Goal: Task Accomplishment & Management: Use online tool/utility

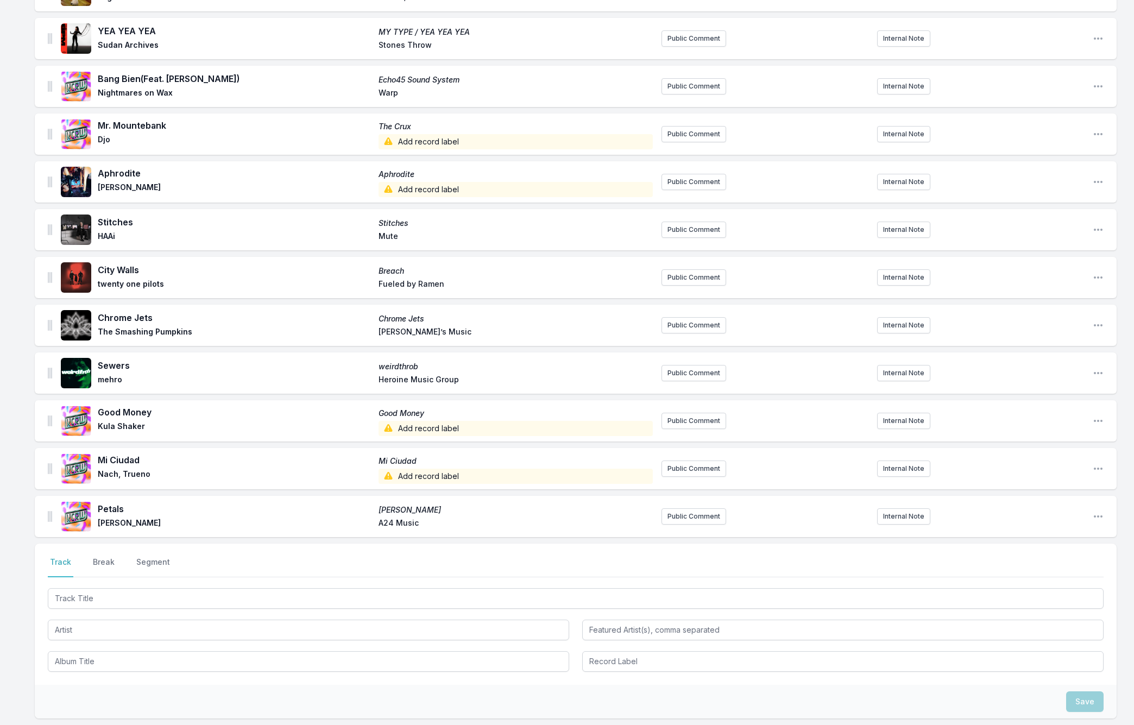
scroll to position [404, 0]
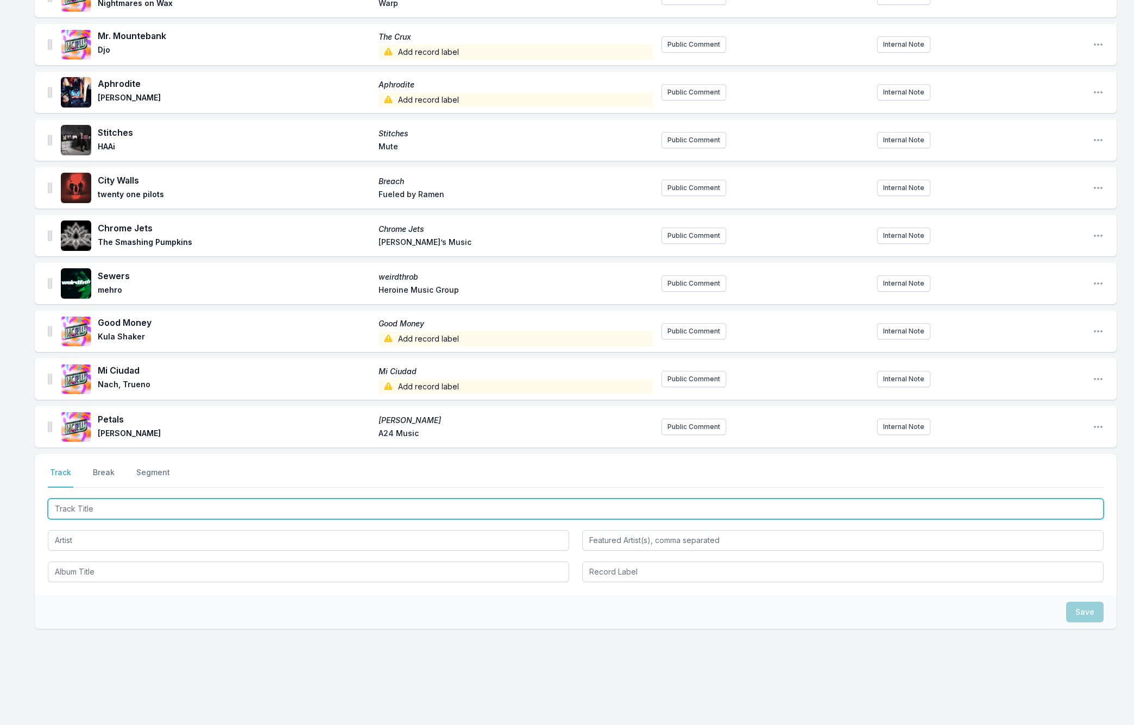
paste input "図鑑"
type input "図鑑"
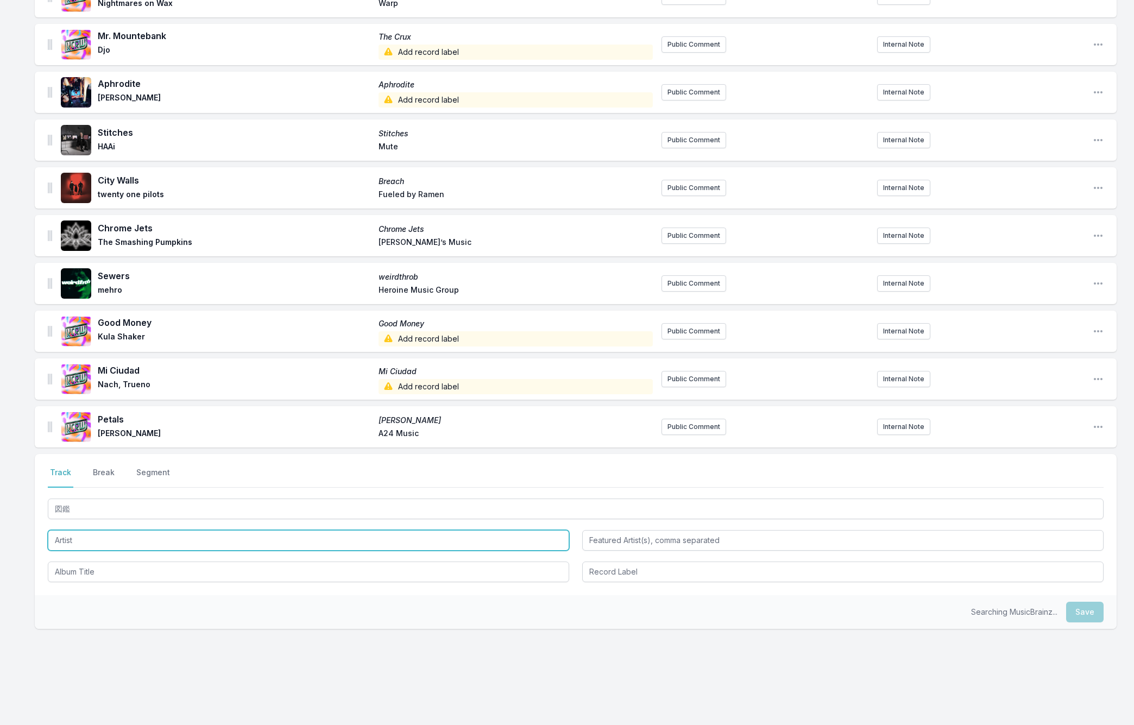
click at [54, 538] on input "Artist" at bounding box center [308, 540] width 521 height 21
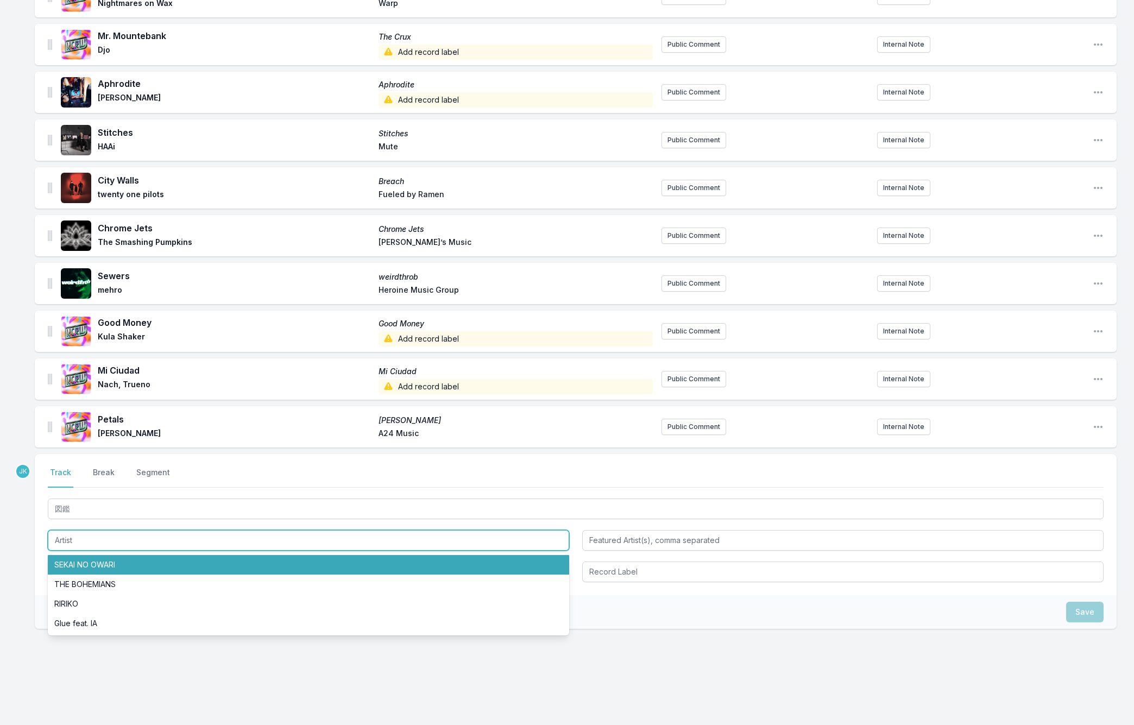
click at [93, 560] on li "SEKAI NO OWARI" at bounding box center [308, 565] width 521 height 20
type input "SEKAI NO OWARI"
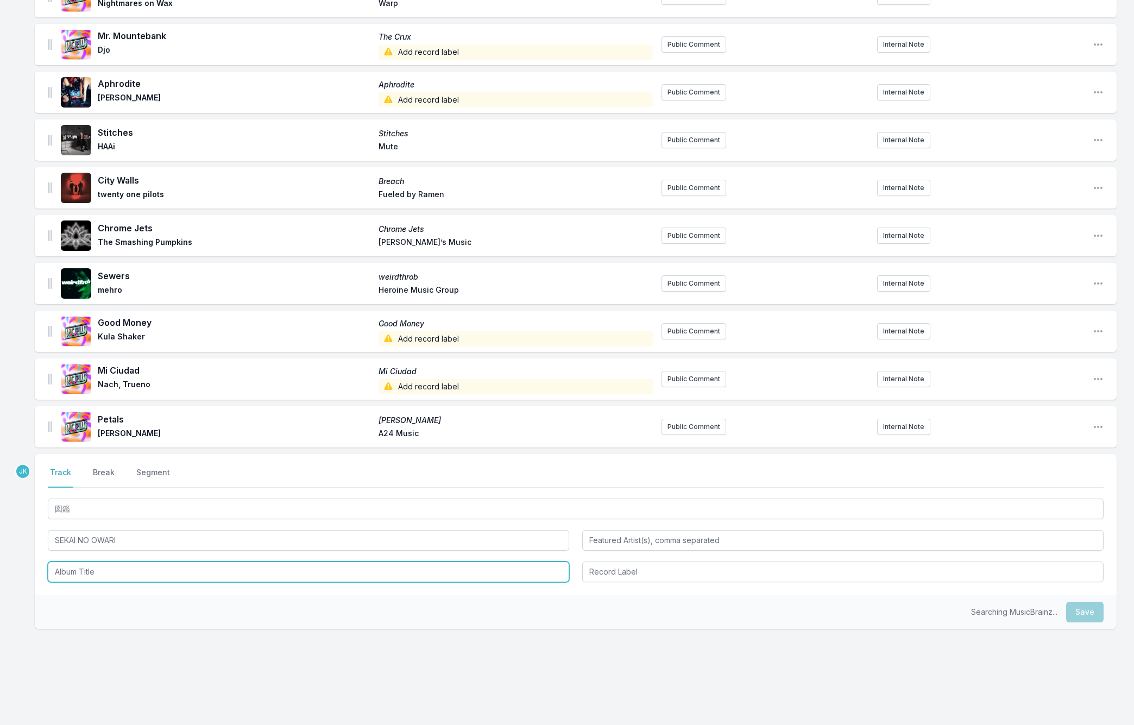
click at [96, 576] on input "Album Title" at bounding box center [308, 571] width 521 height 21
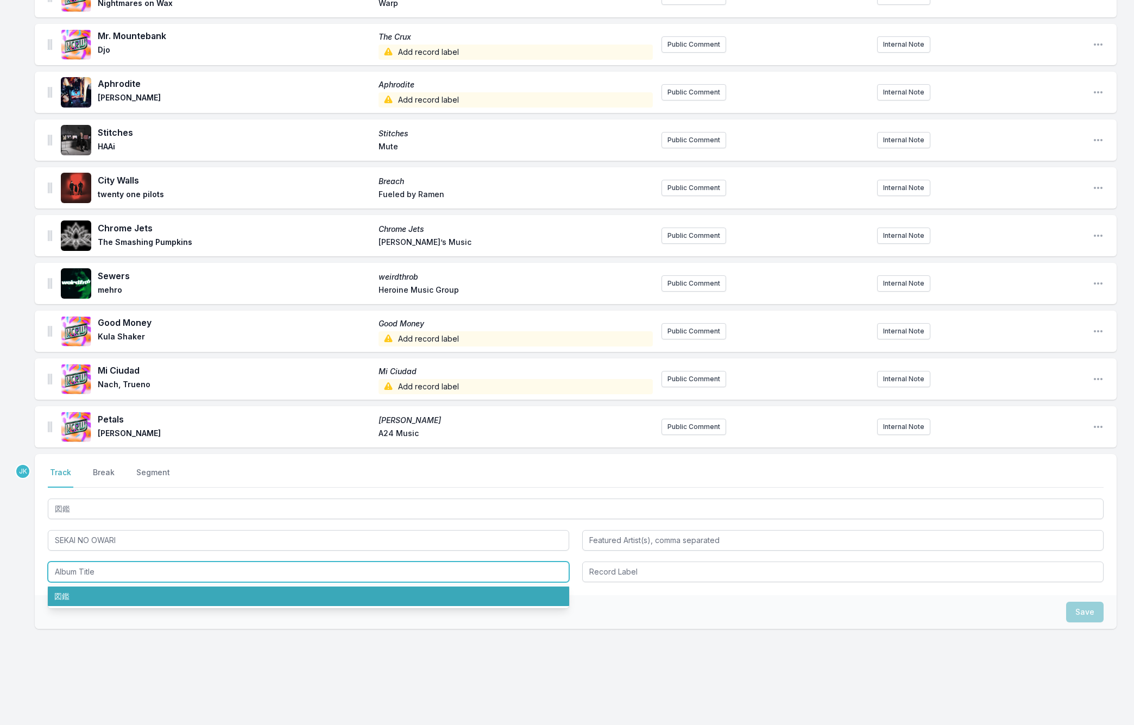
click at [90, 598] on li "図鑑" at bounding box center [308, 596] width 521 height 20
type input "図鑑"
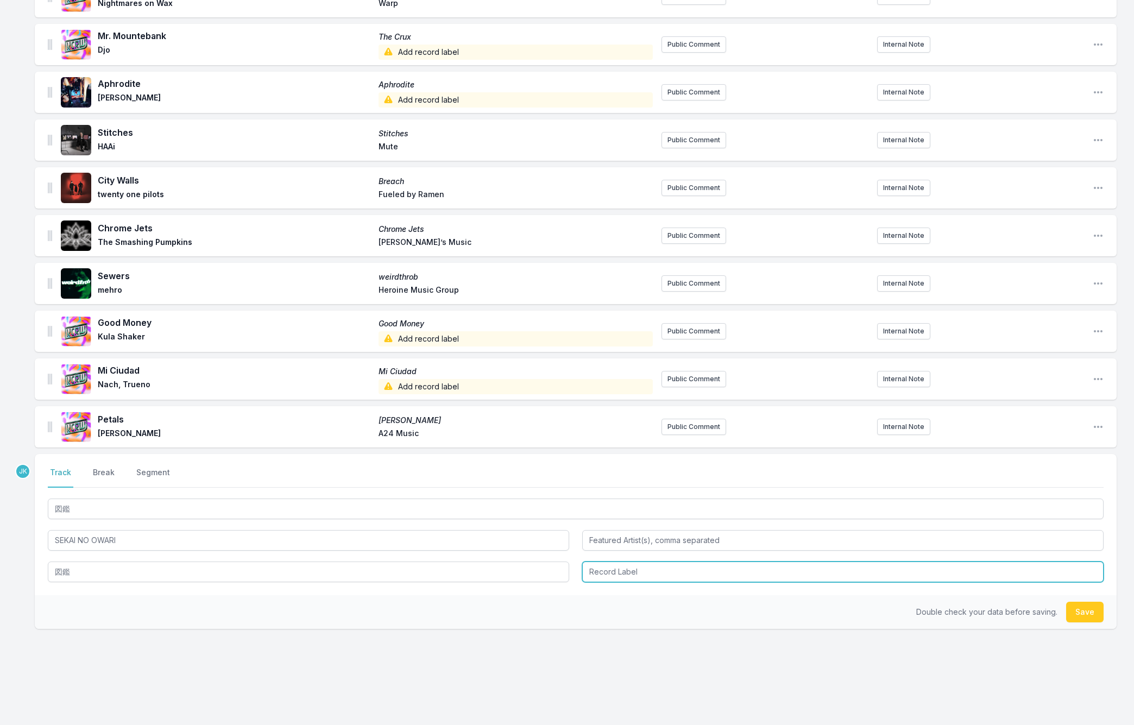
click at [636, 571] on input "Record Label" at bounding box center [842, 571] width 521 height 21
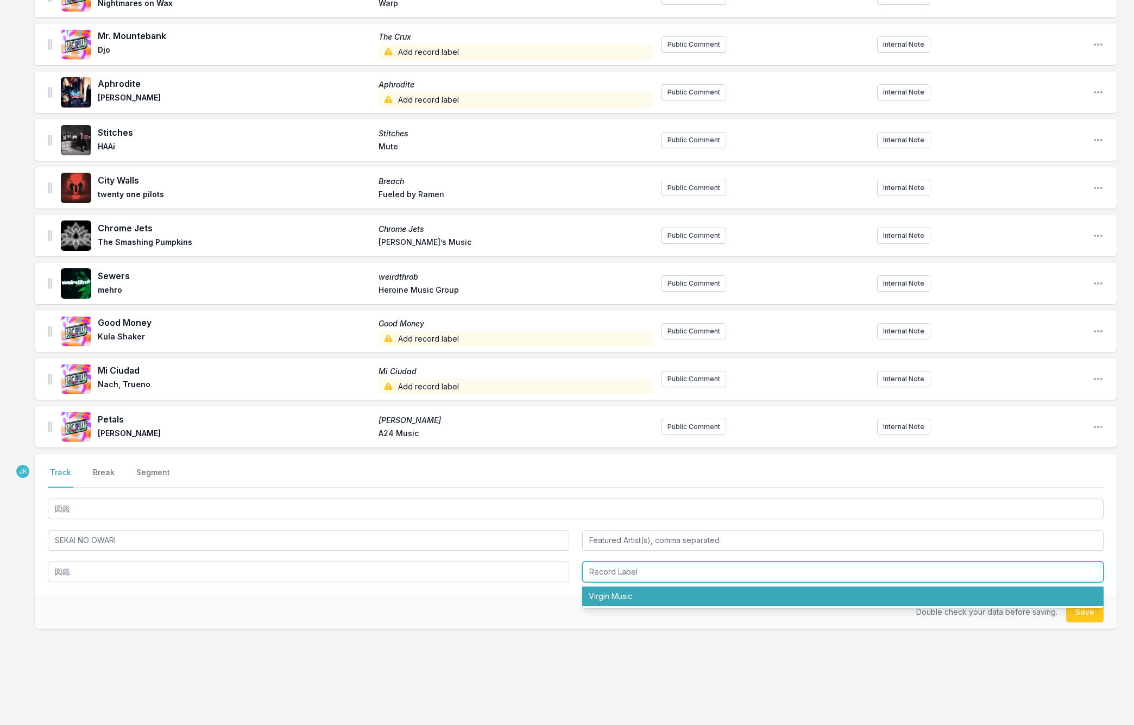
click at [630, 597] on li "Virgin Music" at bounding box center [842, 596] width 521 height 20
type input "Virgin Music"
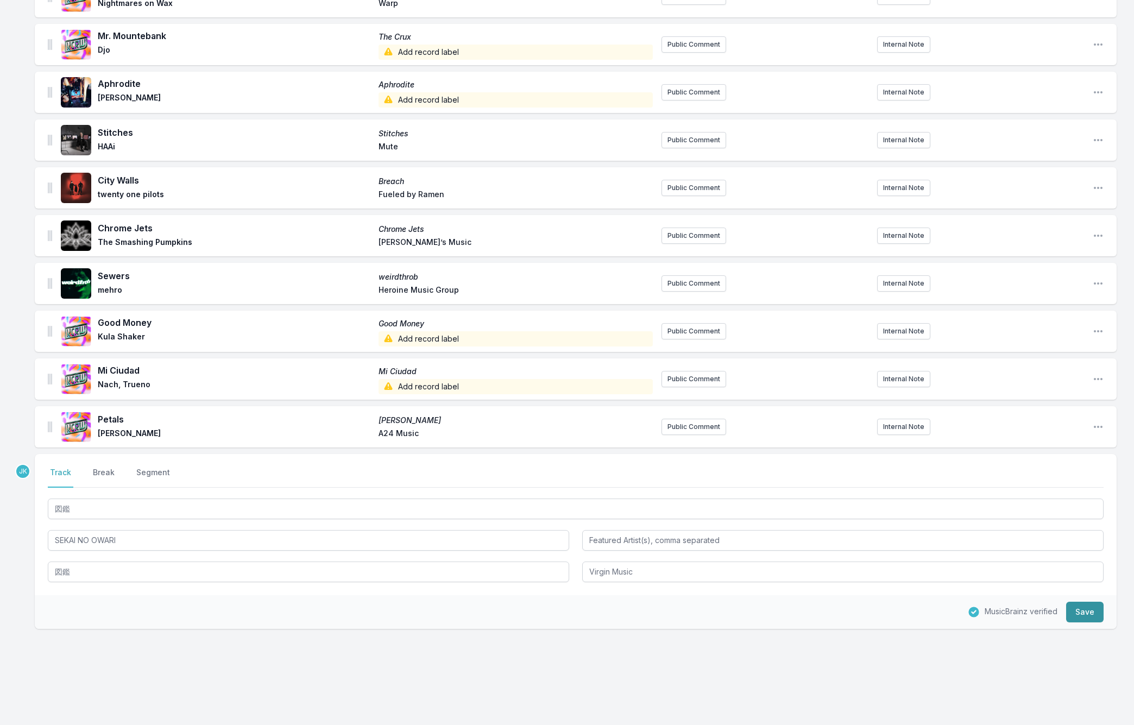
click at [1086, 615] on button "Save" at bounding box center [1084, 612] width 37 height 21
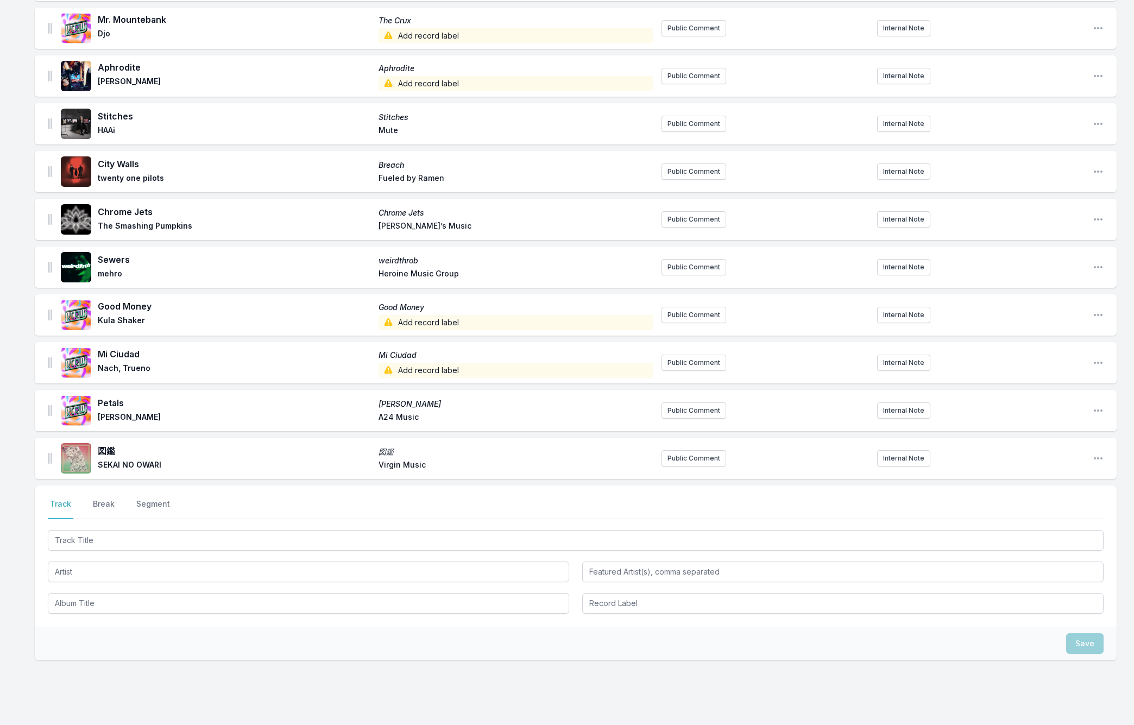
scroll to position [456, 0]
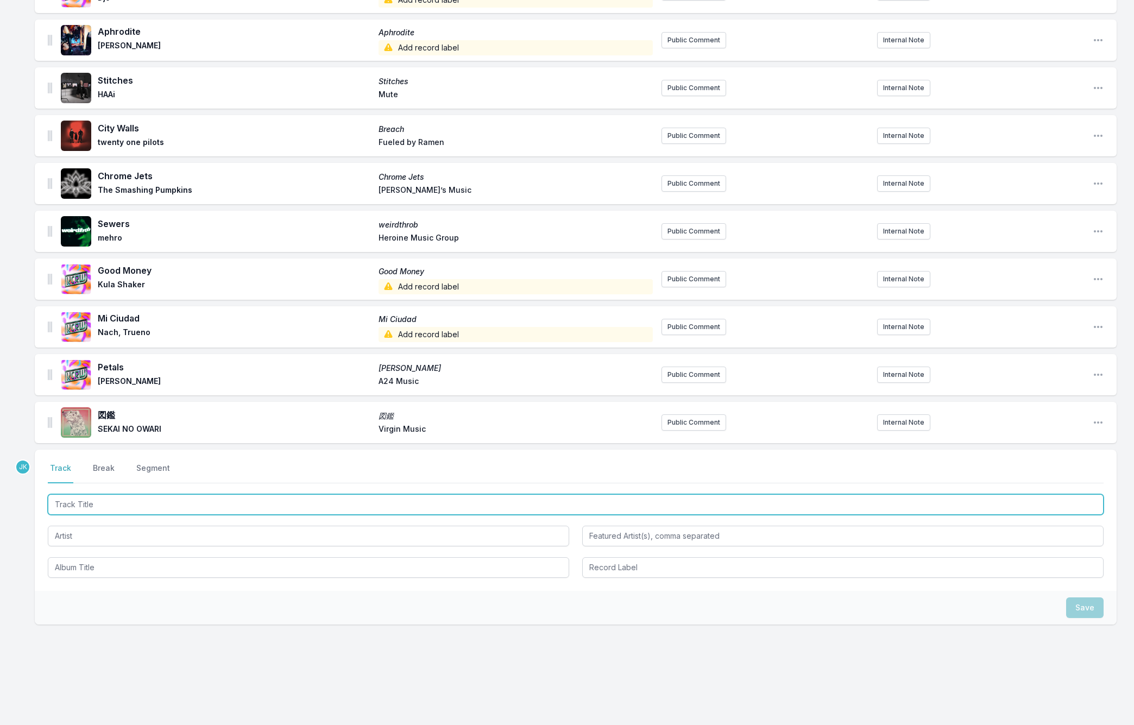
paste input "Recalling"
type input "Recalling"
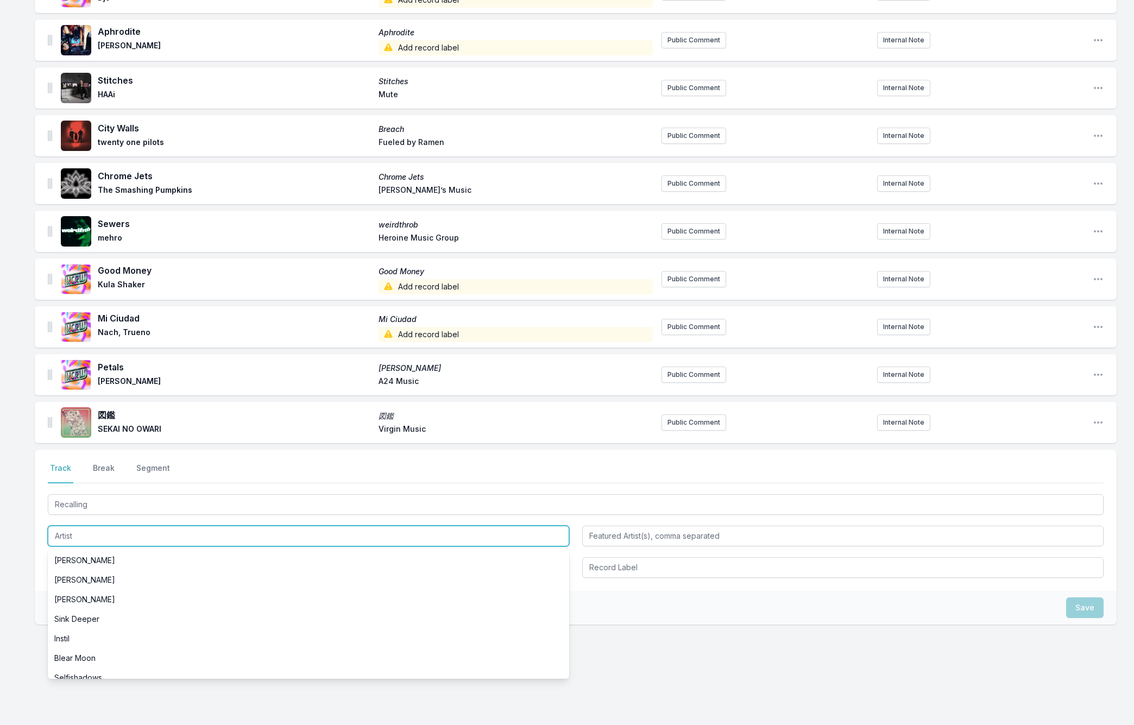
click at [68, 529] on input "Artist" at bounding box center [308, 536] width 521 height 21
paste input "[PERSON_NAME]"
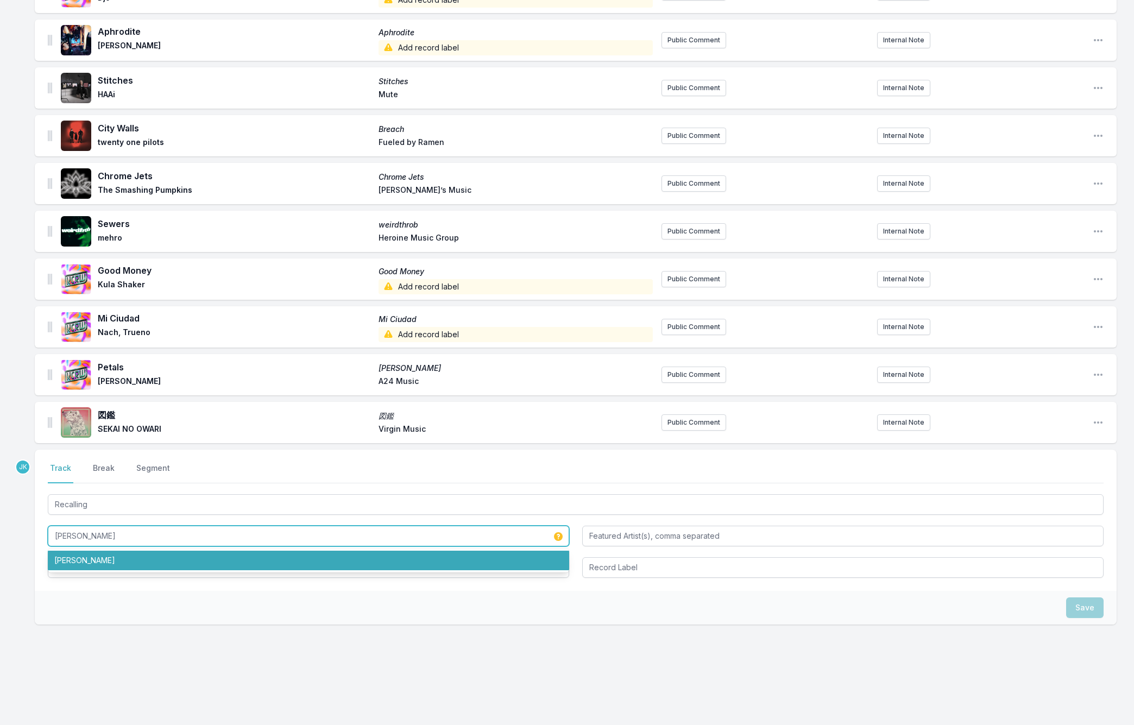
click at [86, 561] on li "[PERSON_NAME]" at bounding box center [308, 561] width 521 height 20
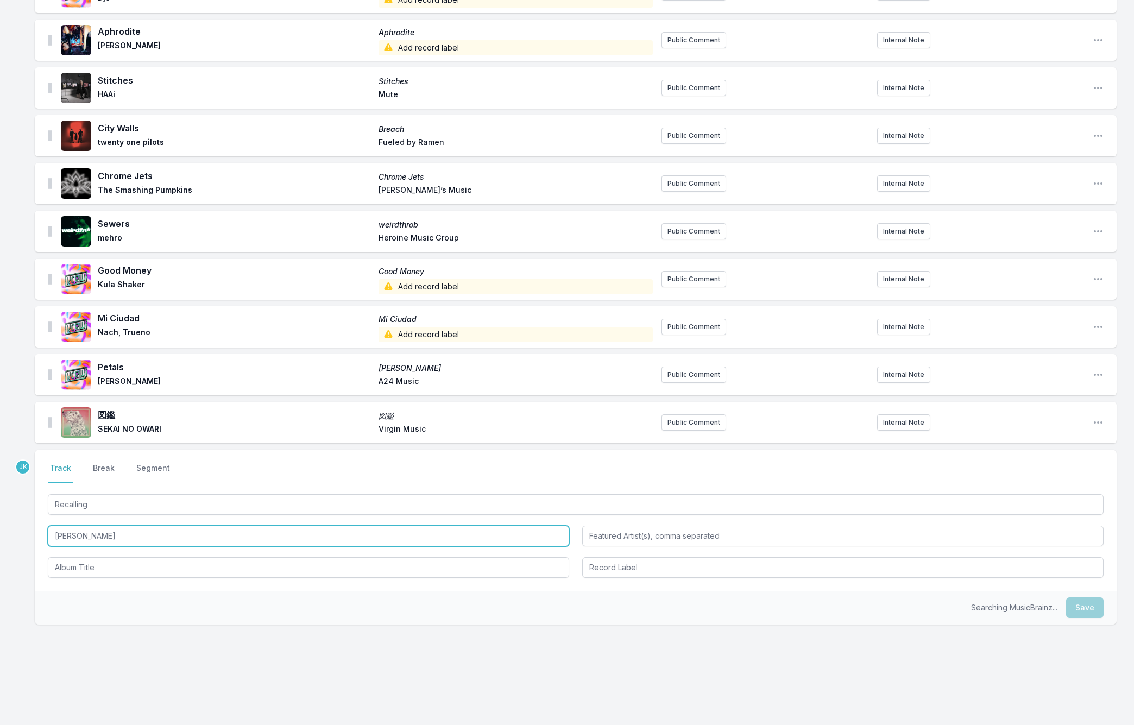
type input "[PERSON_NAME]"
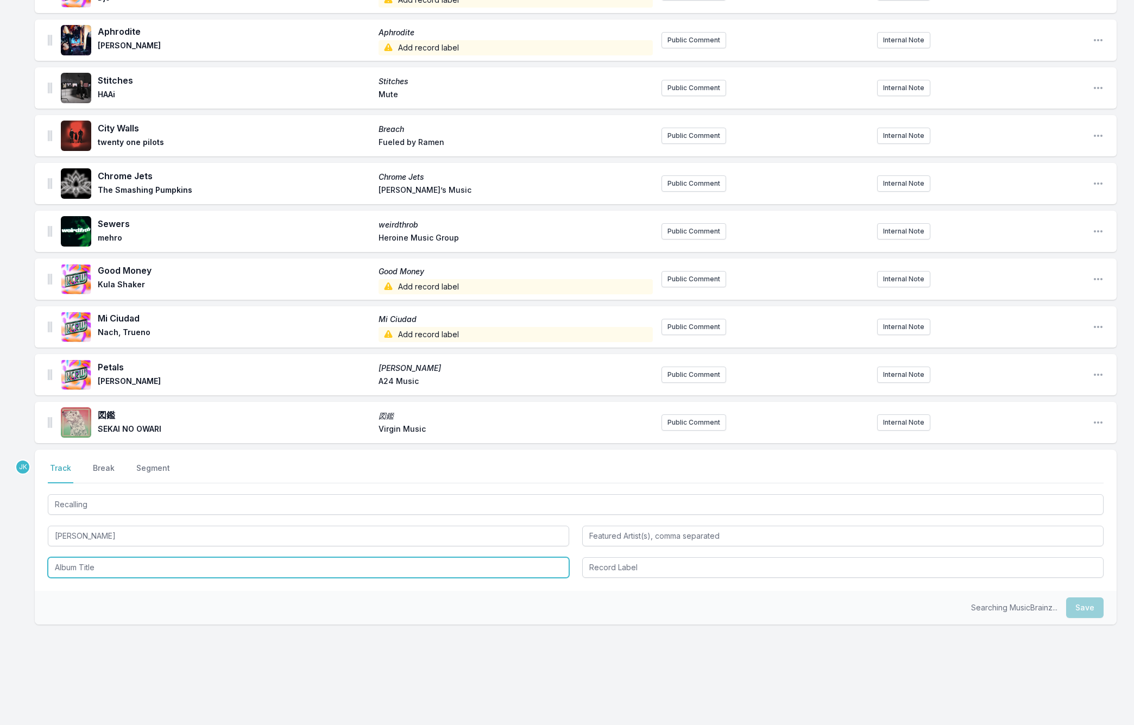
click at [87, 562] on input "Album Title" at bounding box center [308, 567] width 521 height 21
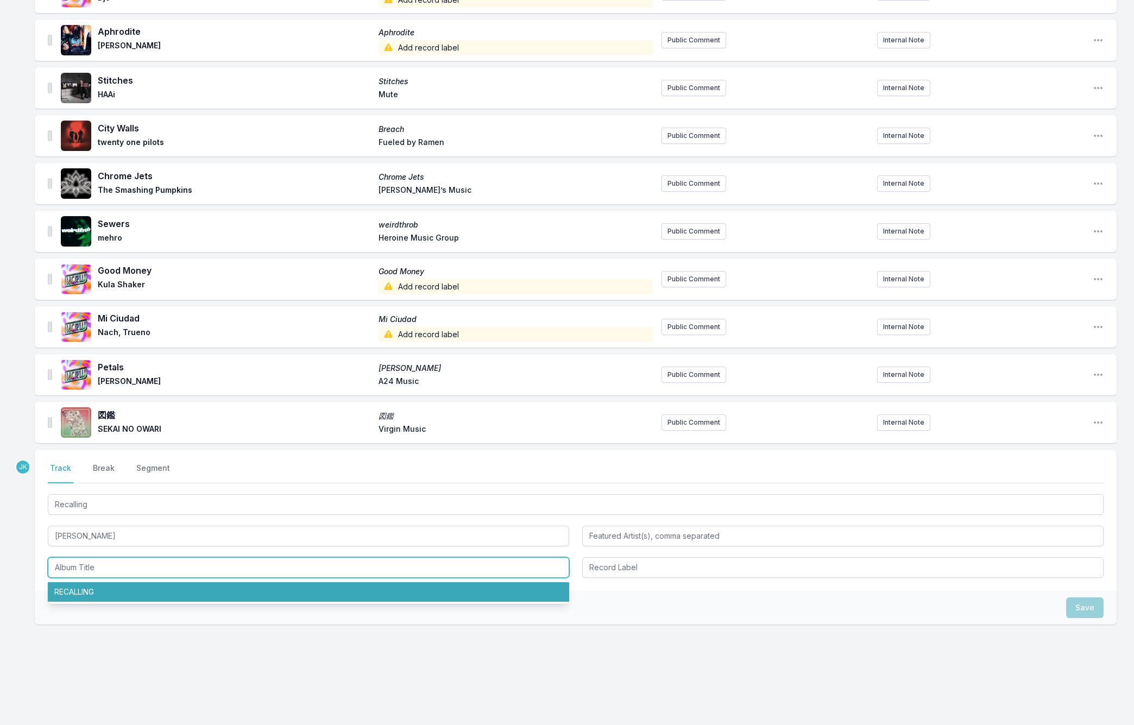
click at [86, 584] on li "RECALLING" at bounding box center [308, 592] width 521 height 20
type input "RECALLING"
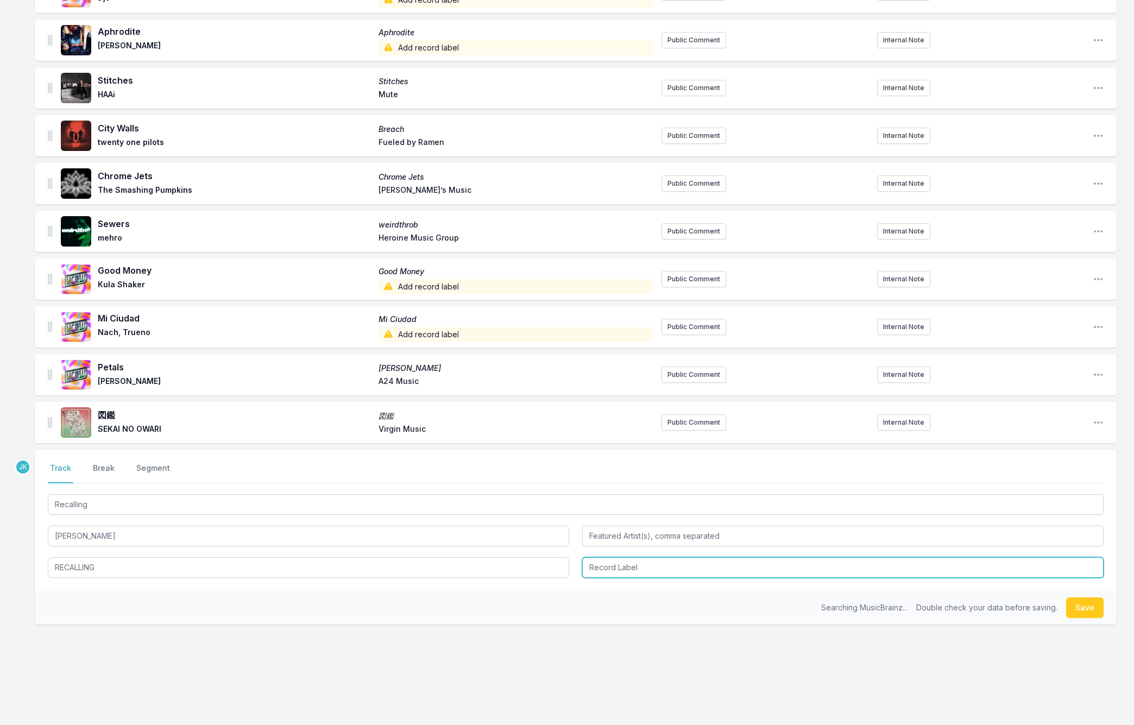
click at [622, 573] on input "Record Label" at bounding box center [842, 567] width 521 height 21
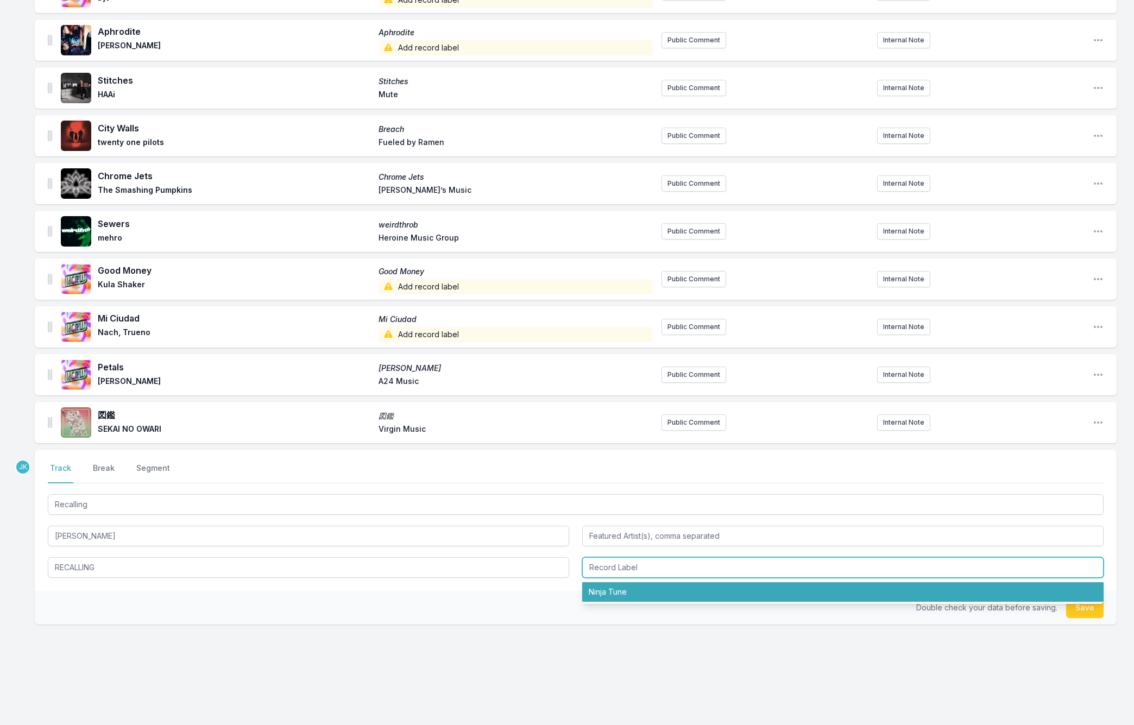
drag, startPoint x: 623, startPoint y: 593, endPoint x: 652, endPoint y: 588, distance: 29.7
click at [637, 589] on li "Ninja Tune" at bounding box center [842, 592] width 521 height 20
type input "Ninja Tune"
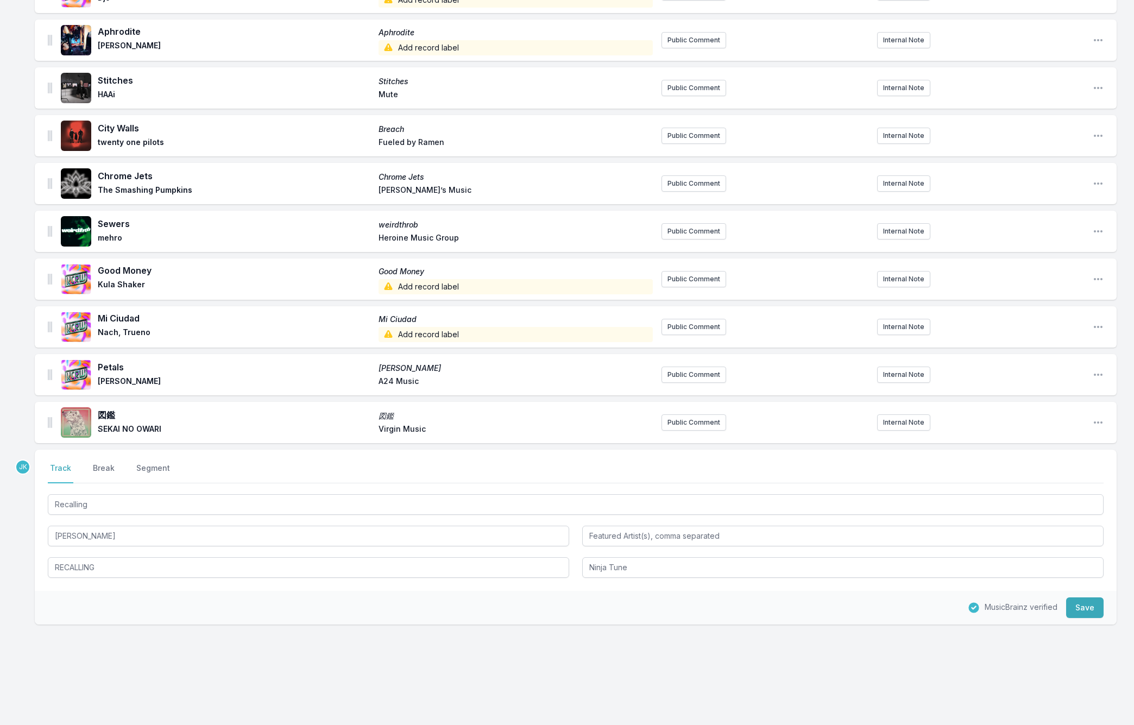
drag, startPoint x: 1094, startPoint y: 618, endPoint x: 1050, endPoint y: 615, distance: 43.6
click at [1093, 619] on div "MusicBrainz verified Save" at bounding box center [576, 608] width 1082 height 34
click at [1088, 608] on button "Save" at bounding box center [1084, 607] width 37 height 21
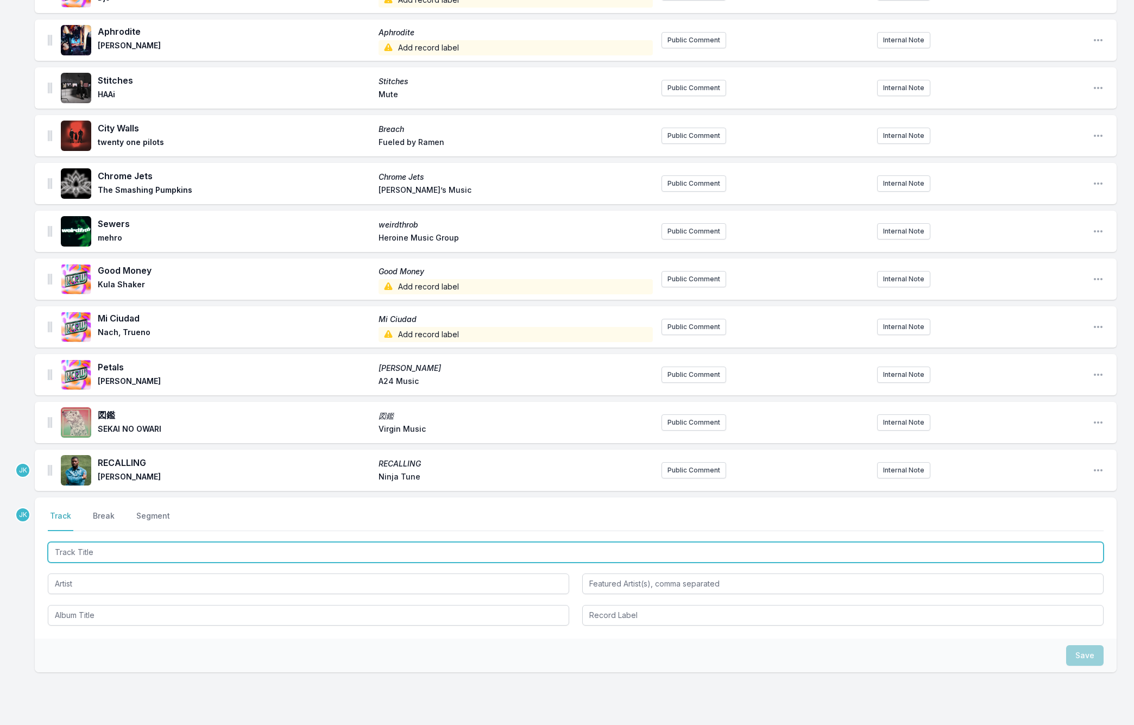
paste input "What A Life"
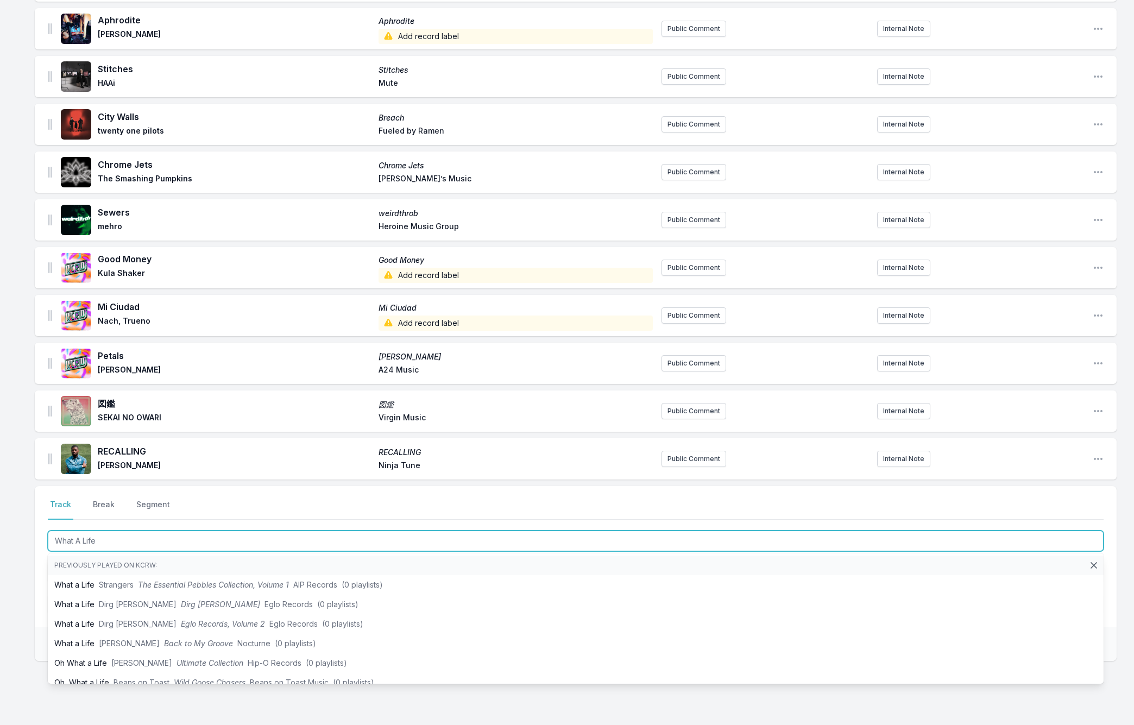
scroll to position [508, 0]
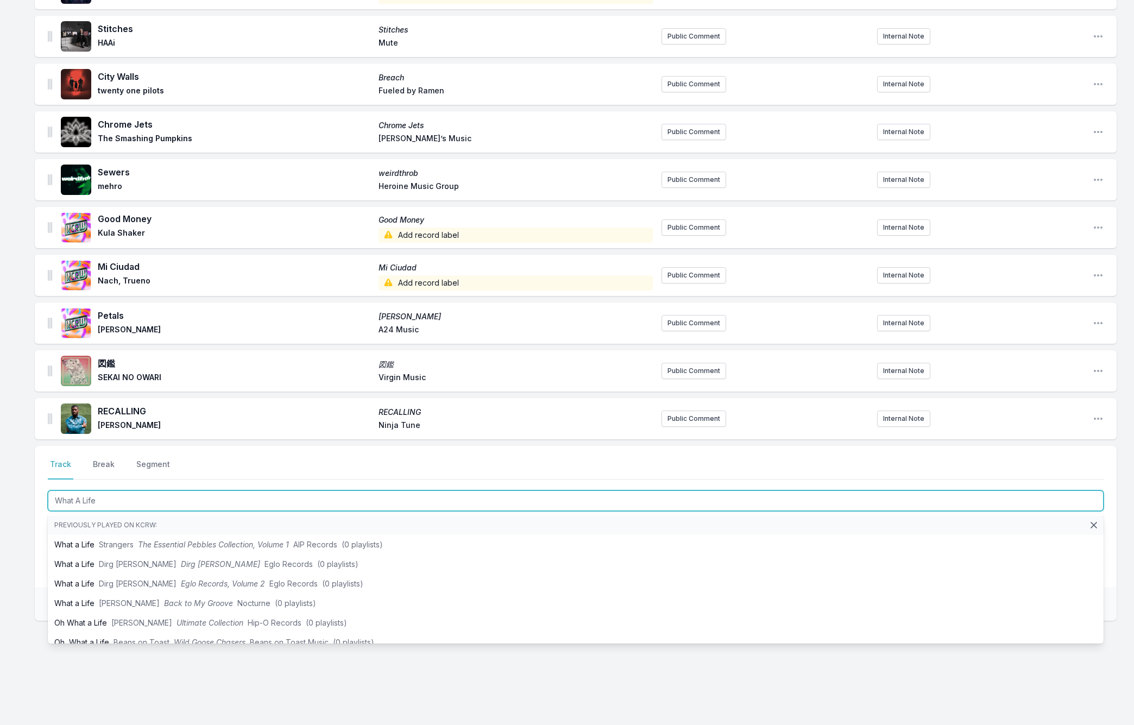
type input "What A Life"
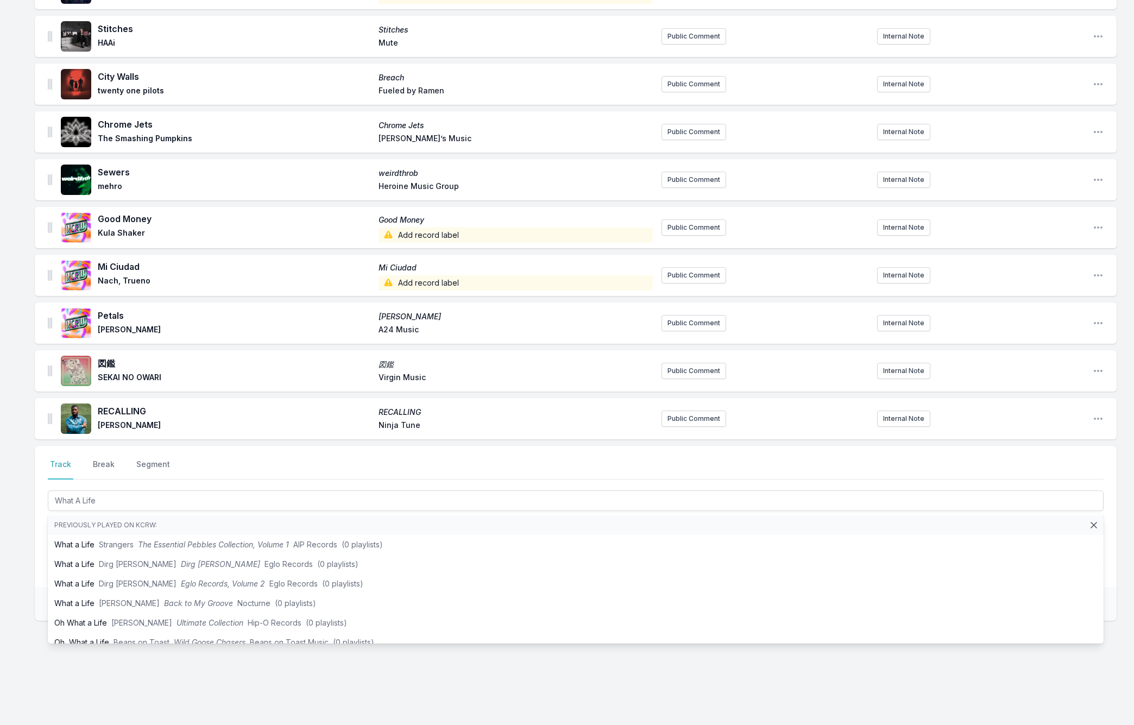
click at [24, 502] on div "Missing Data Some of your tracks are missing record label information. This inf…" at bounding box center [567, 162] width 1134 height 1126
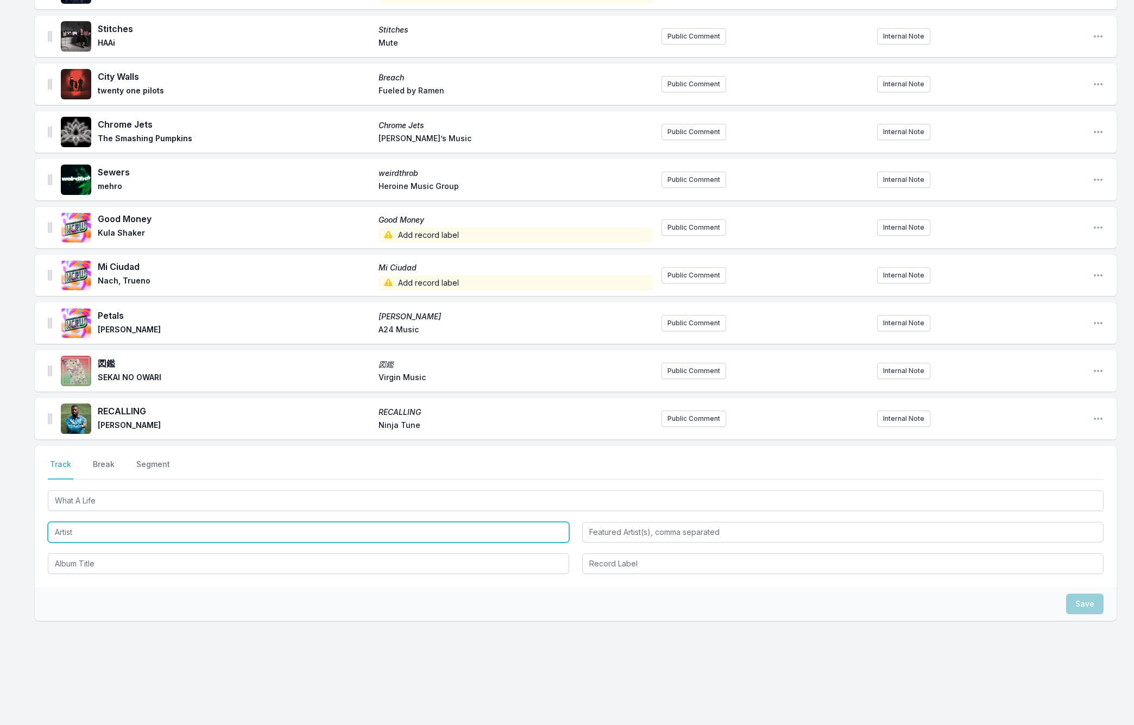
click at [71, 532] on input "Artist" at bounding box center [308, 532] width 521 height 21
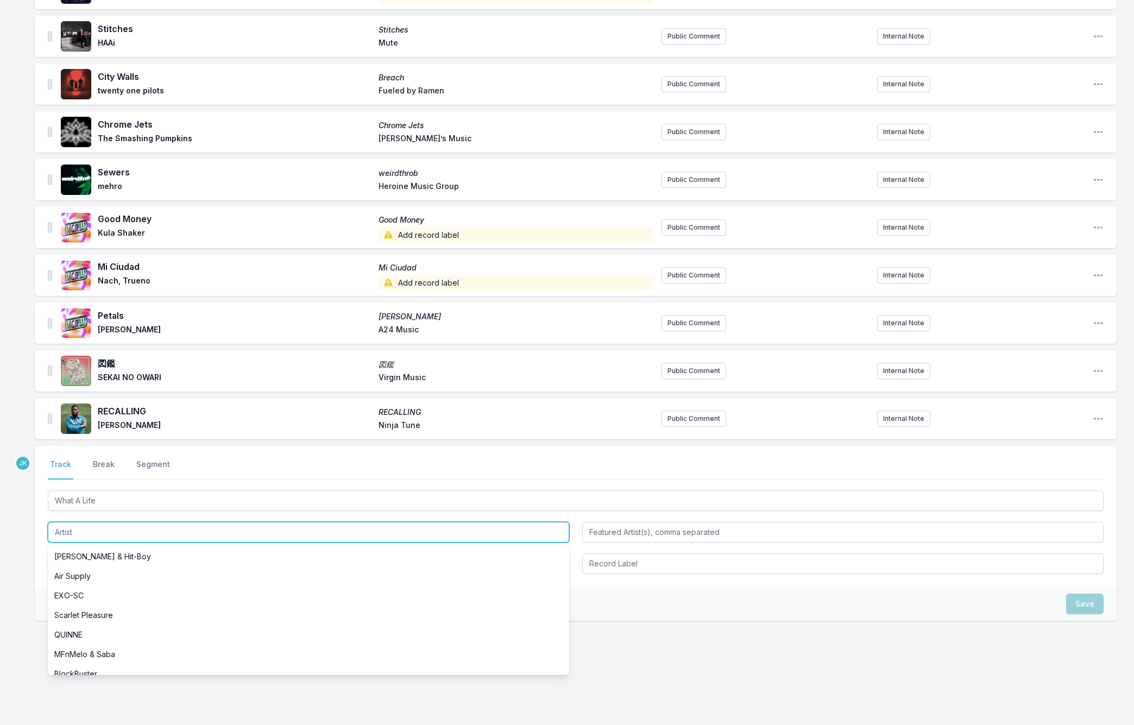
paste input "[PERSON_NAME]"
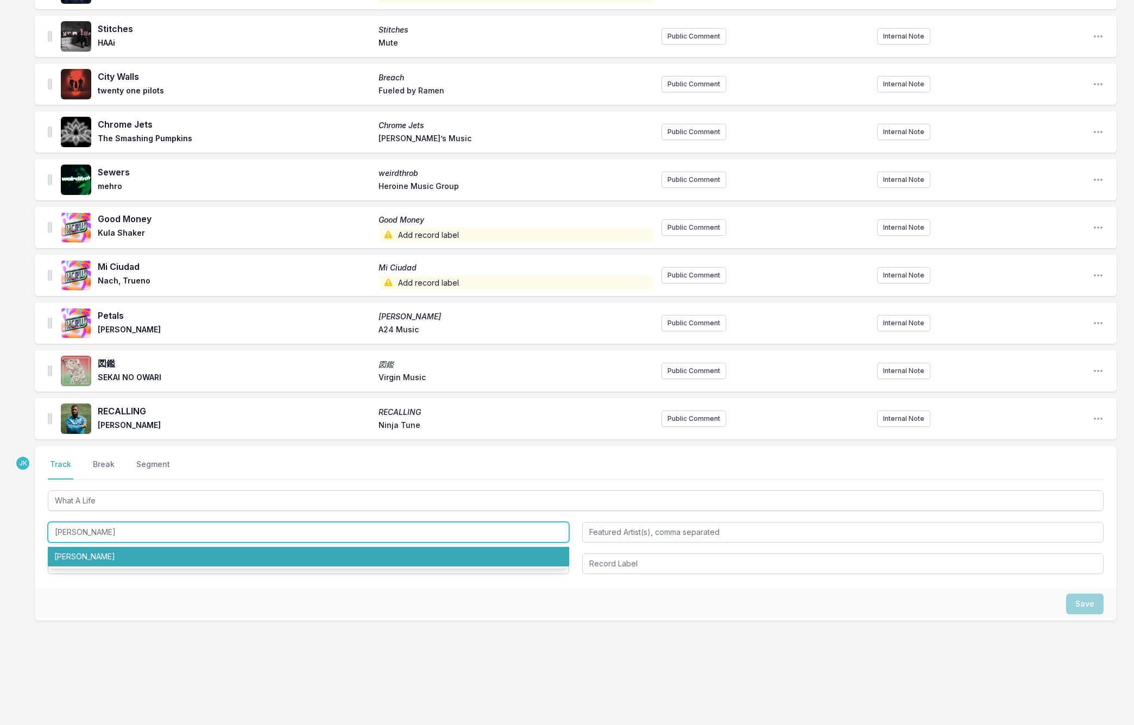
click at [73, 555] on li "[PERSON_NAME]" at bounding box center [308, 557] width 521 height 20
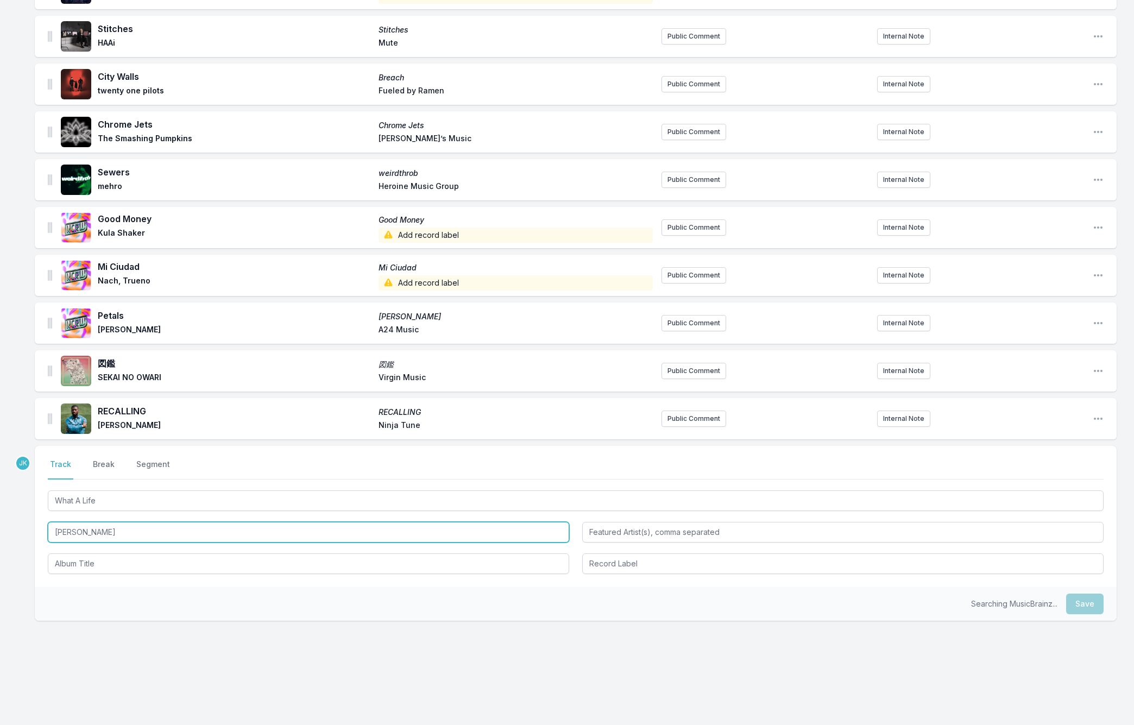
type input "[PERSON_NAME]"
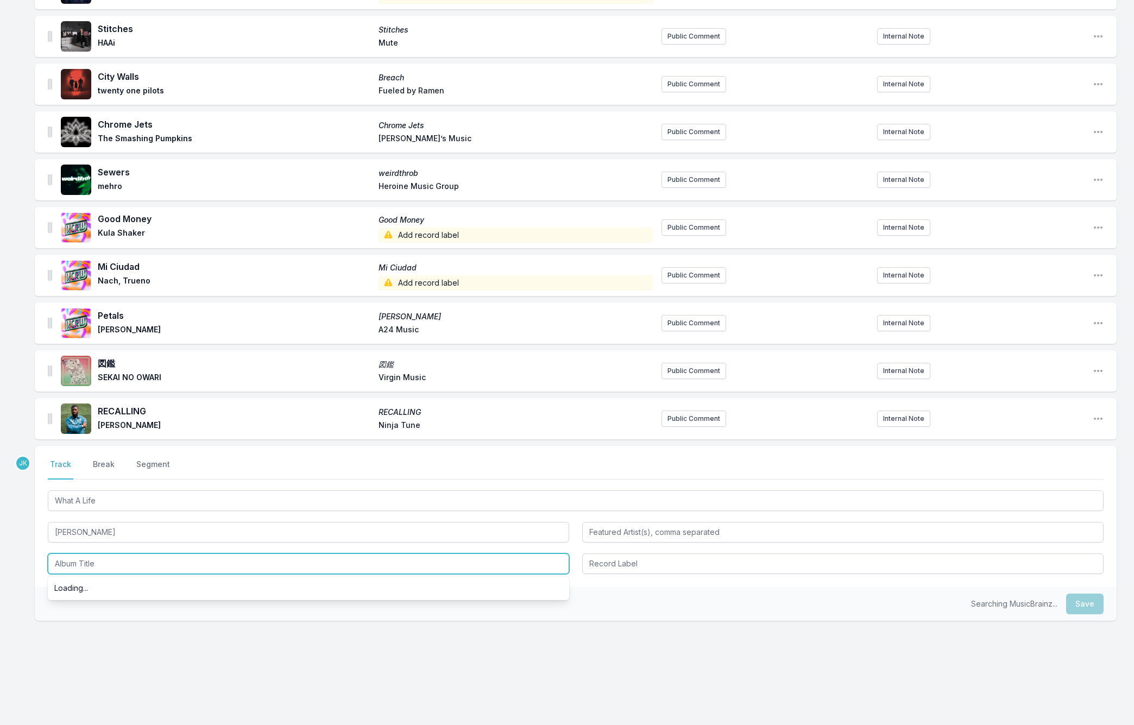
click at [78, 561] on input "Album Title" at bounding box center [308, 563] width 521 height 21
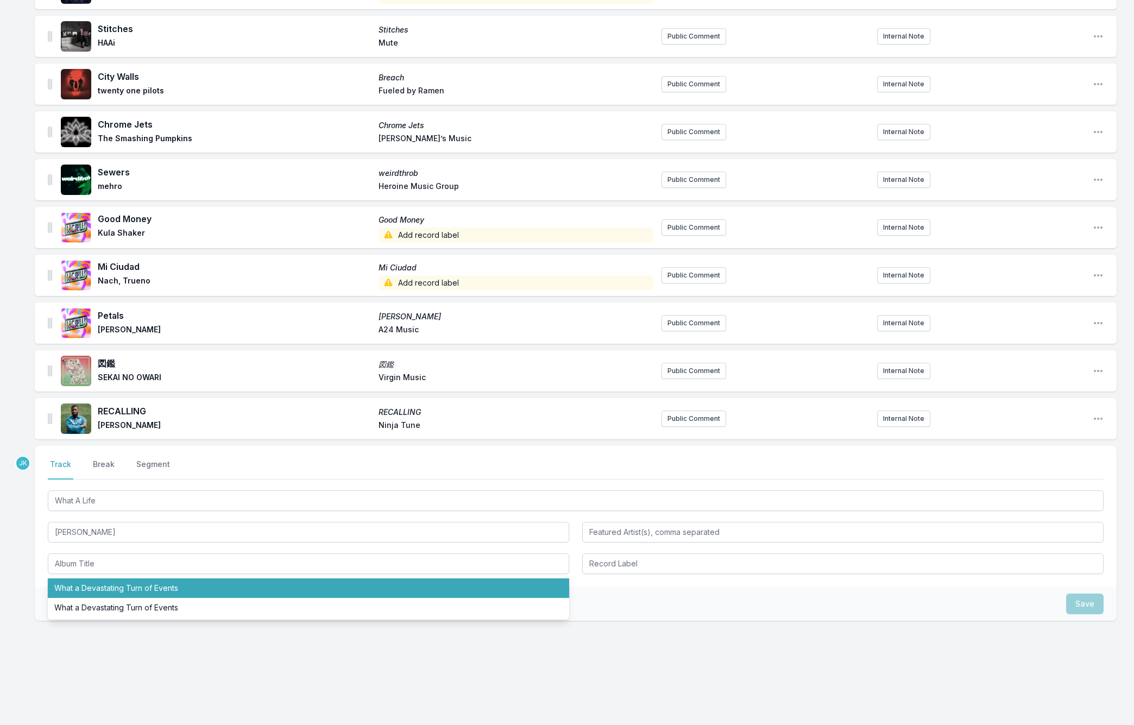
drag, startPoint x: 31, startPoint y: 561, endPoint x: 70, endPoint y: 565, distance: 39.3
click at [33, 560] on div "Missing Data Some of your tracks are missing record label information. This inf…" at bounding box center [567, 162] width 1134 height 1126
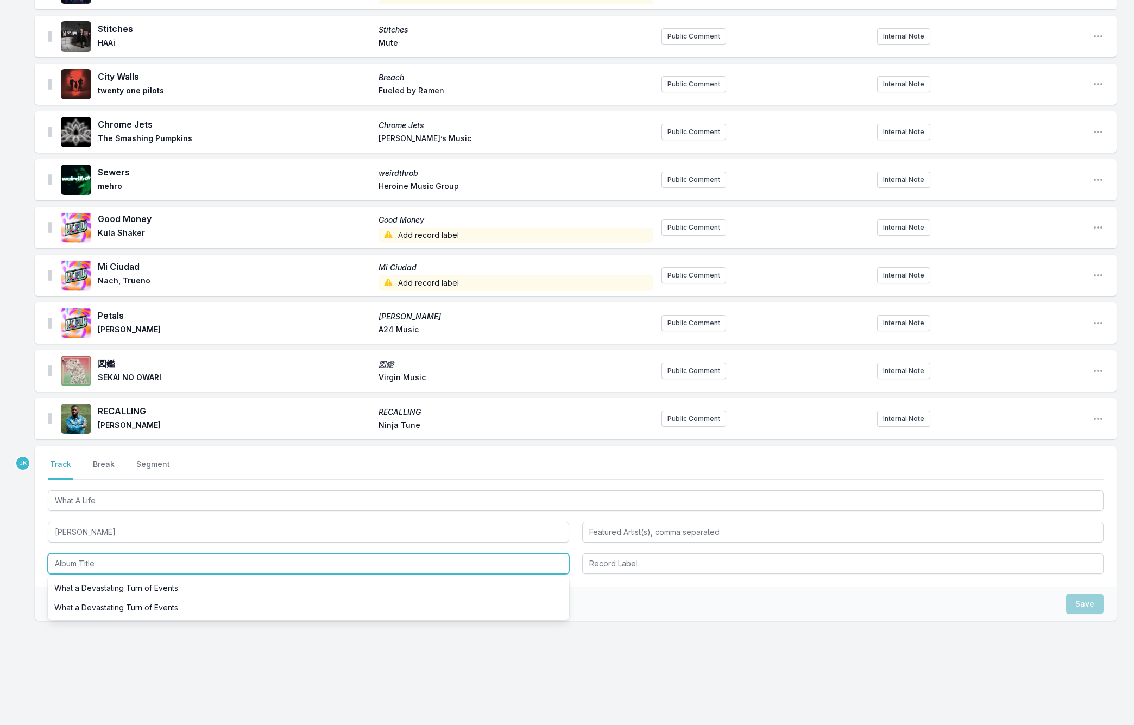
paste input "Little House"
type input "Little House"
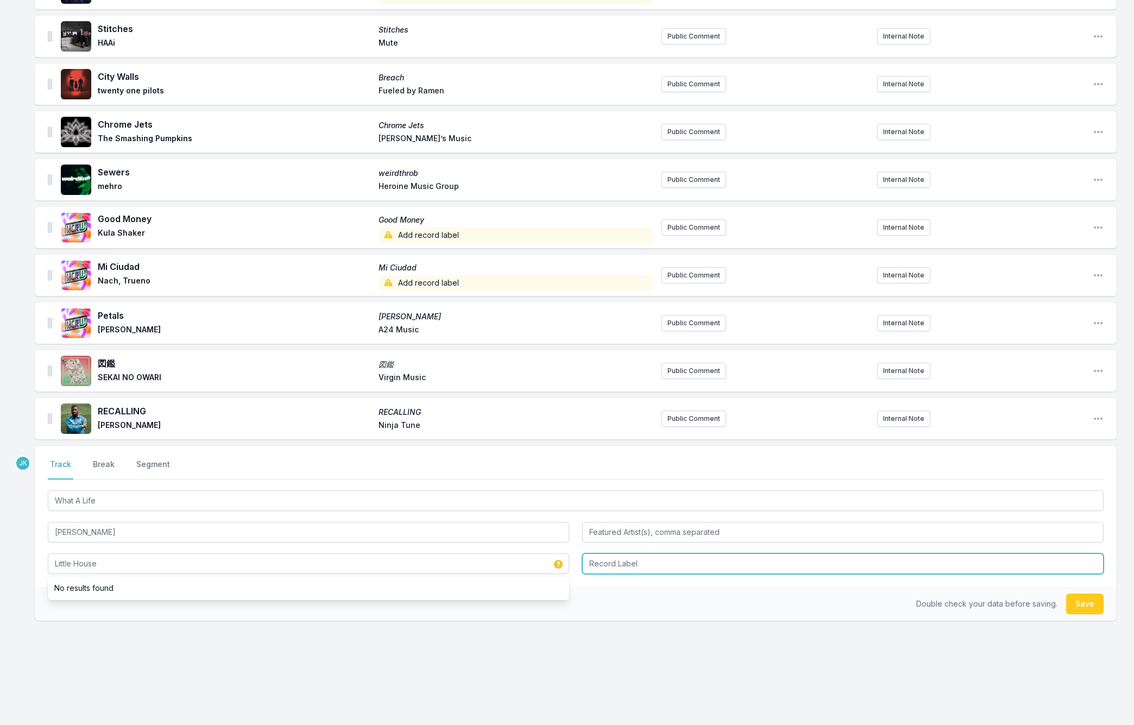
click at [615, 564] on input "Record Label" at bounding box center [842, 563] width 521 height 21
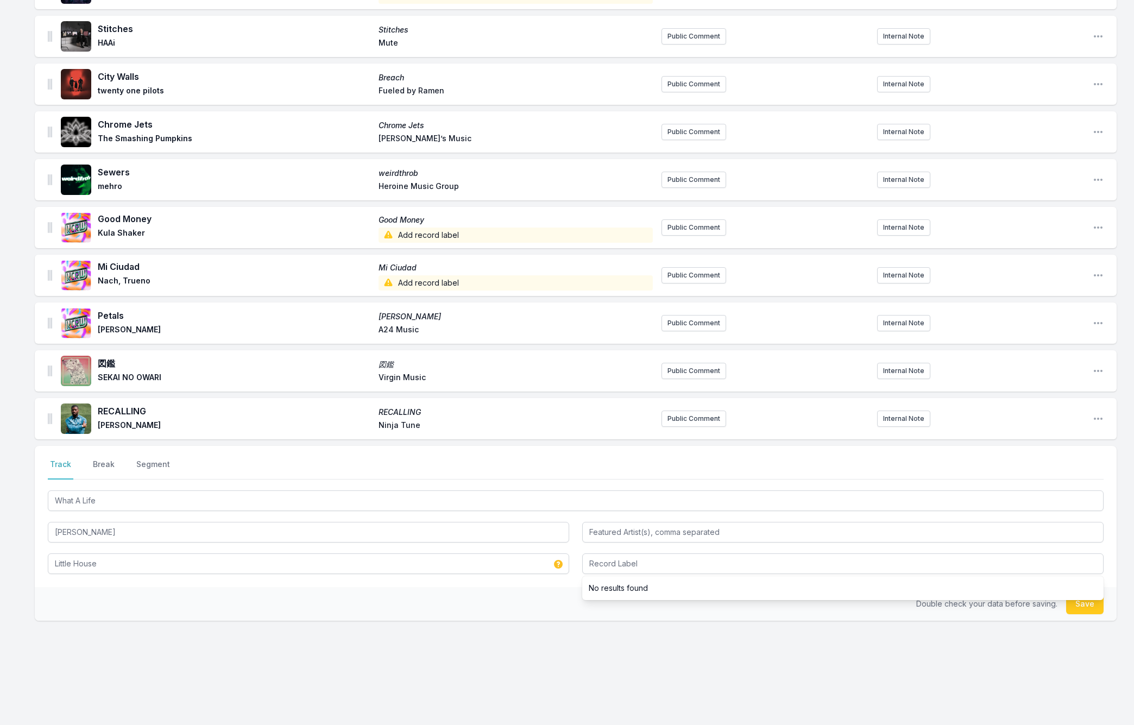
click at [1079, 603] on button "Save" at bounding box center [1084, 603] width 37 height 21
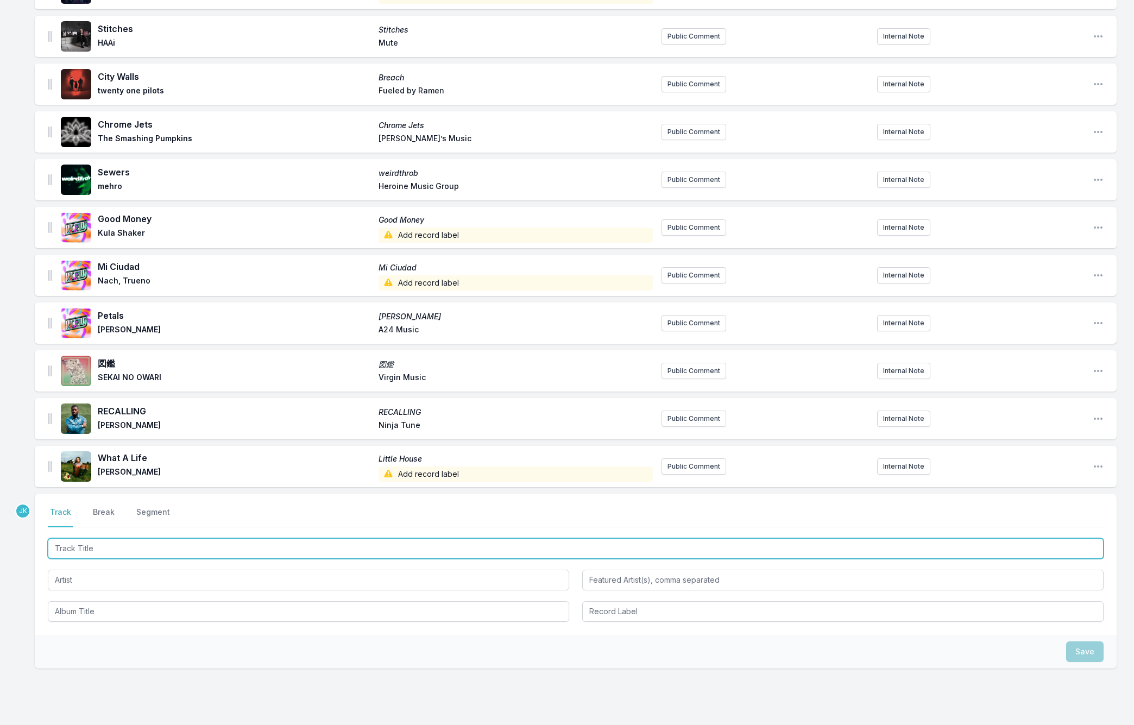
paste input "CURIOUS"
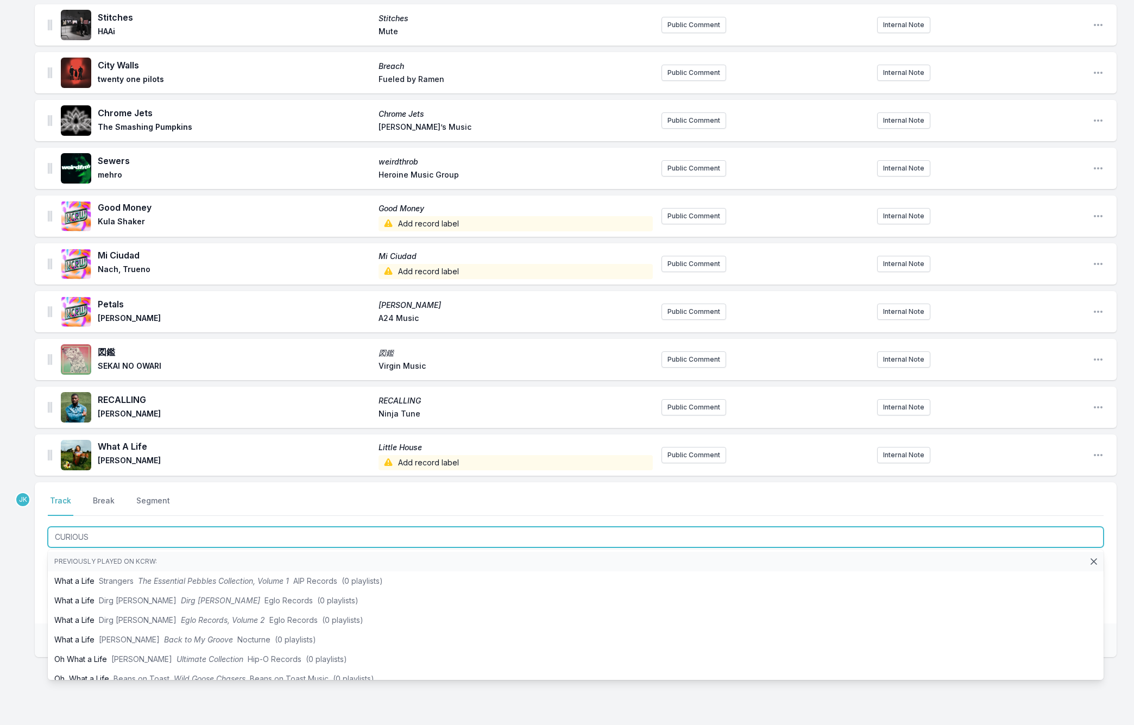
scroll to position [555, 0]
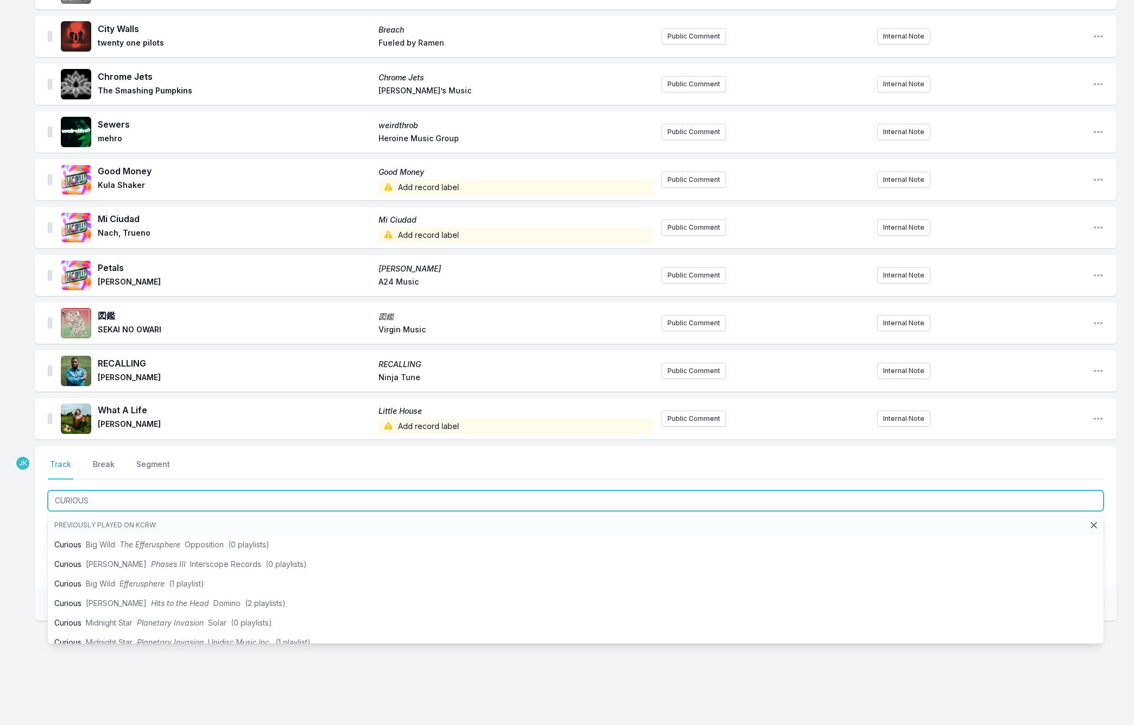
type input "CURIOUS"
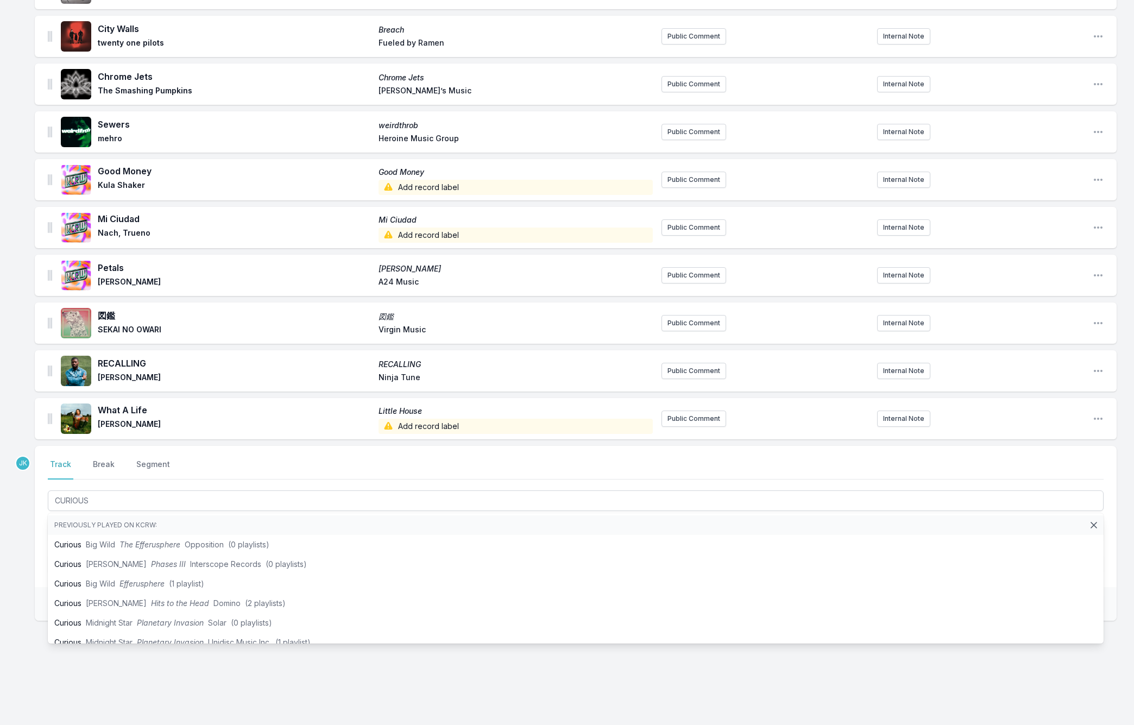
click at [17, 489] on div "Missing Data Some of your tracks are missing record label information. This inf…" at bounding box center [567, 138] width 1134 height 1174
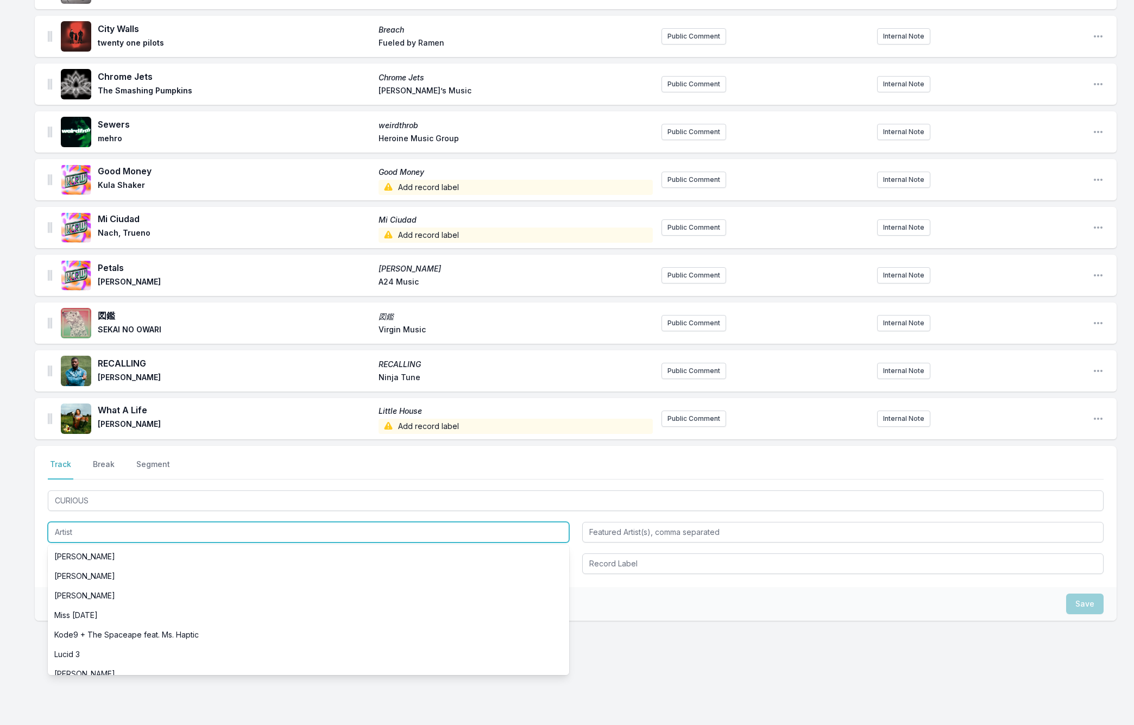
click at [65, 534] on input "Artist" at bounding box center [308, 532] width 521 height 21
paste input "[PERSON_NAME]"
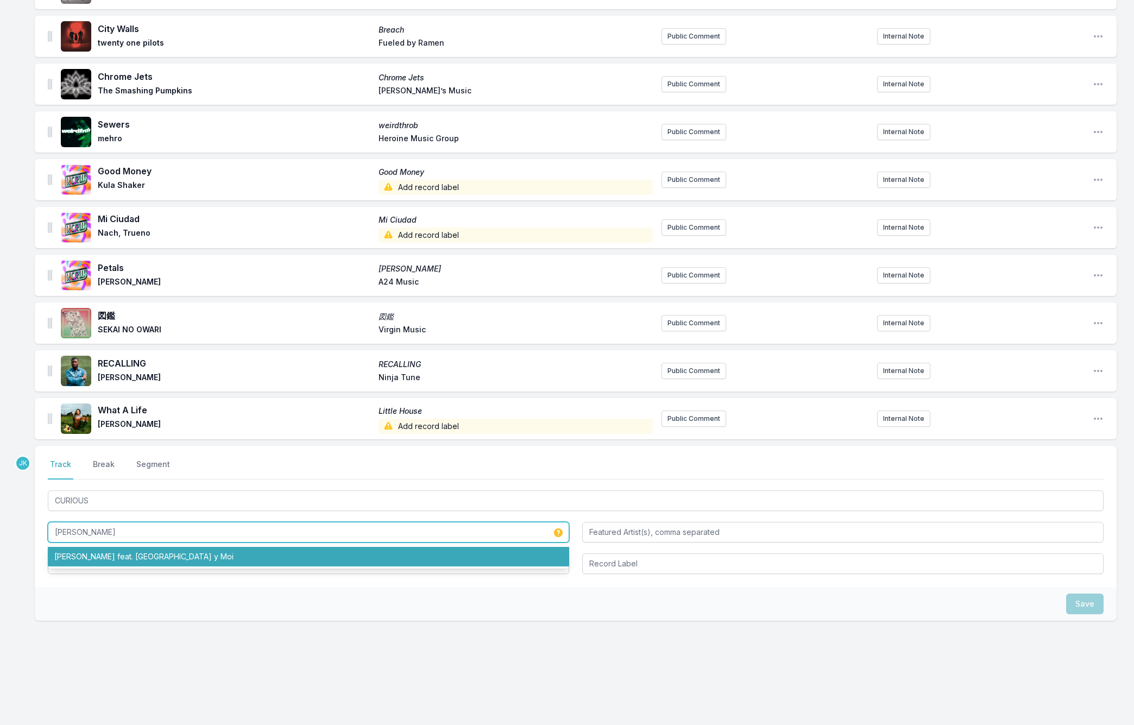
type input "[PERSON_NAME]"
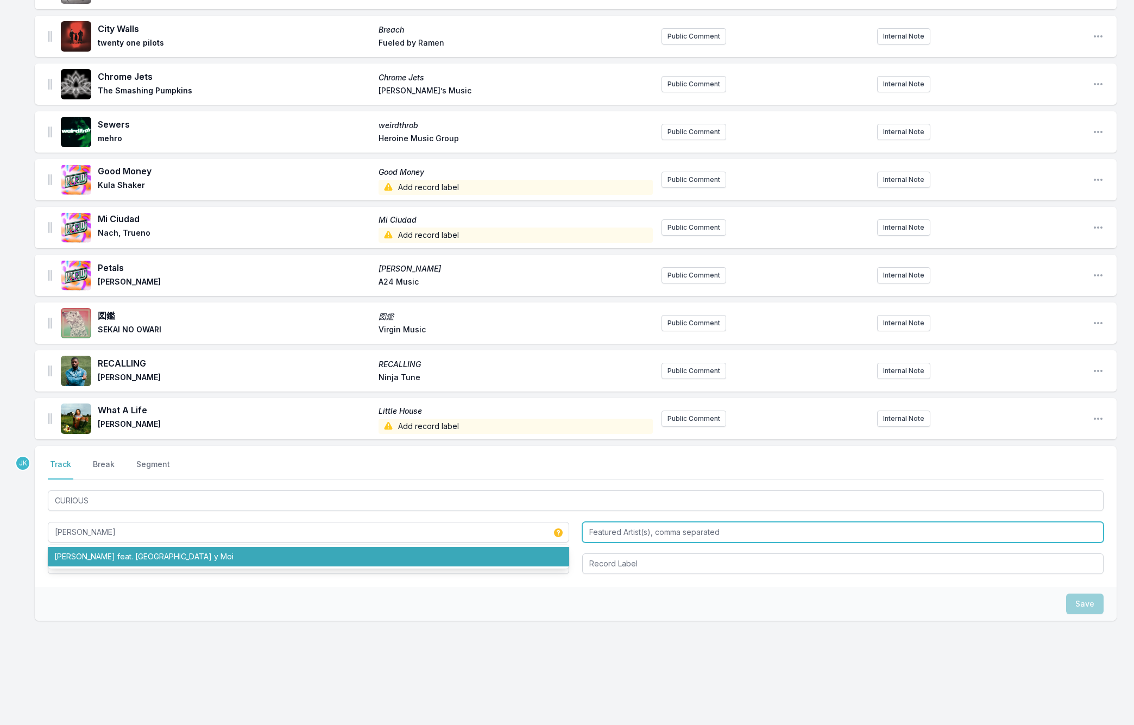
click at [602, 530] on input "Featured Artist(s), comma separated" at bounding box center [842, 532] width 521 height 21
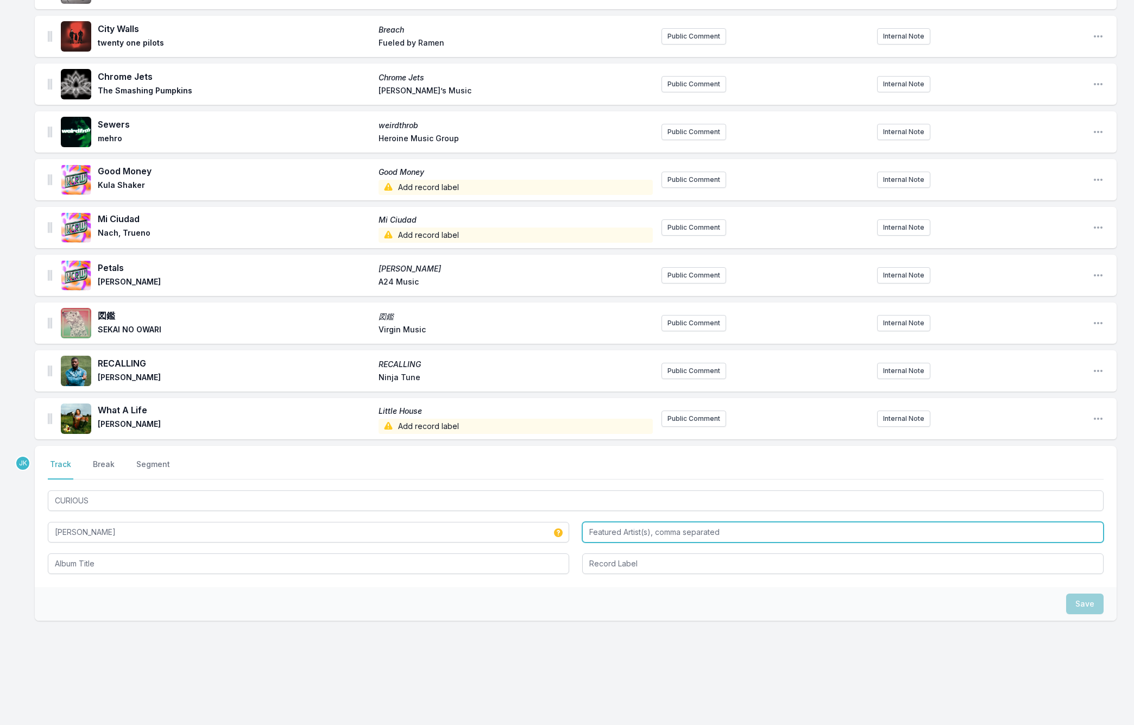
paste input "Toro y Moi"
type input "Toro y Moi"
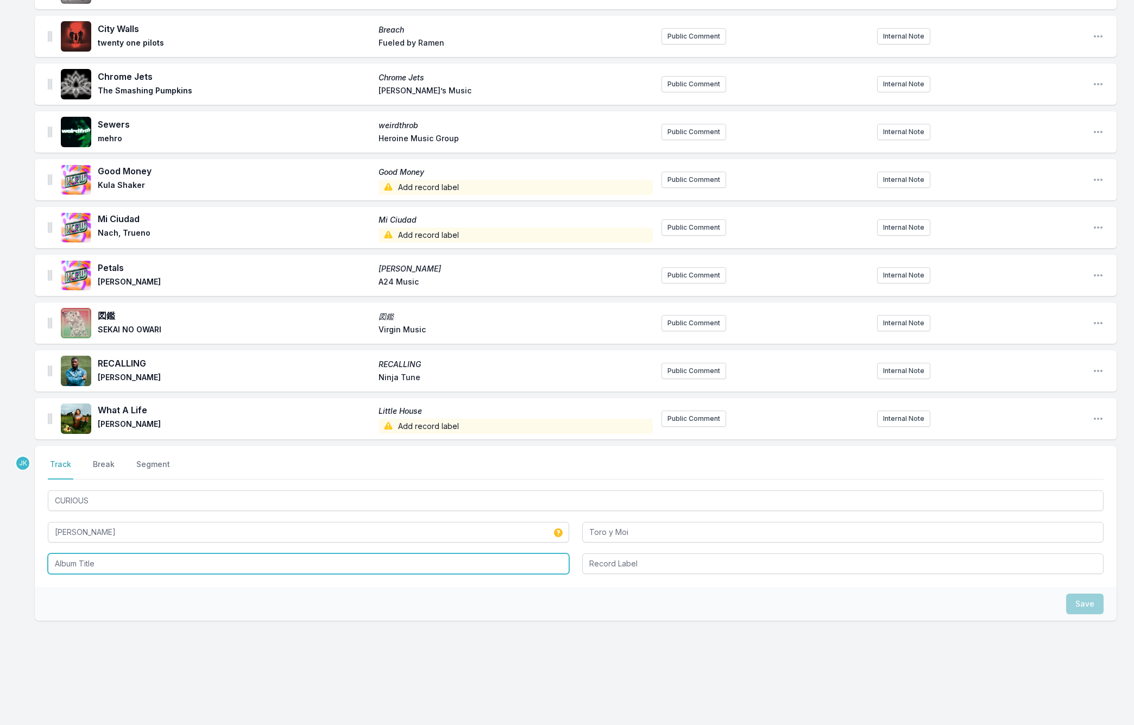
click at [79, 557] on input "Album Title" at bounding box center [308, 563] width 521 height 21
paste input "CURIOUS"
type input "CURIOUS"
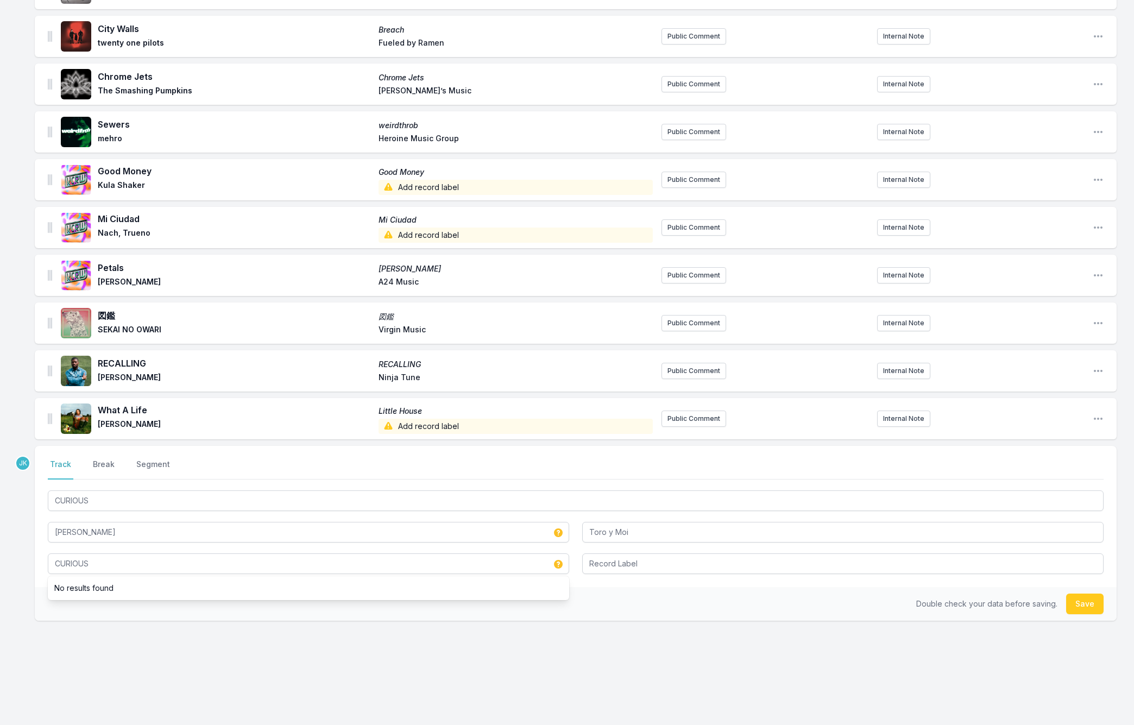
click at [1088, 603] on button "Save" at bounding box center [1084, 603] width 37 height 21
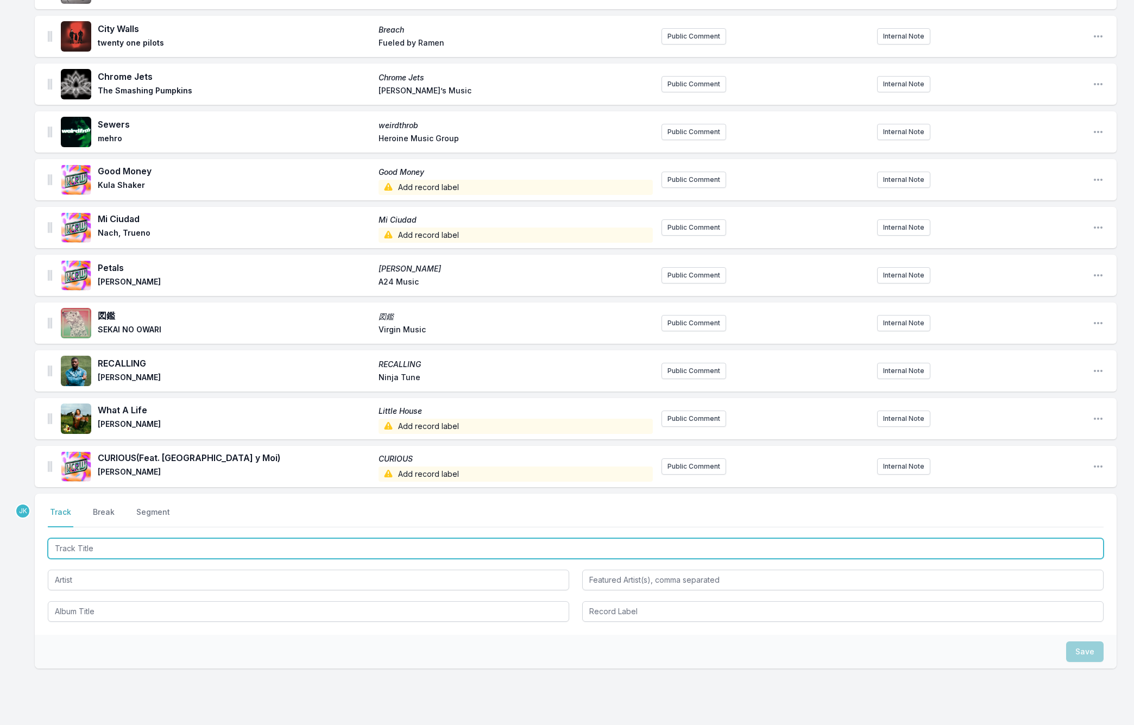
paste input "Better"
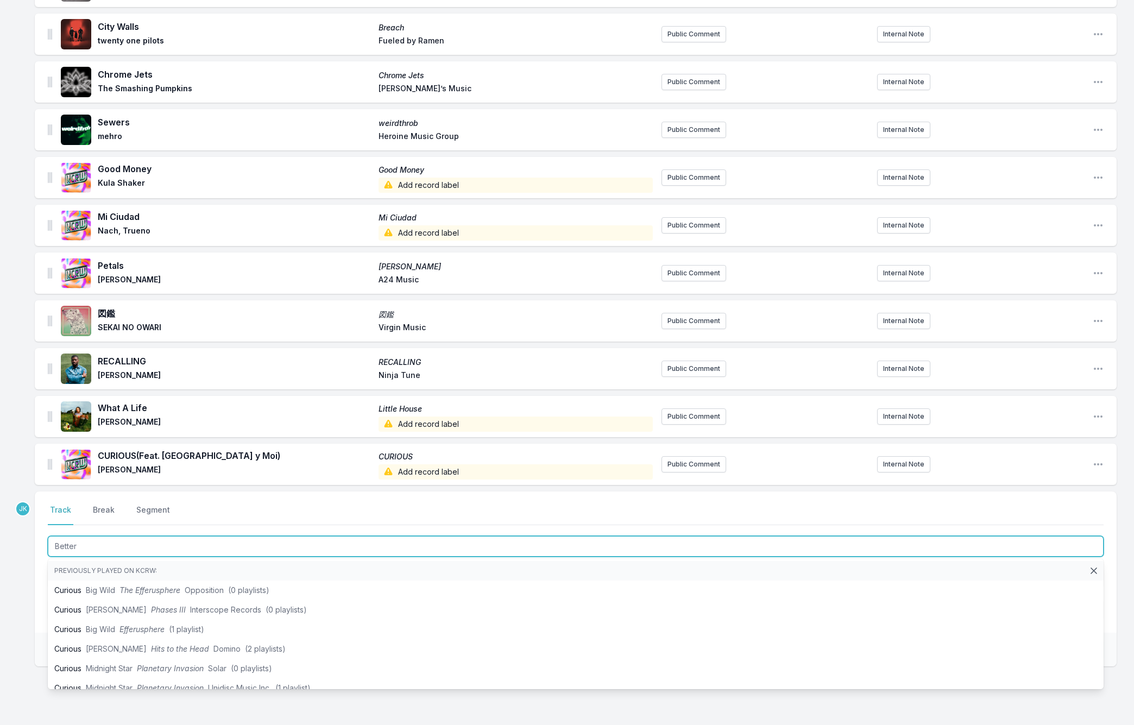
scroll to position [603, 0]
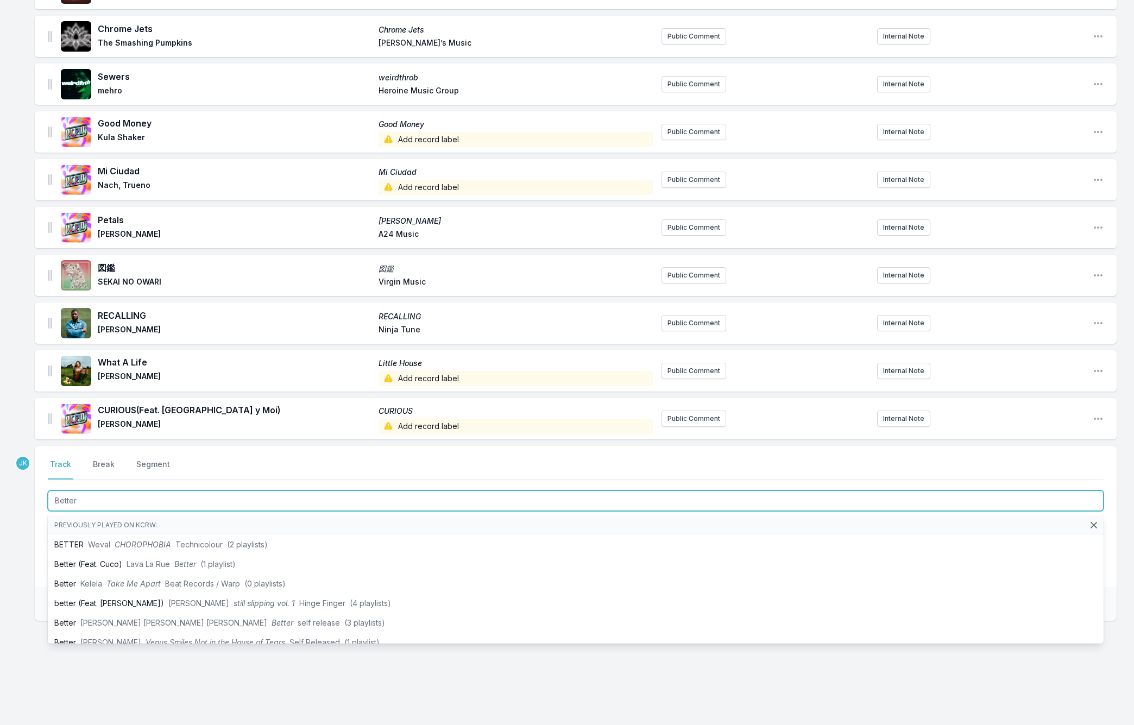
type input "Better"
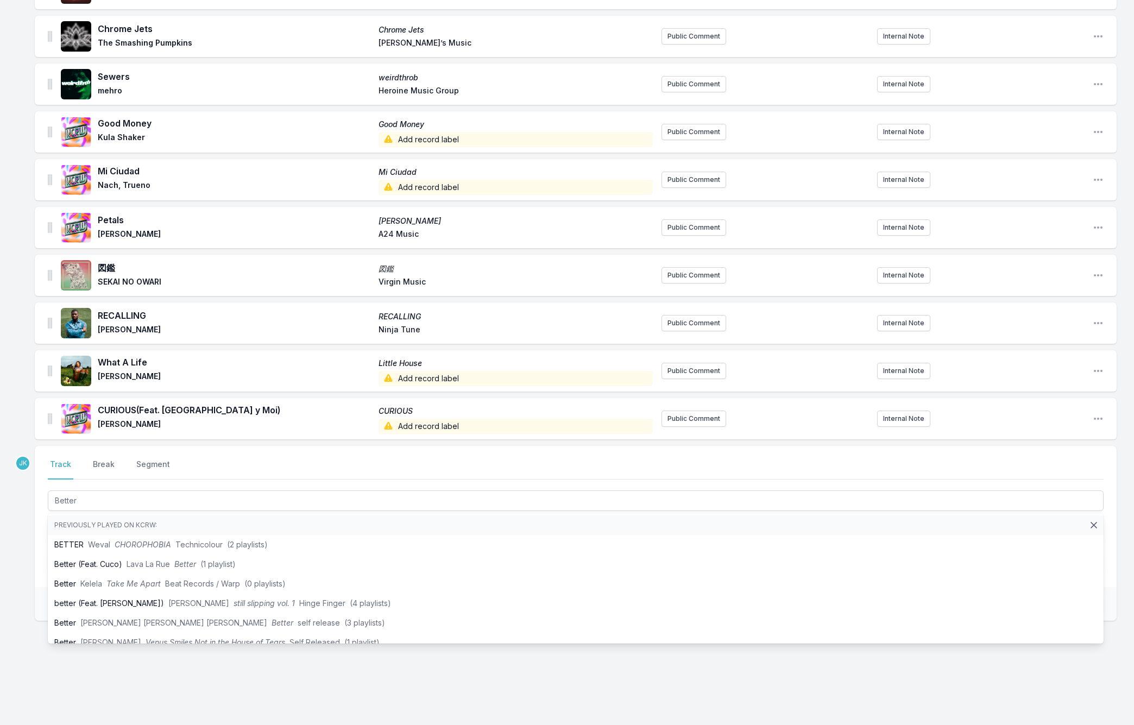
drag, startPoint x: 20, startPoint y: 508, endPoint x: 34, endPoint y: 517, distance: 16.9
click at [20, 508] on div "Missing Data Some of your tracks are missing record label information. This inf…" at bounding box center [567, 114] width 1134 height 1222
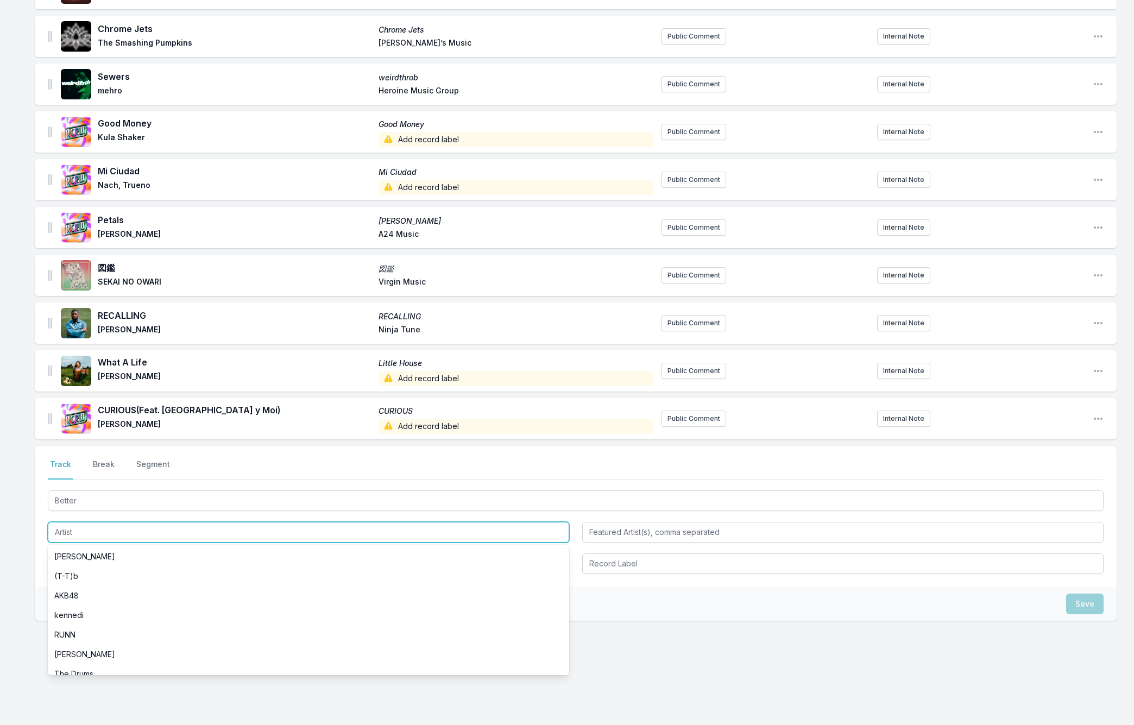
click at [60, 528] on input "Artist" at bounding box center [308, 532] width 521 height 21
paste input "nimino"
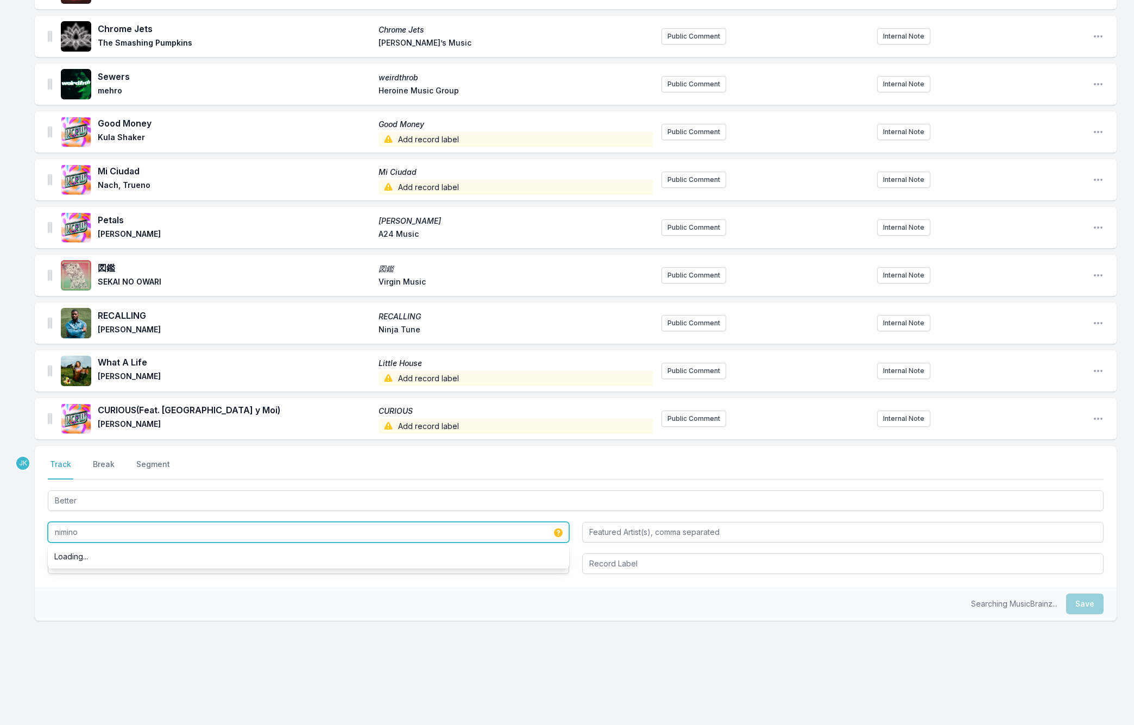
type input "nimino"
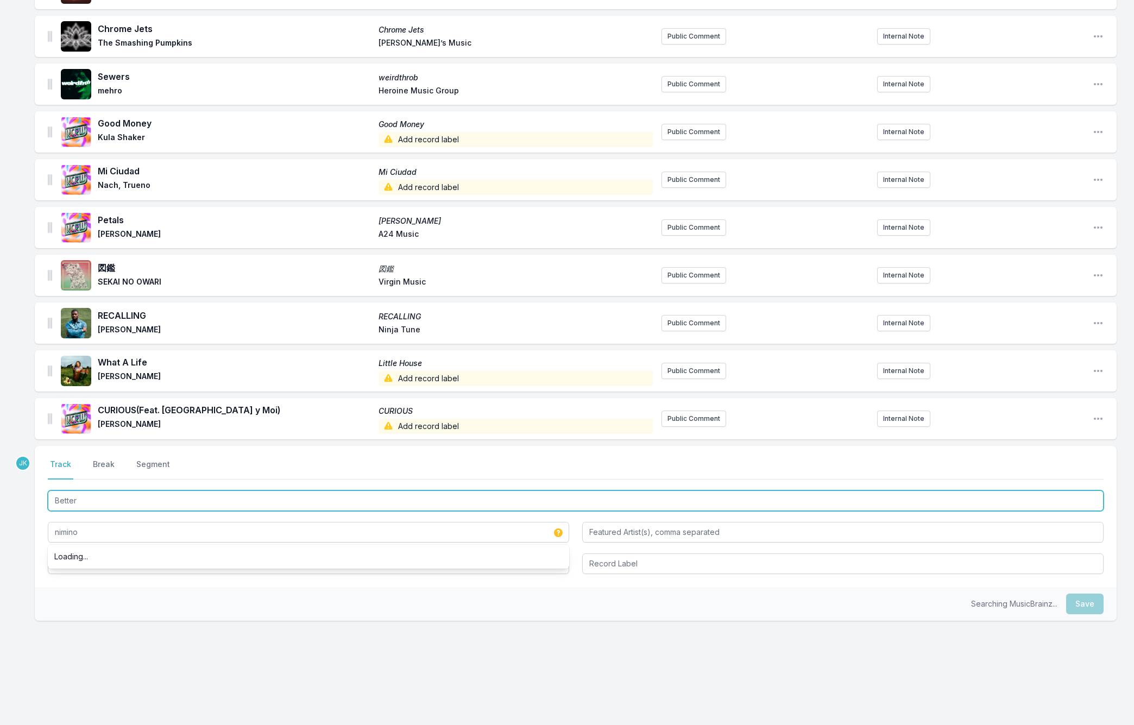
click at [85, 498] on input "Better" at bounding box center [576, 500] width 1056 height 21
drag, startPoint x: 85, startPoint y: 498, endPoint x: 68, endPoint y: 560, distance: 64.8
click at [68, 560] on div "Better nimino" at bounding box center [576, 531] width 1056 height 86
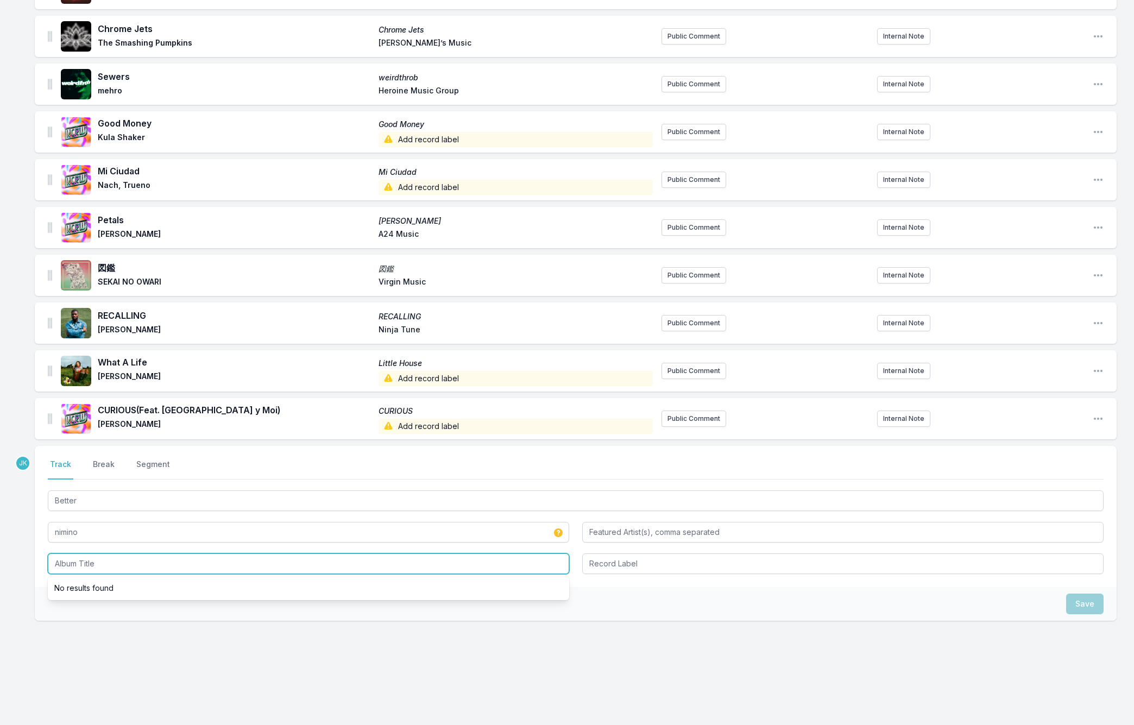
paste input "Better"
type input "Better"
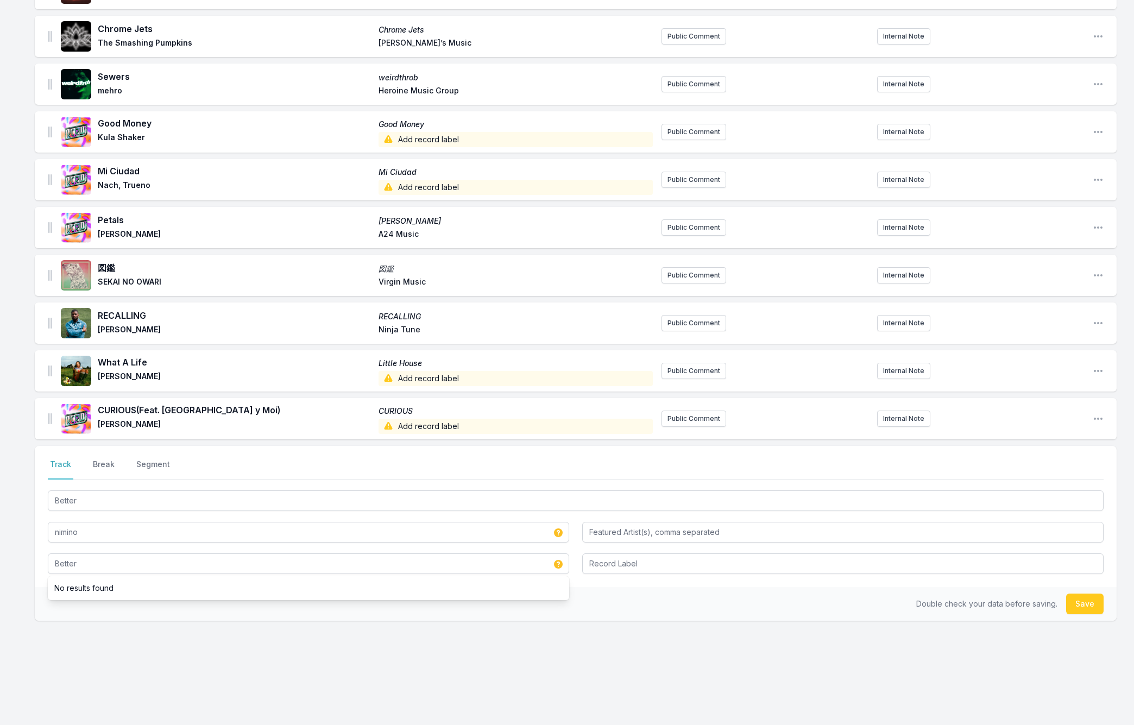
click at [1084, 608] on button "Save" at bounding box center [1084, 603] width 37 height 21
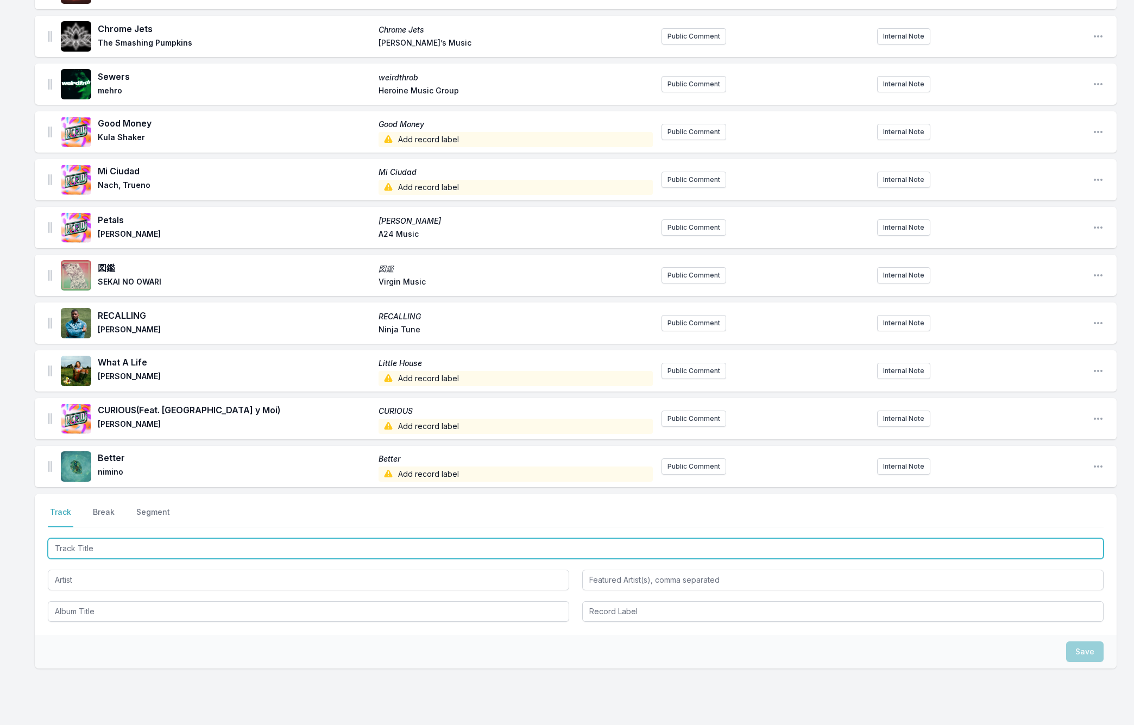
click at [77, 545] on input "Track Title" at bounding box center [576, 548] width 1056 height 21
paste input "play it again"
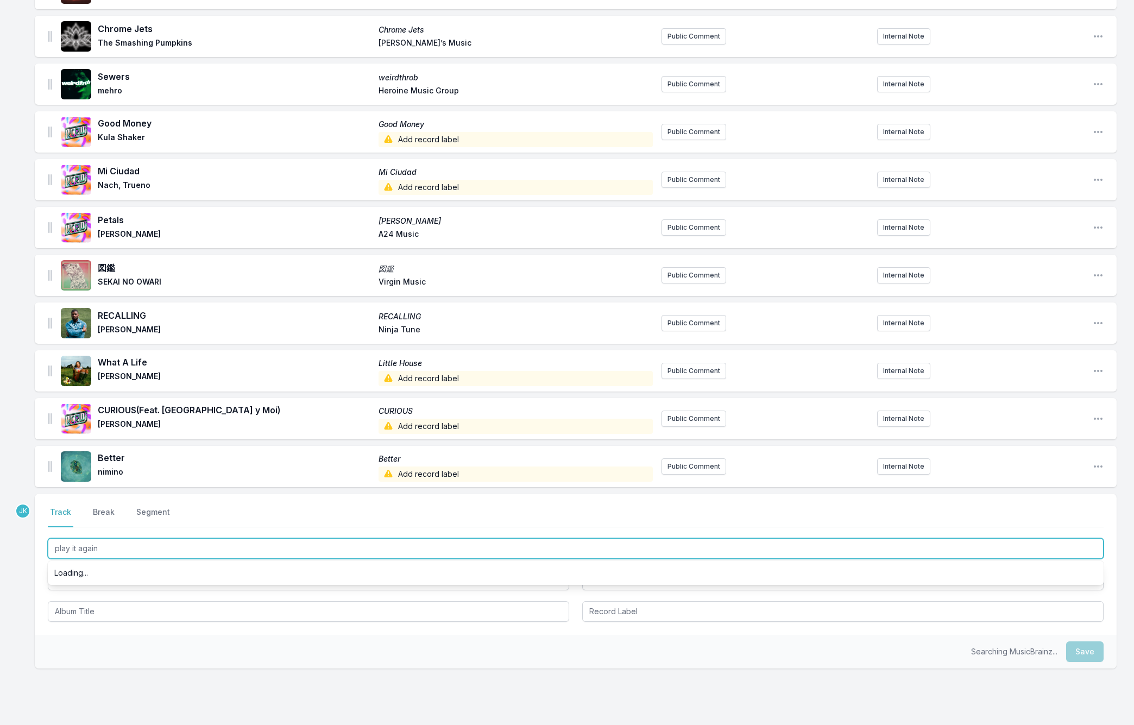
scroll to position [651, 0]
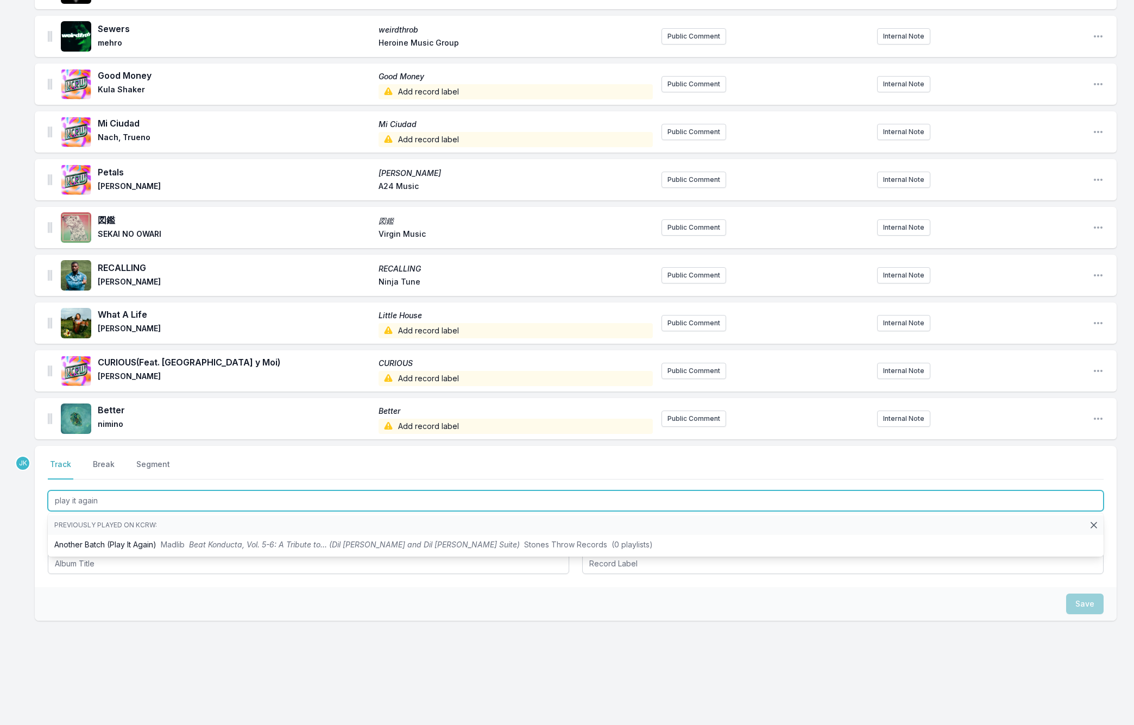
type input "play it again"
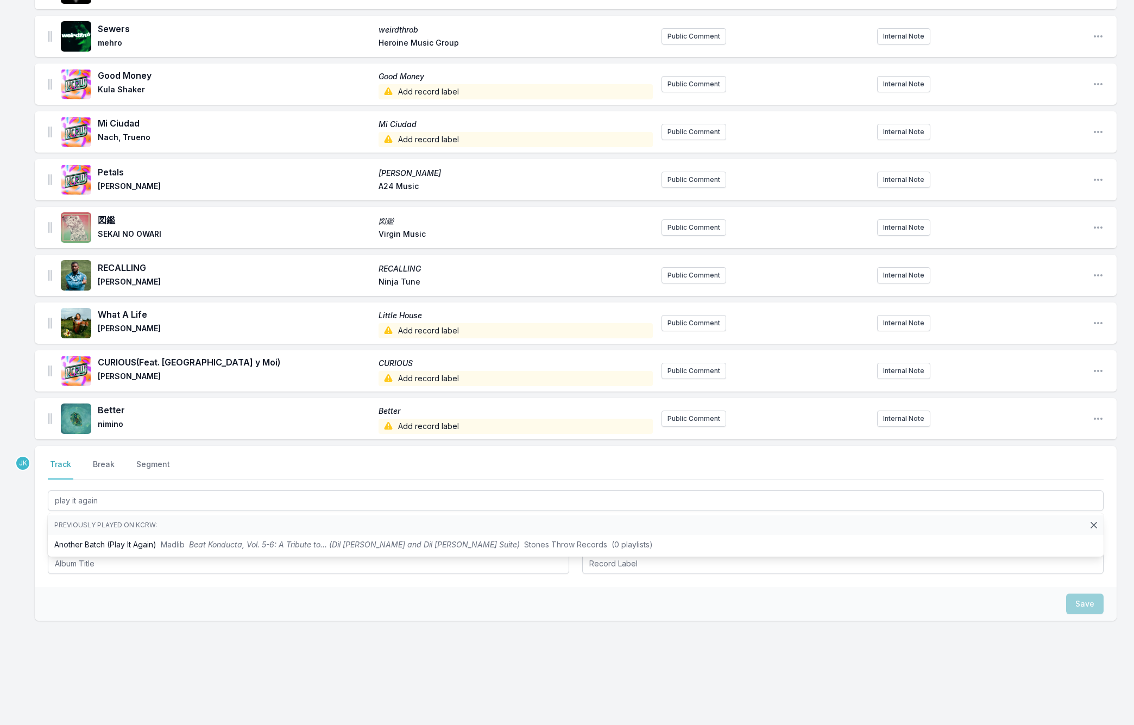
drag, startPoint x: 27, startPoint y: 514, endPoint x: 41, endPoint y: 519, distance: 14.4
click at [30, 514] on div "Missing Data Some of your tracks are missing record label information. This inf…" at bounding box center [567, 89] width 1134 height 1269
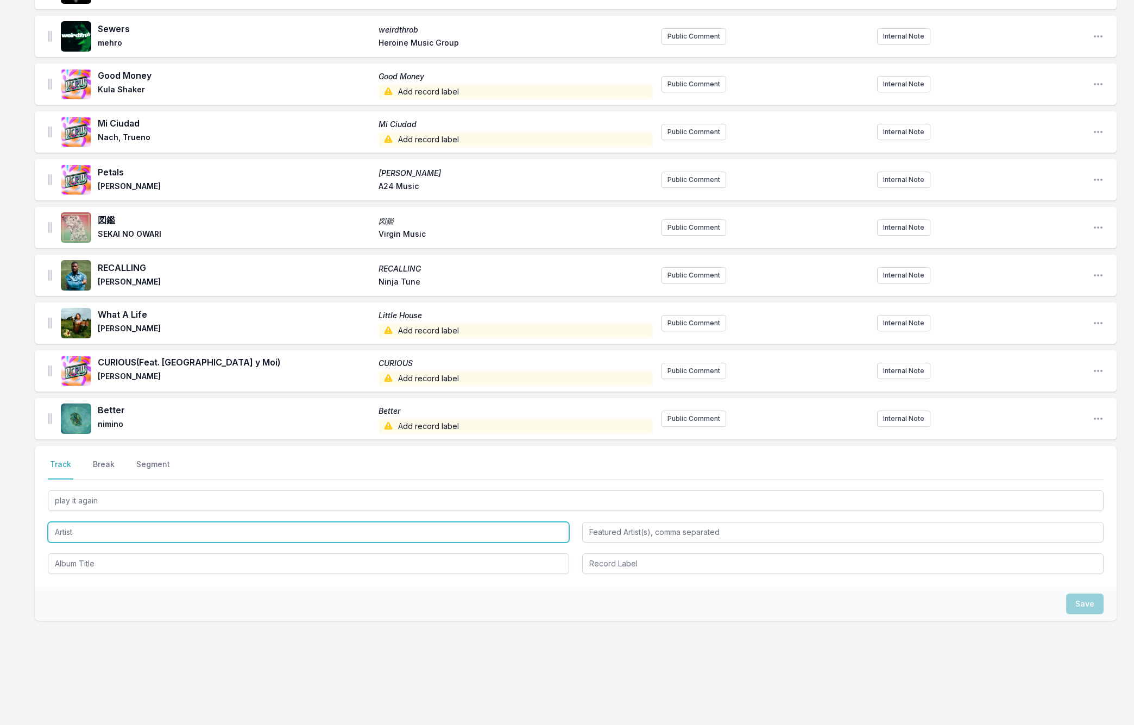
click at [65, 531] on input "Artist" at bounding box center [308, 532] width 521 height 21
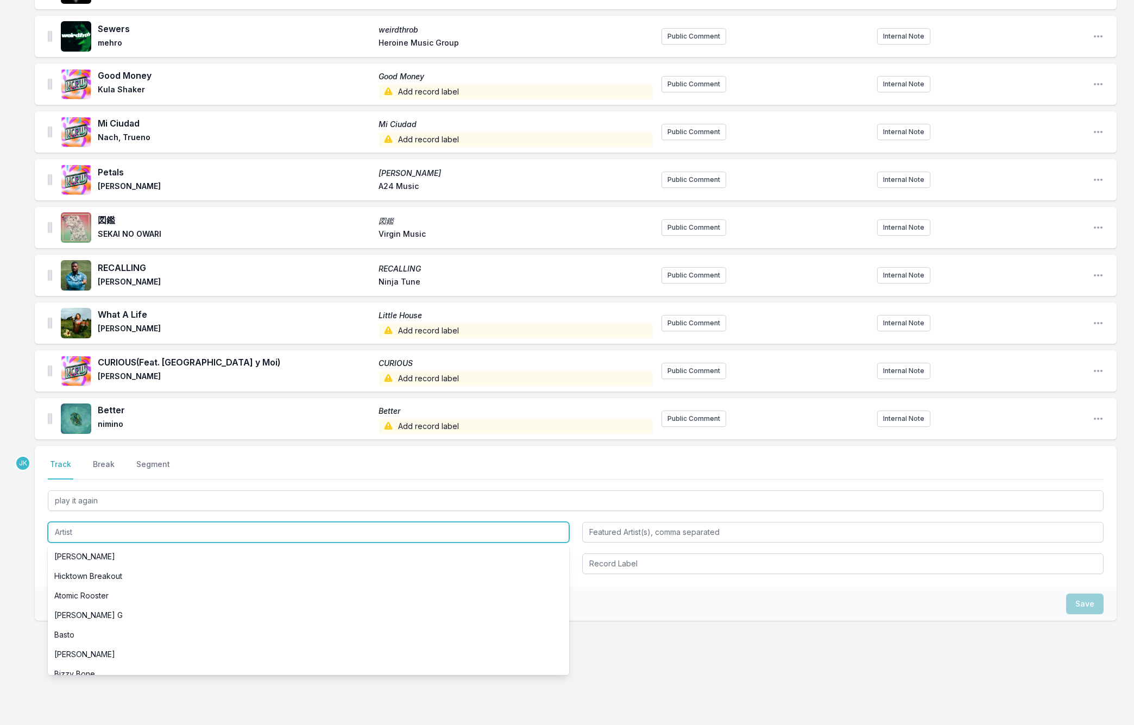
paste input "[PERSON_NAME]"
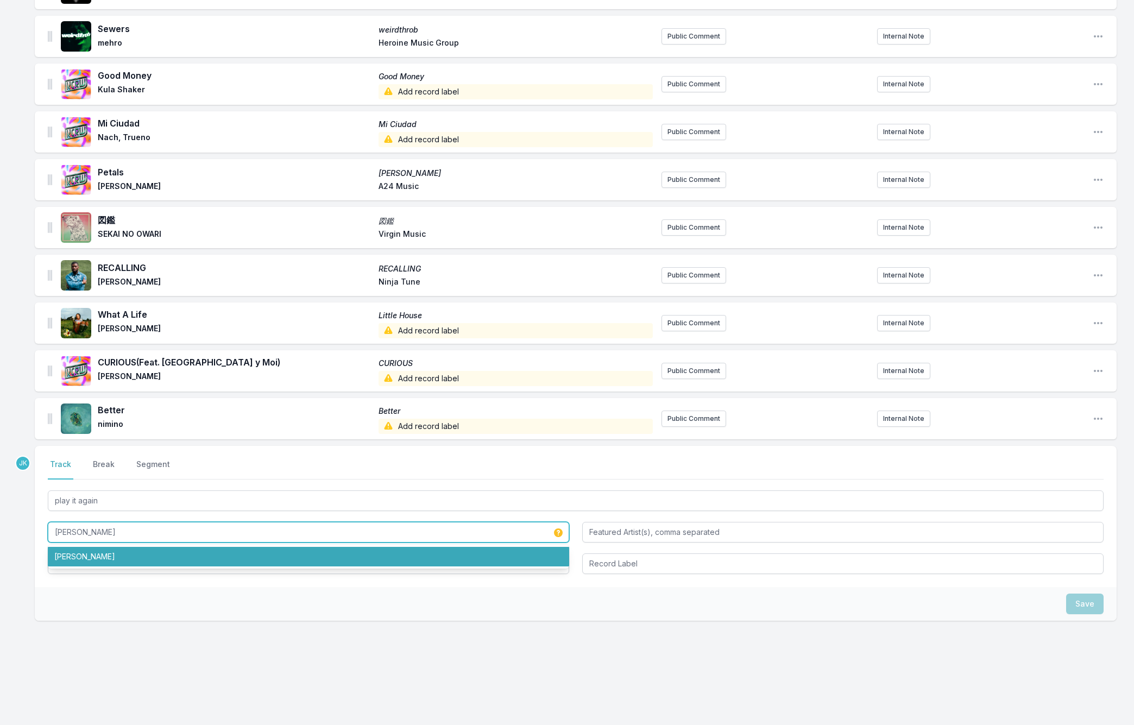
click at [87, 560] on li "[PERSON_NAME]" at bounding box center [308, 557] width 521 height 20
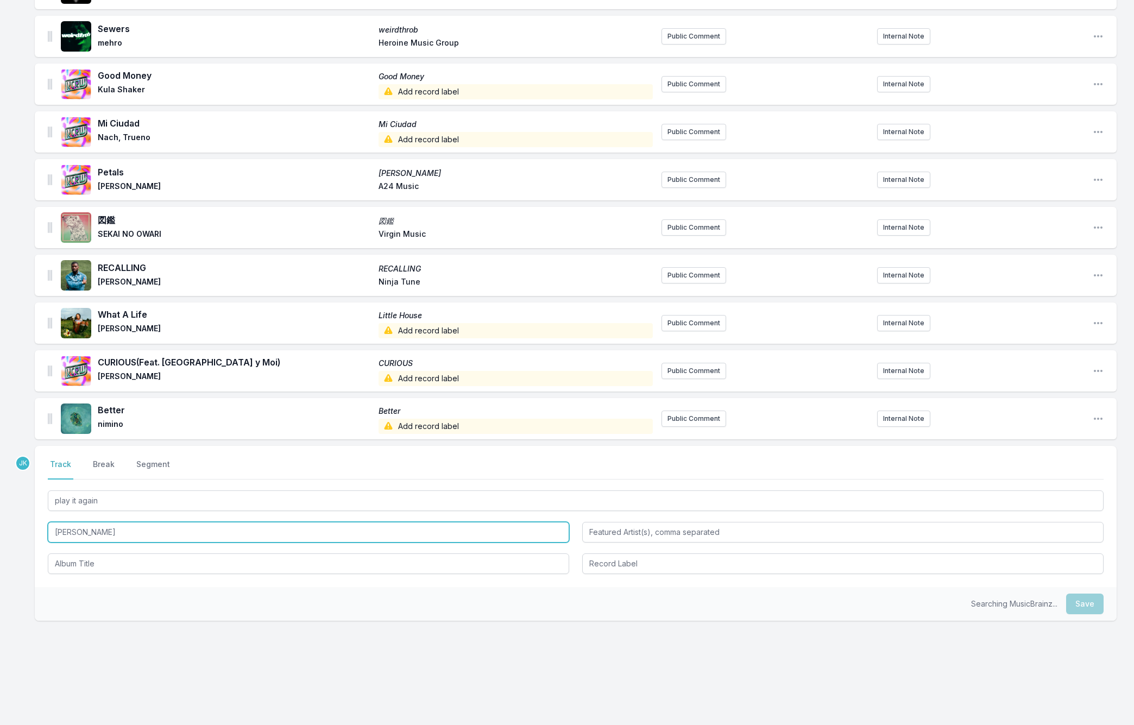
type input "[PERSON_NAME]"
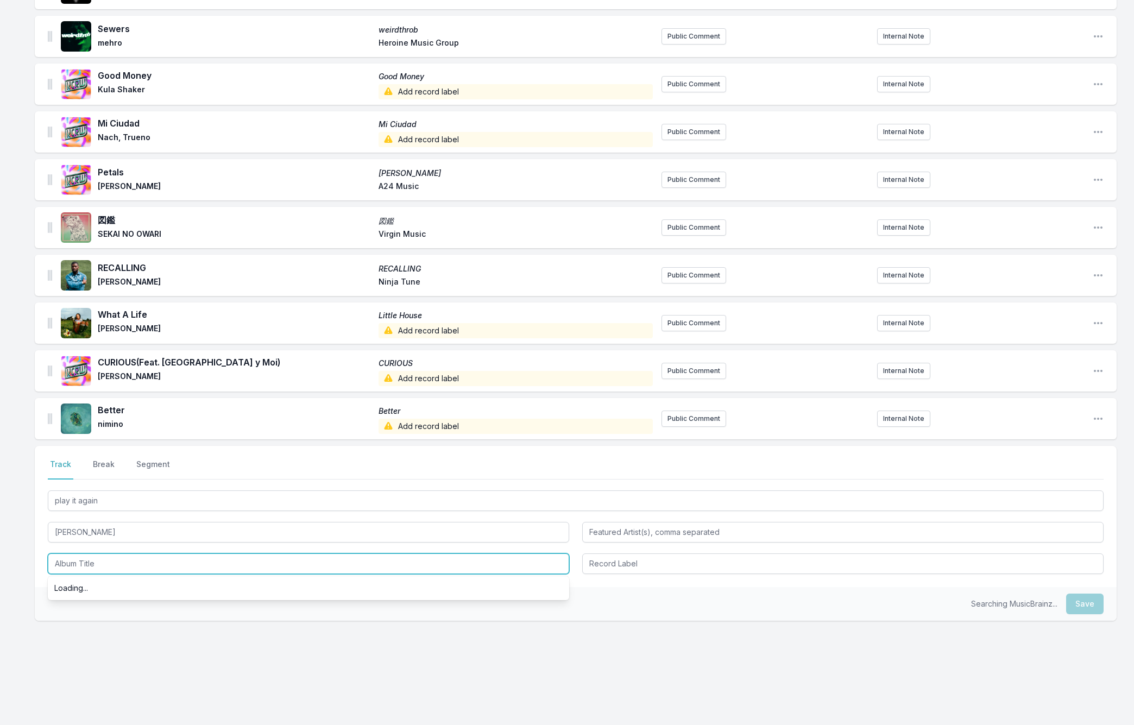
click at [87, 559] on input "Album Title" at bounding box center [308, 563] width 521 height 21
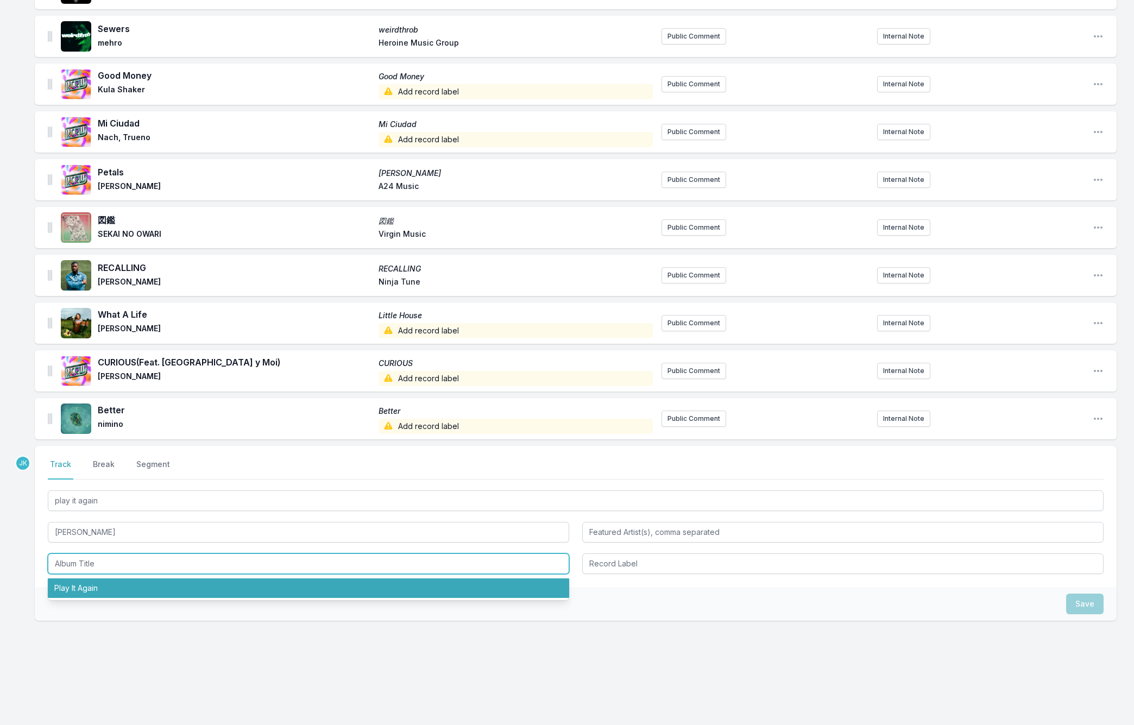
click at [91, 589] on li "Play It Again" at bounding box center [308, 588] width 521 height 20
type input "Play It Again"
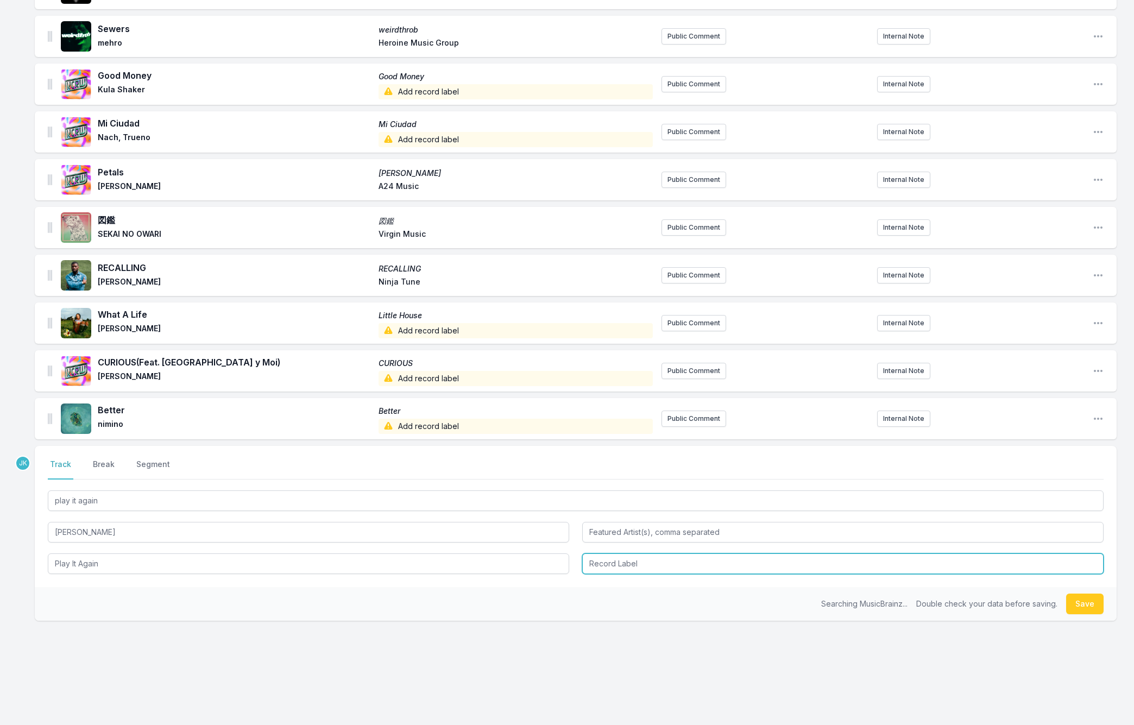
click at [656, 564] on input "Record Label" at bounding box center [842, 563] width 521 height 21
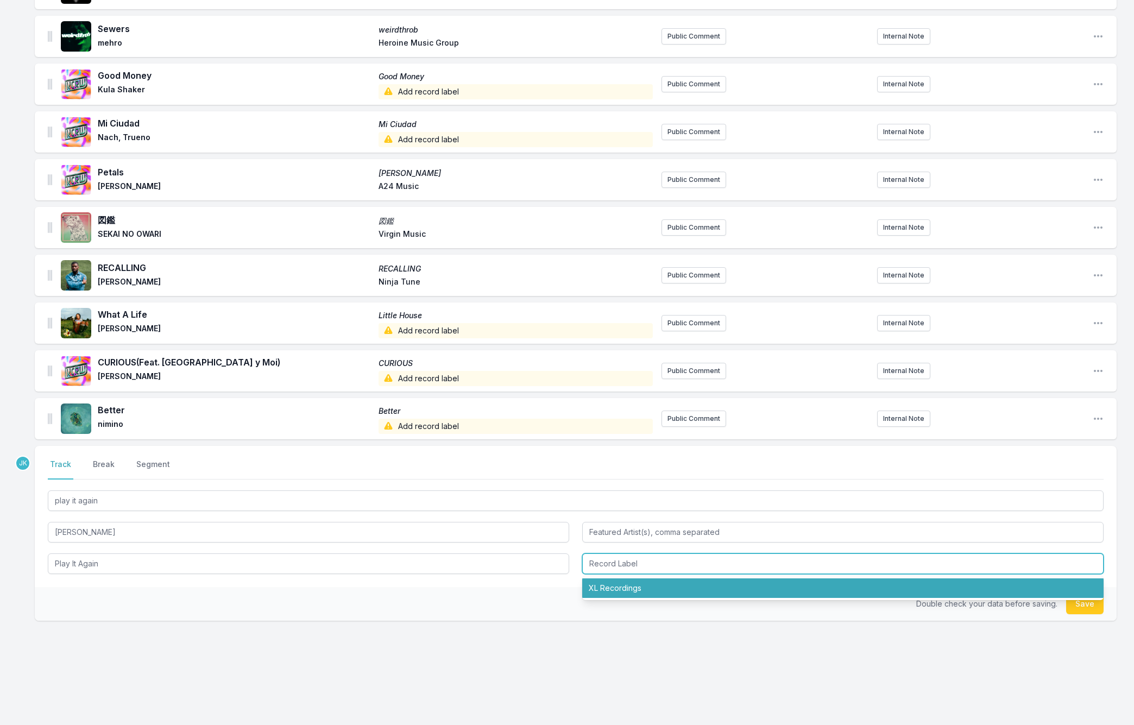
click at [644, 589] on li "XL Recordings" at bounding box center [842, 588] width 521 height 20
type input "XL Recordings"
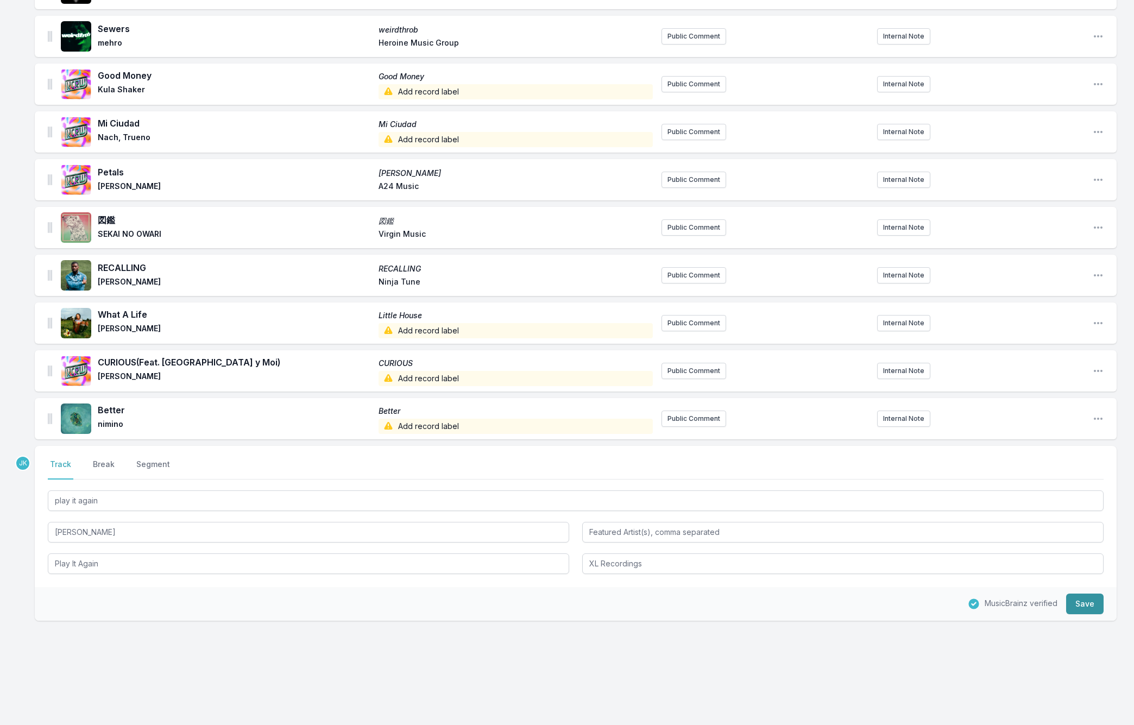
click at [1078, 607] on button "Save" at bounding box center [1084, 603] width 37 height 21
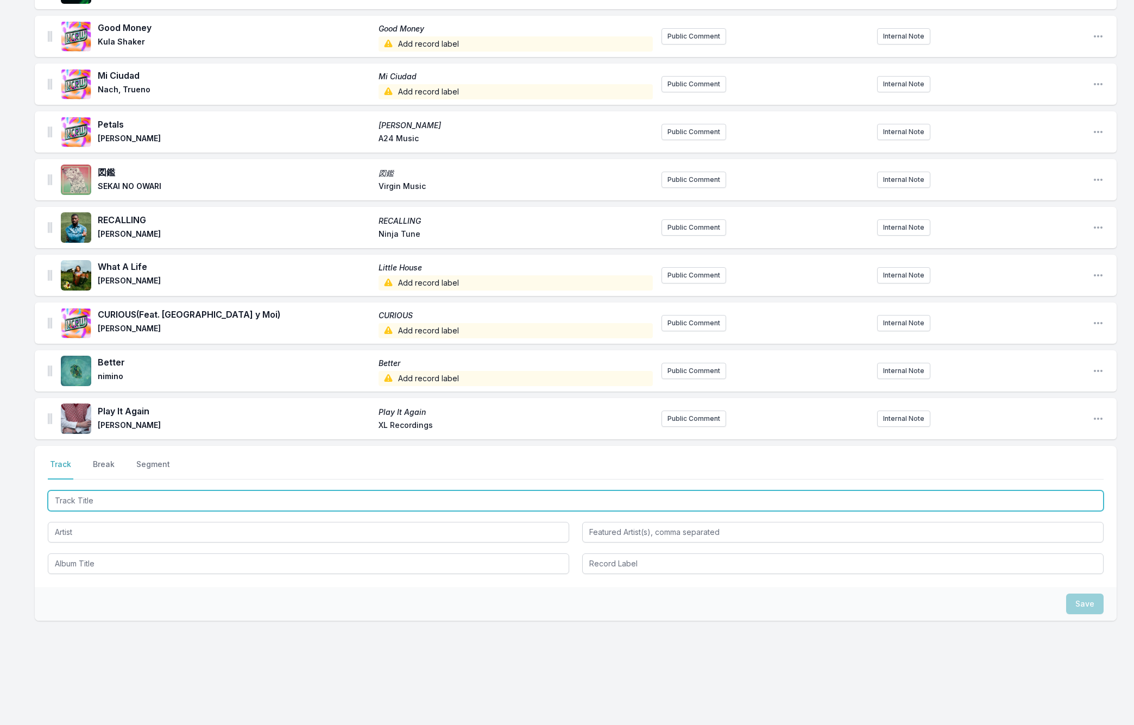
click at [73, 500] on input "Track Title" at bounding box center [576, 500] width 1056 height 21
paste input "Mongoose"
type input "Mongoose"
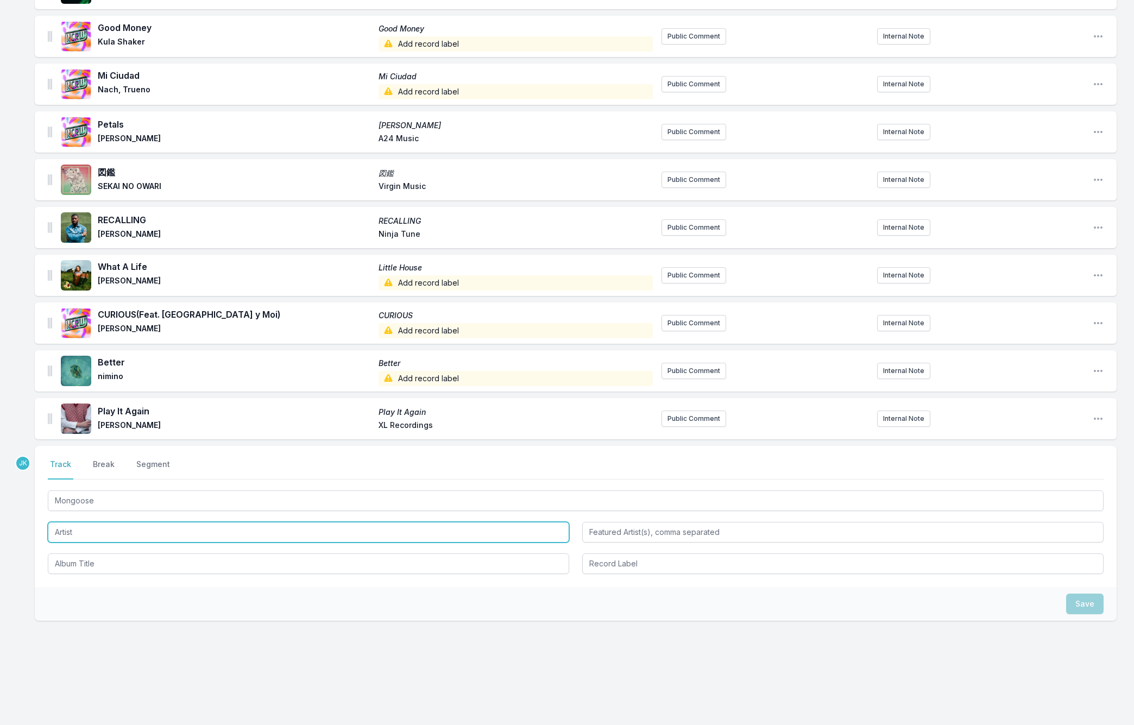
click at [69, 530] on input "Artist" at bounding box center [308, 532] width 521 height 21
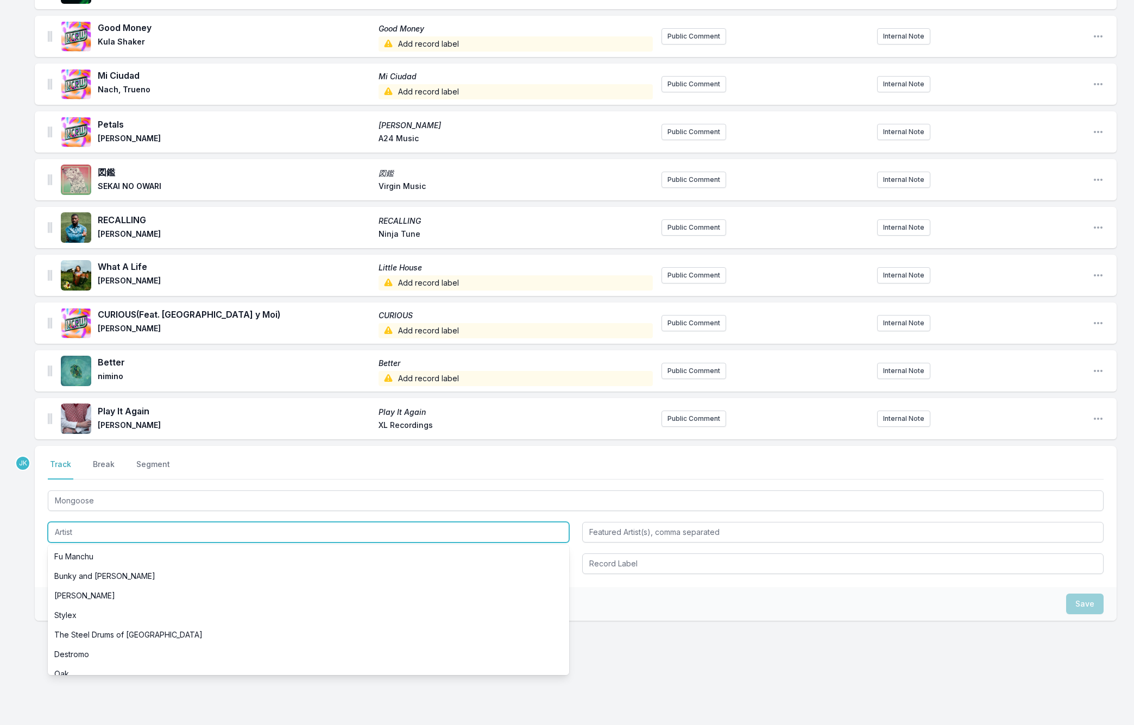
paste input "[PERSON_NAME]"
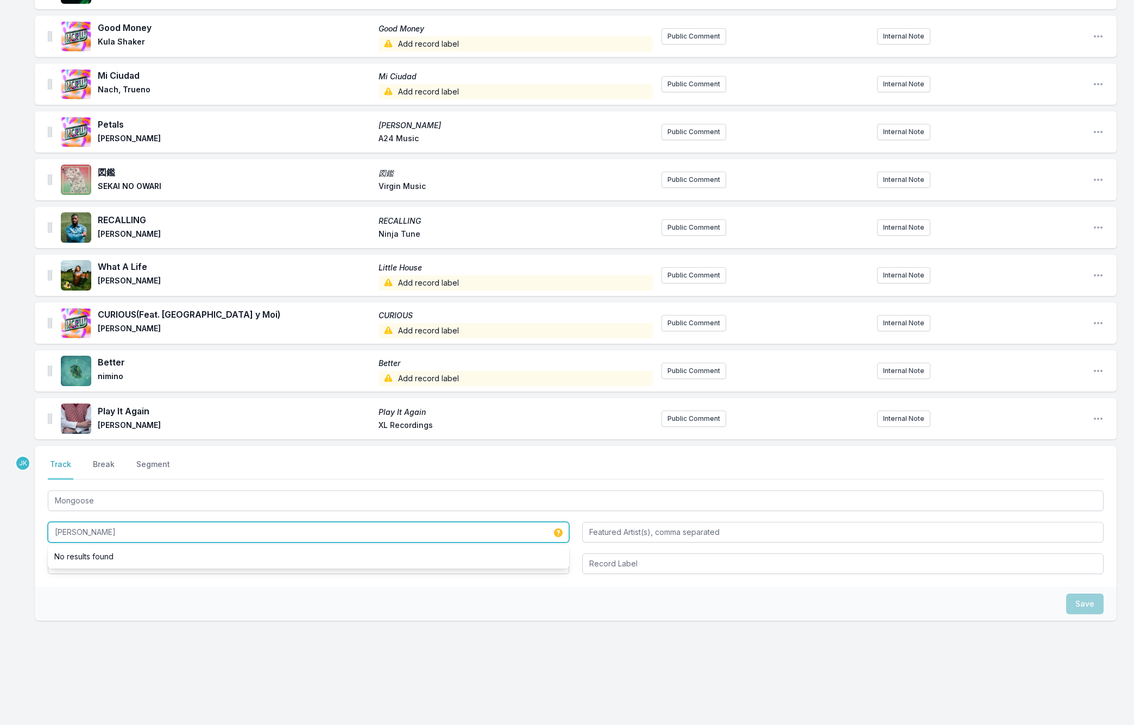
type input "[PERSON_NAME]"
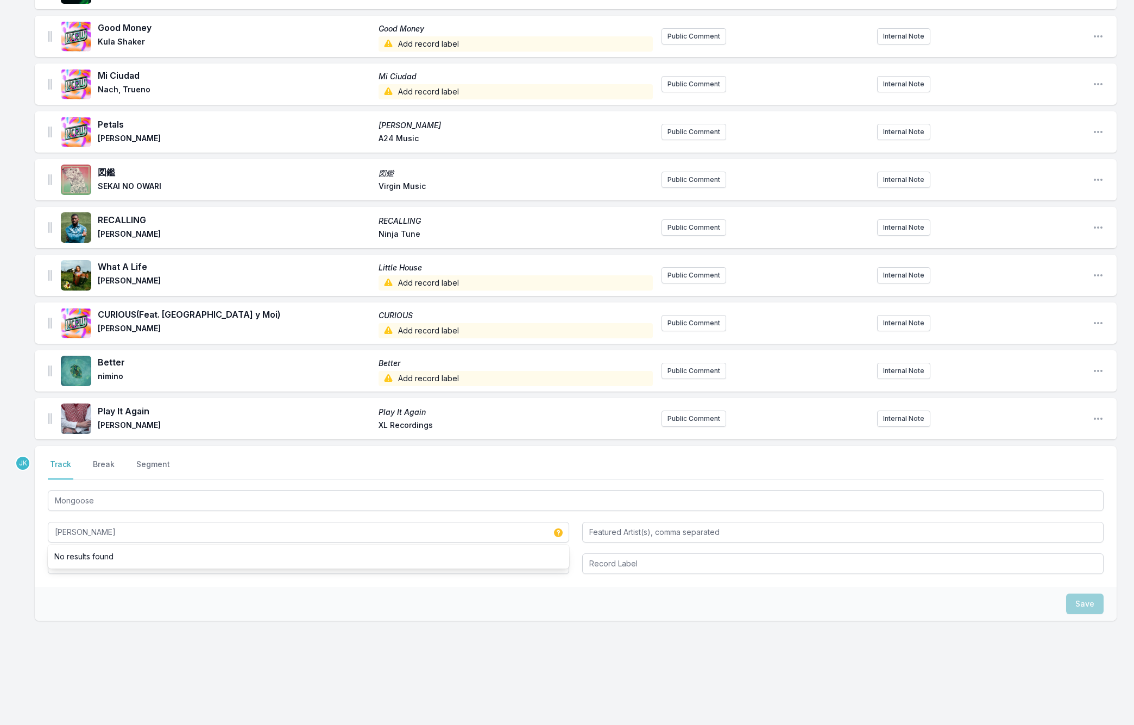
click at [49, 579] on div "Select a tab Track Break Segment Track Break Segment Mongoose Niko B No results…" at bounding box center [576, 516] width 1082 height 141
click at [74, 560] on input "Album Title" at bounding box center [308, 563] width 521 height 21
paste input "Mongoose"
type input "Mongoose"
drag, startPoint x: 1083, startPoint y: 601, endPoint x: 1071, endPoint y: 601, distance: 11.9
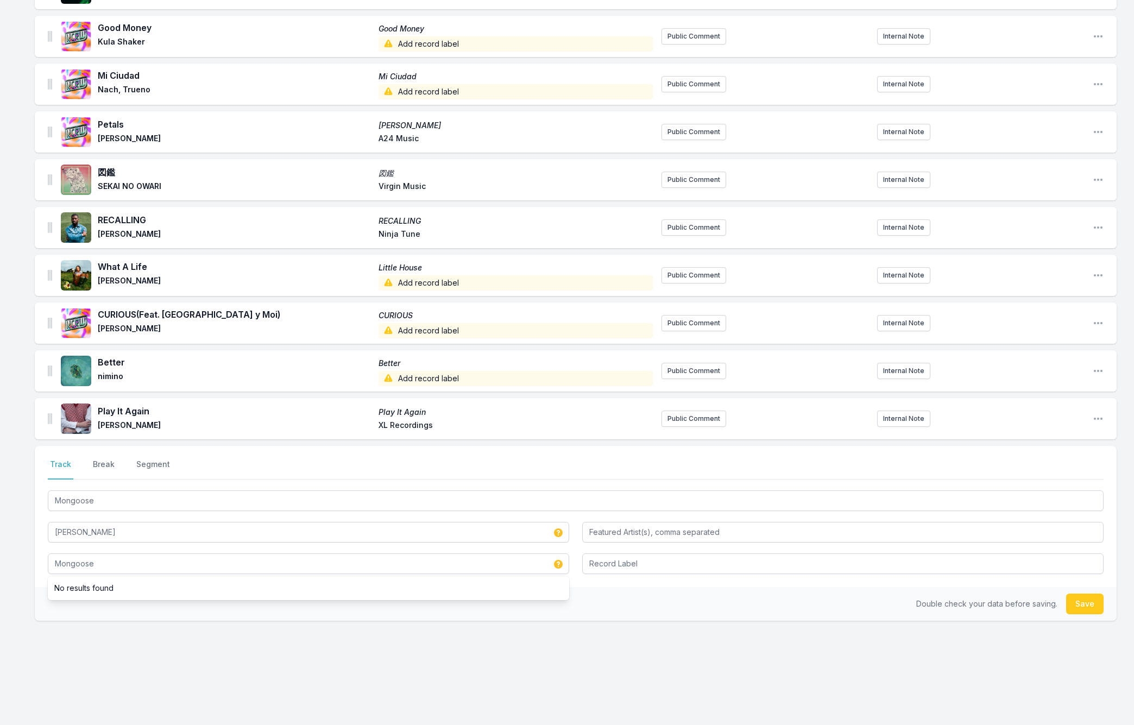
click at [1082, 601] on button "Save" at bounding box center [1084, 603] width 37 height 21
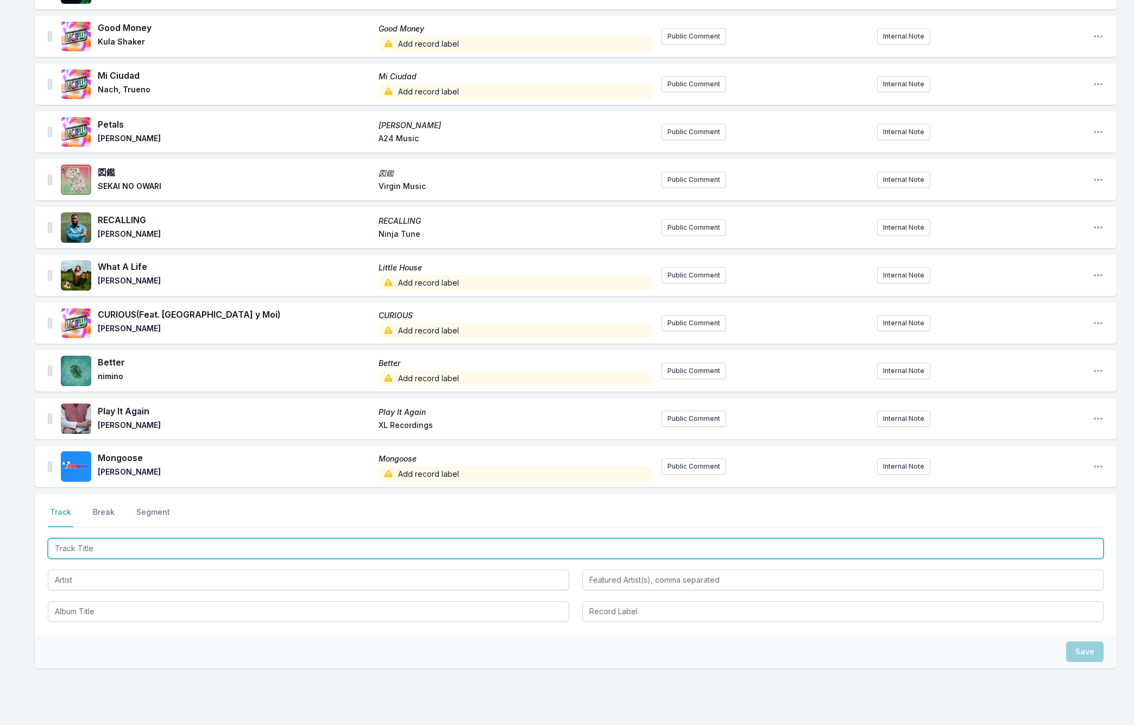
click at [72, 550] on input "Track Title" at bounding box center [576, 548] width 1056 height 21
paste input "Immortal"
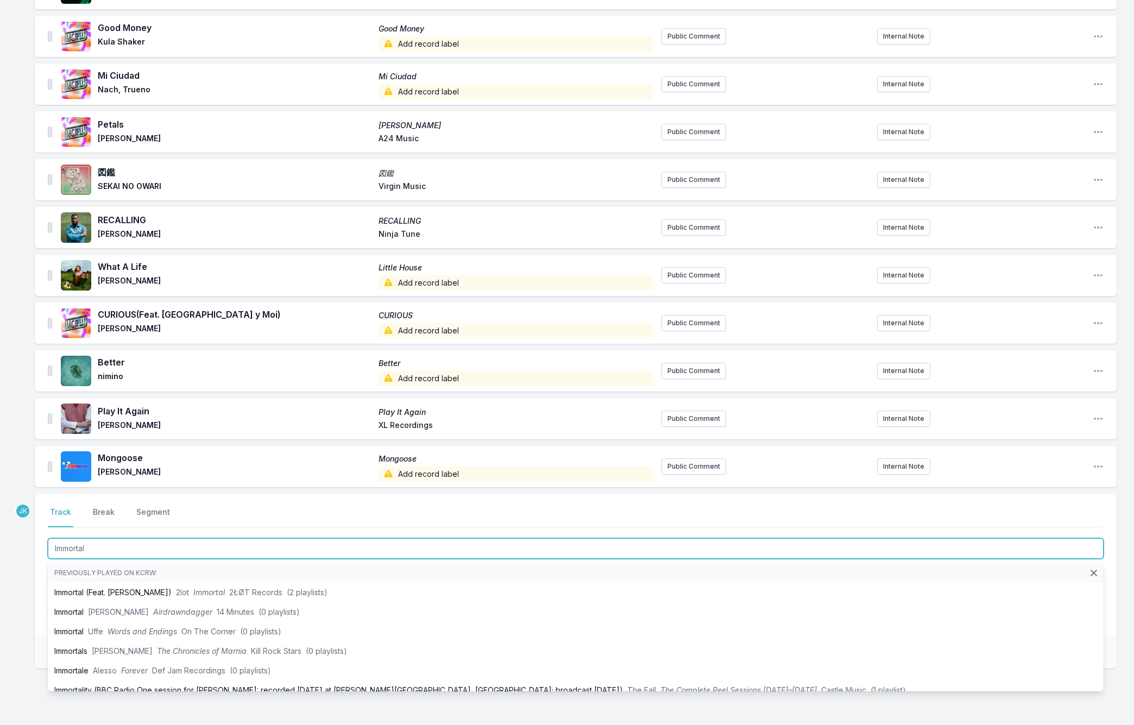
type input "Immortal"
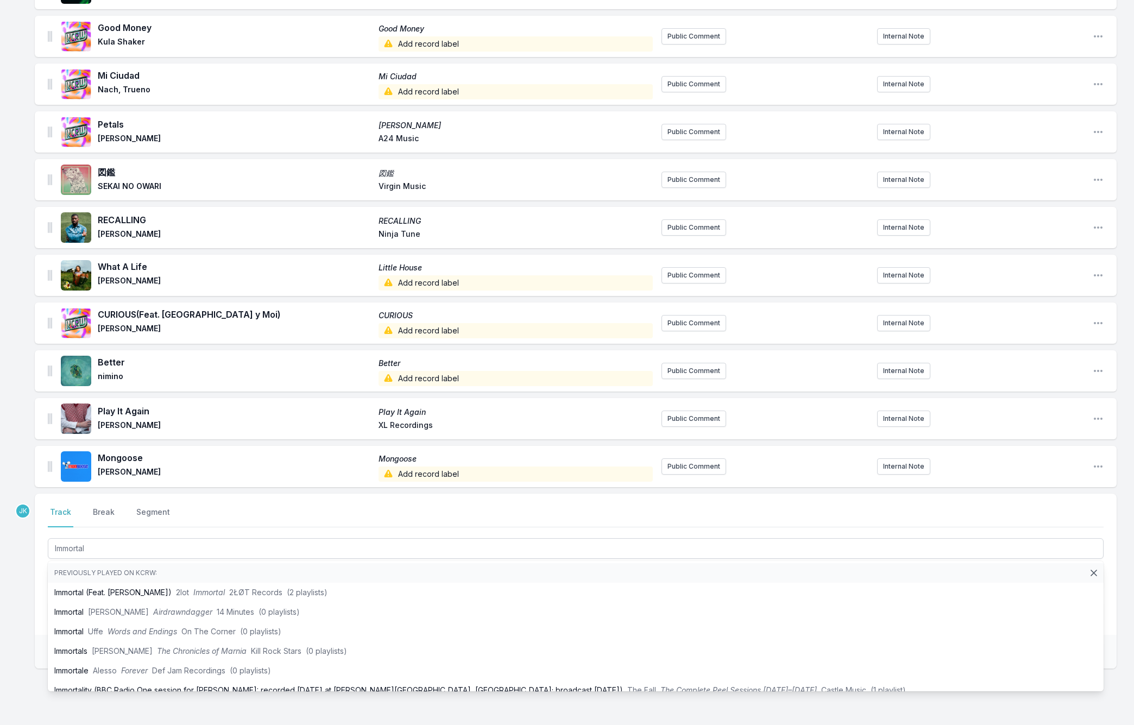
drag, startPoint x: 14, startPoint y: 541, endPoint x: 23, endPoint y: 544, distance: 10.1
click at [18, 541] on div "Missing Data Some of your tracks are missing record label information. This inf…" at bounding box center [567, 90] width 1134 height 1365
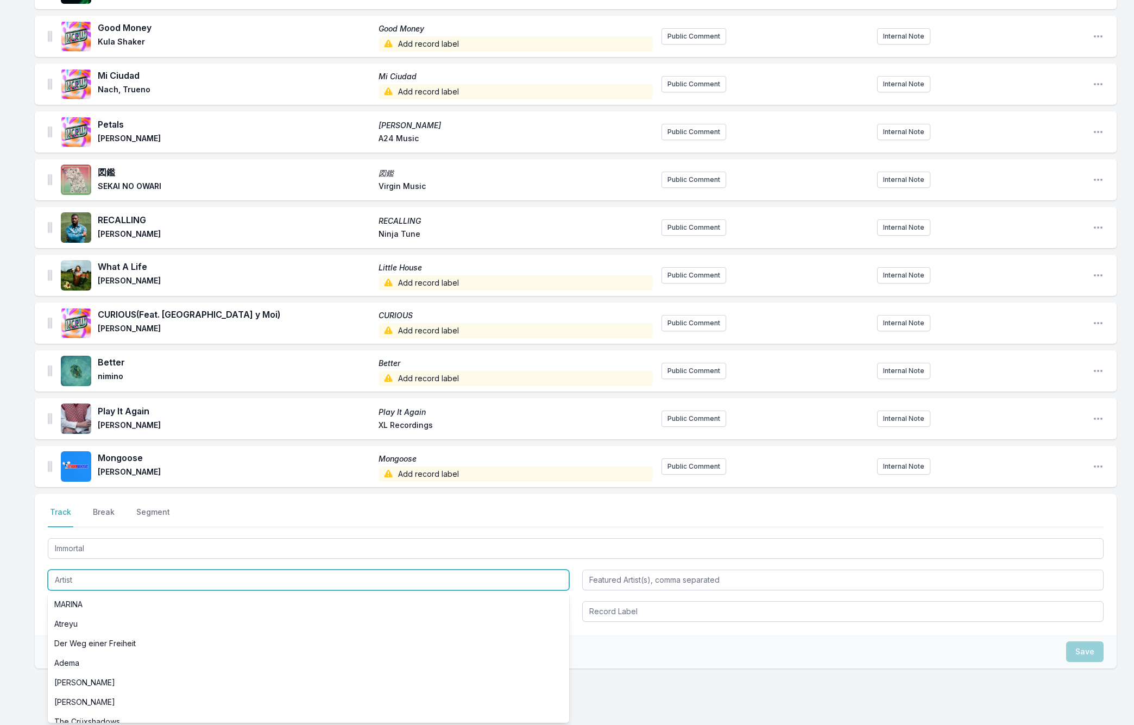
click at [67, 579] on input "Artist" at bounding box center [308, 580] width 521 height 21
paste input "Ho99o9"
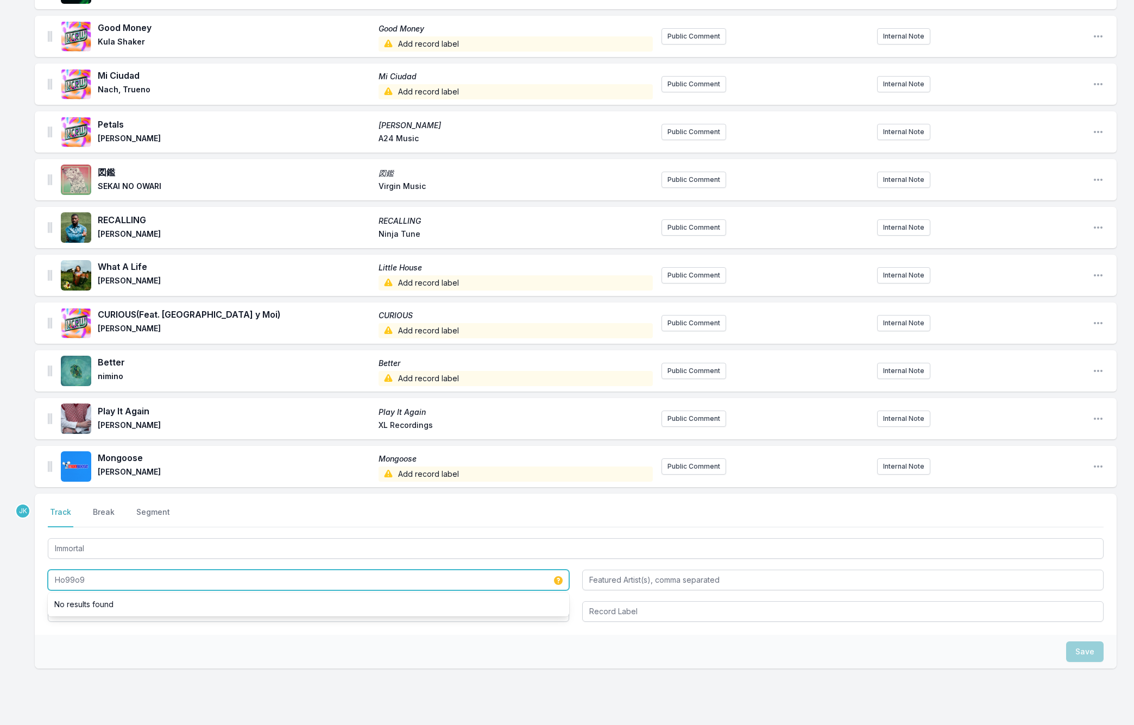
scroll to position [747, 0]
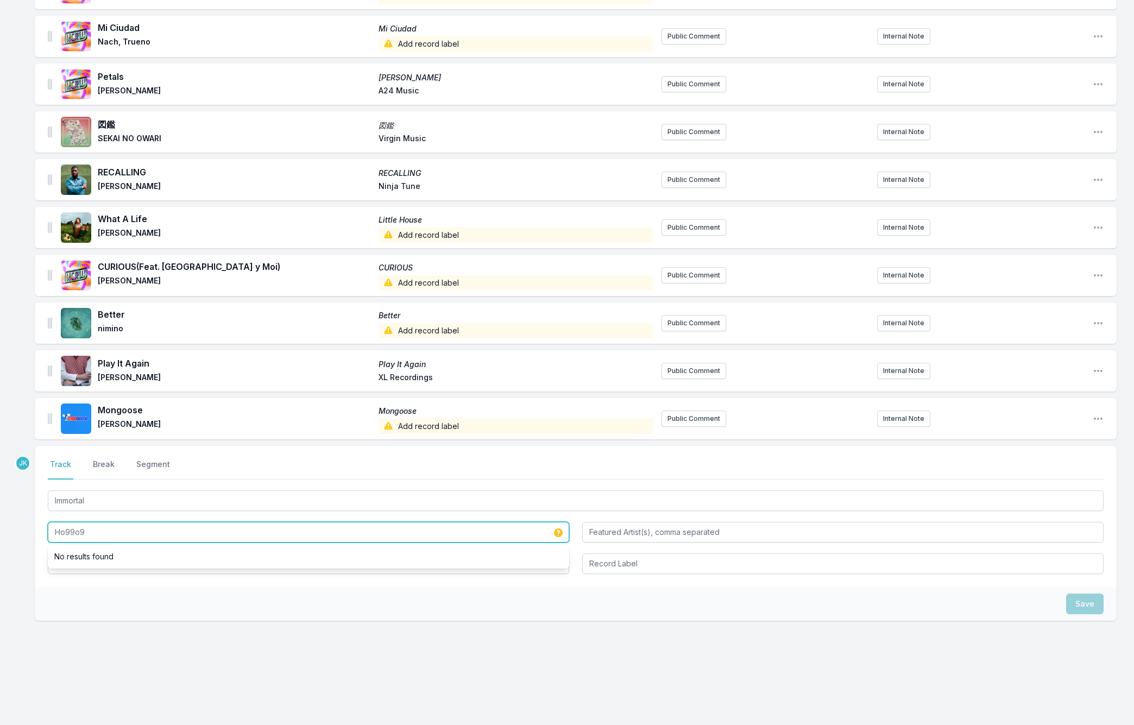
type input "Ho99o9"
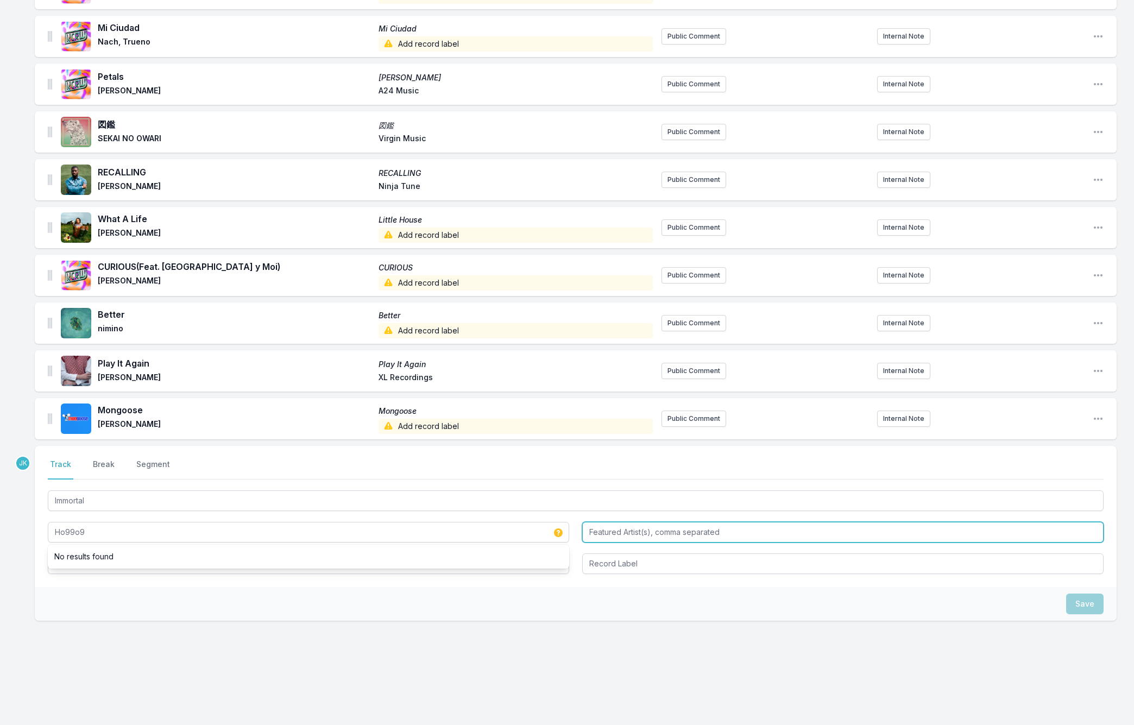
click at [601, 530] on input "Featured Artist(s), comma separated" at bounding box center [842, 532] width 521 height 21
paste input "[PERSON_NAME]"
type input "[PERSON_NAME]"
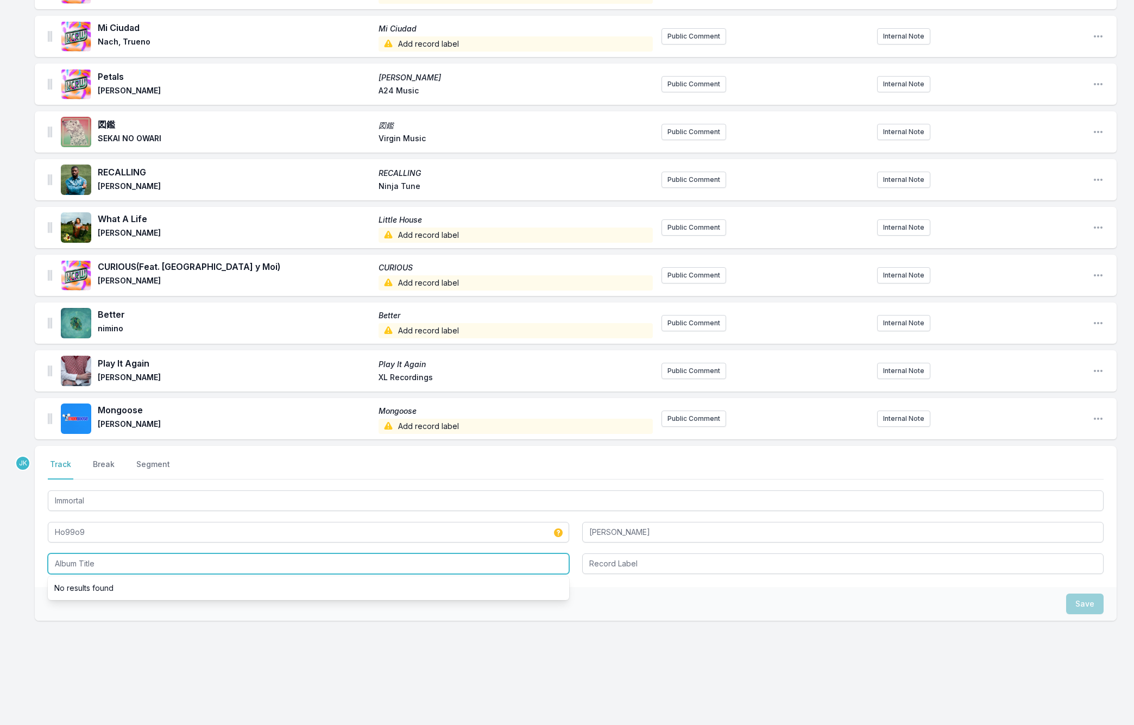
click at [77, 564] on input "Album Title" at bounding box center [308, 563] width 521 height 21
paste input "[DATE] We Escape"
type input "[DATE] We Escape"
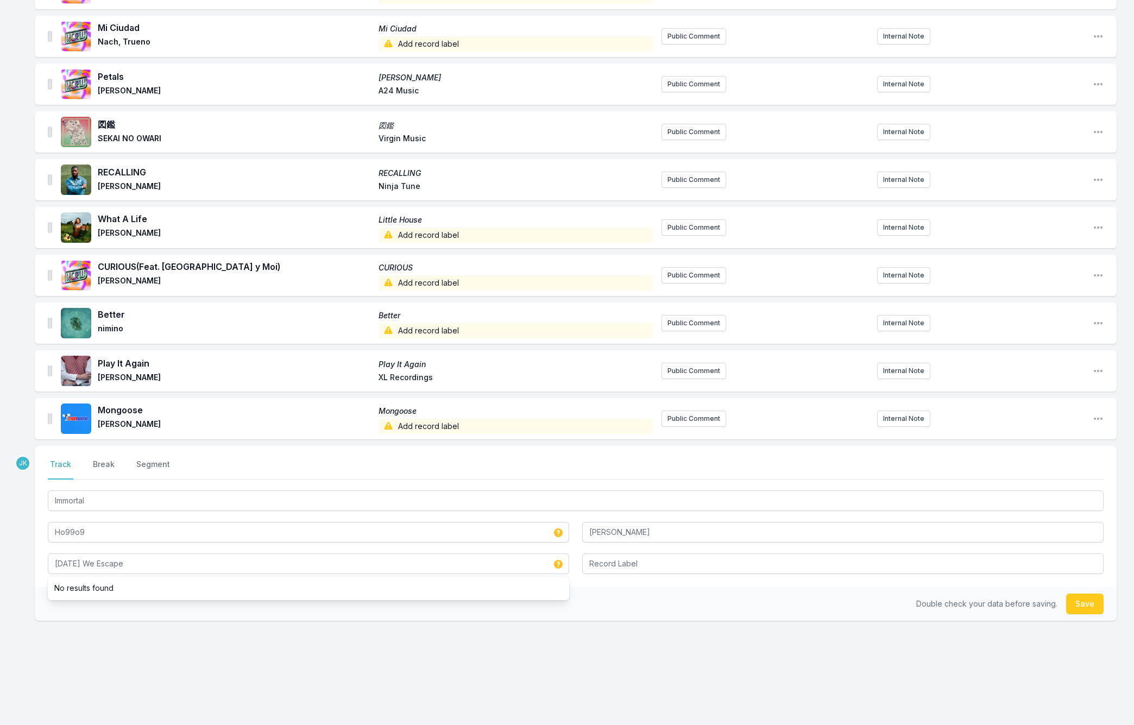
click at [1073, 604] on button "Save" at bounding box center [1084, 603] width 37 height 21
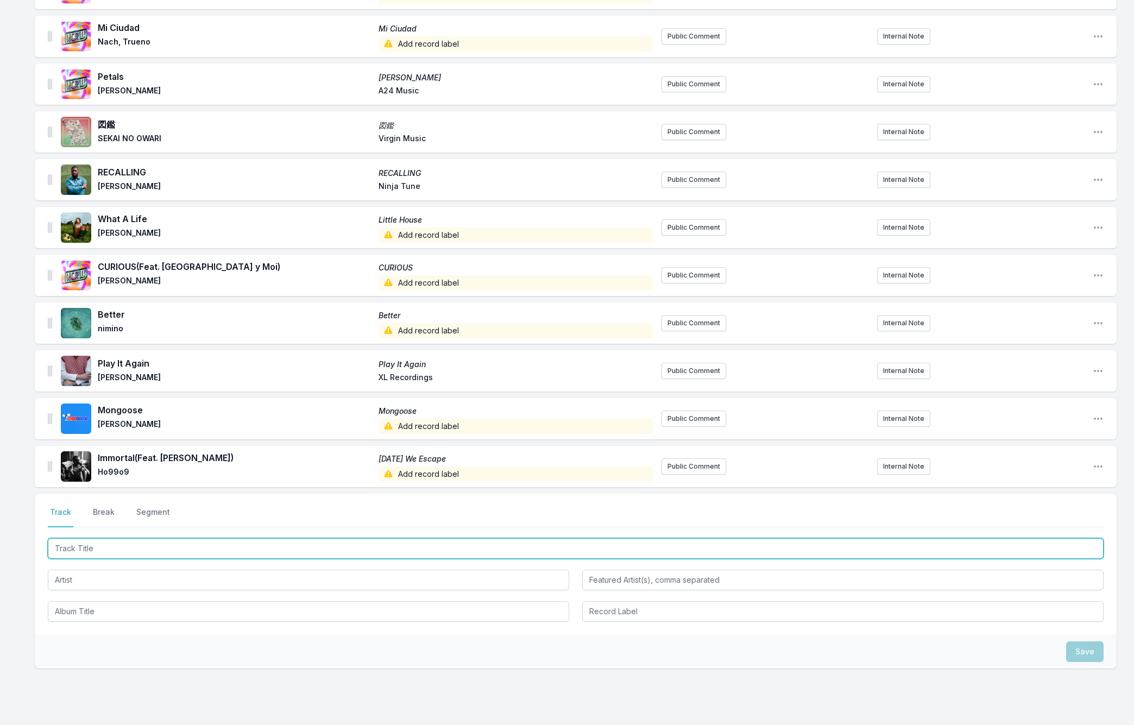
click at [73, 544] on input "Track Title" at bounding box center [576, 548] width 1056 height 21
paste input "Love Takes Miles"
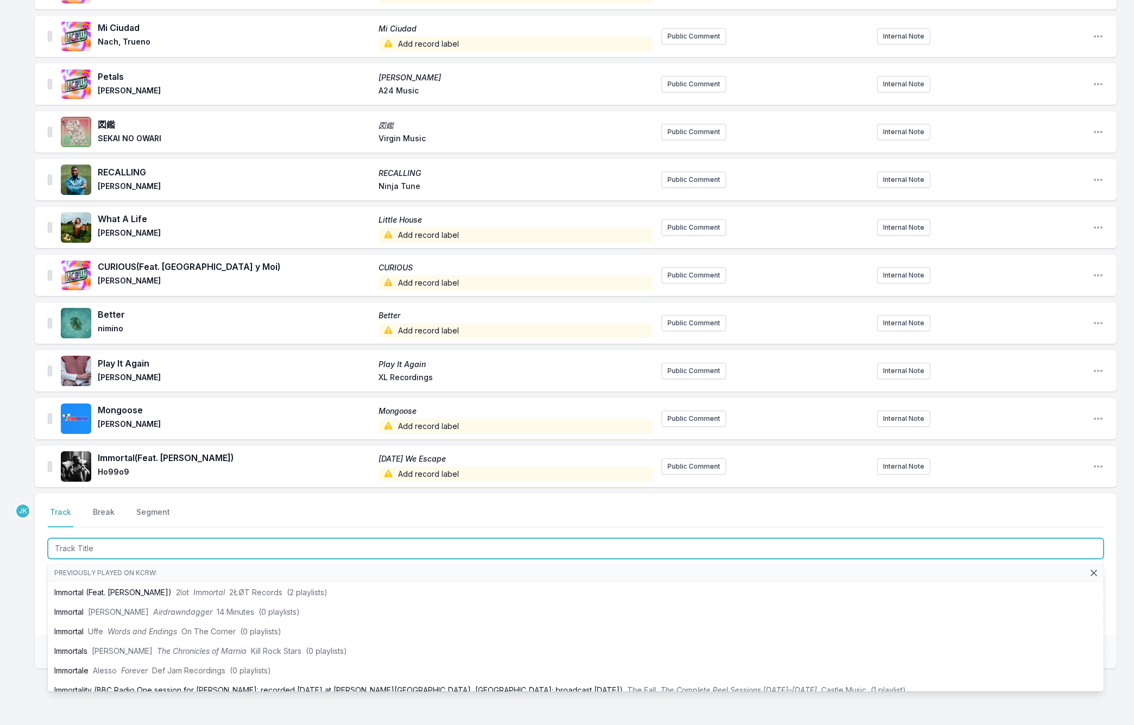
type input "Love Takes Miles"
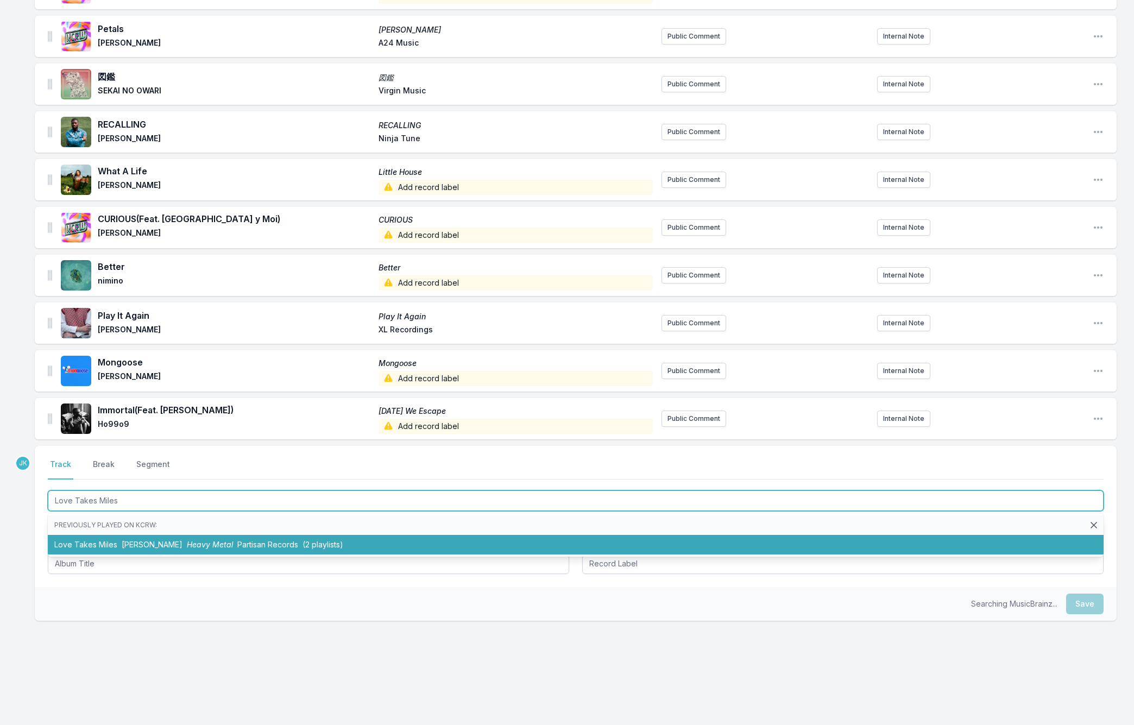
click at [130, 544] on span "[PERSON_NAME]" at bounding box center [152, 544] width 61 height 9
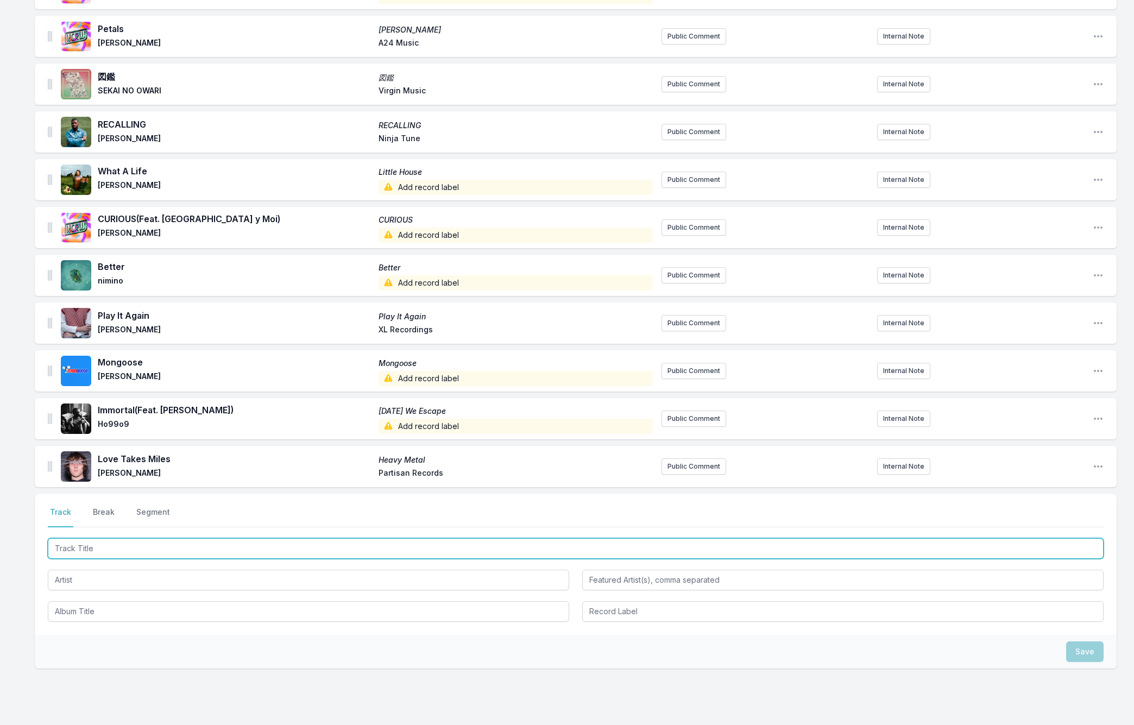
click at [78, 548] on input "Track Title" at bounding box center [576, 548] width 1056 height 21
paste input "Tell me I never knew that"
type input "Tell me I never knew that"
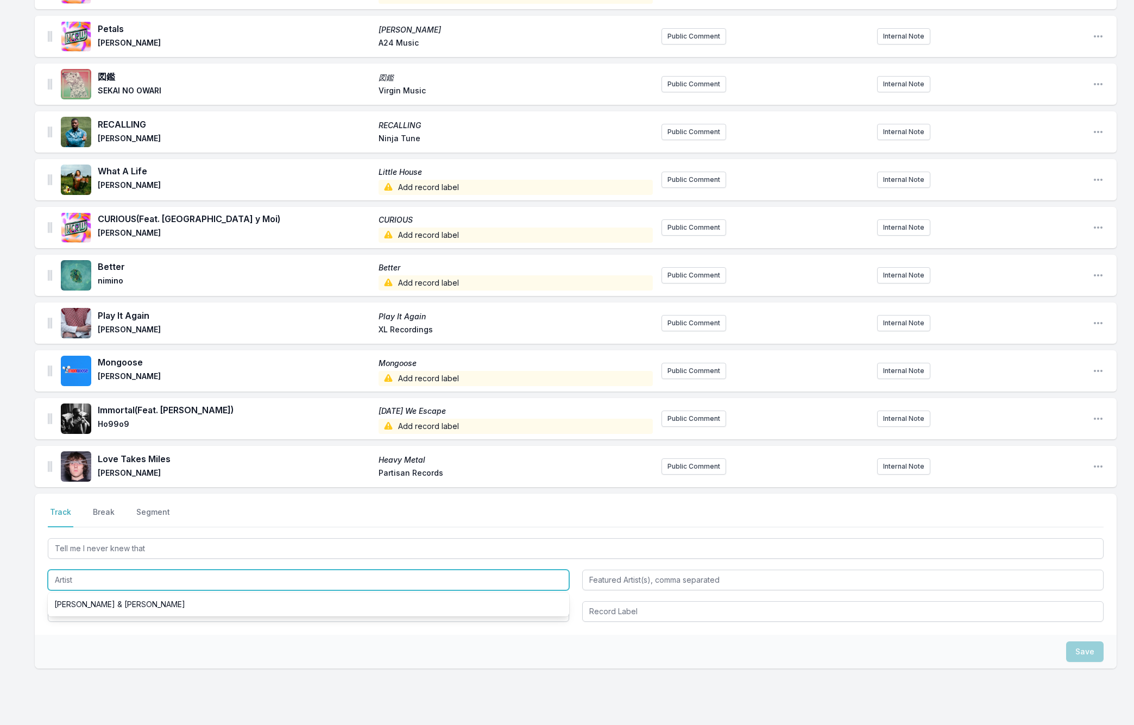
click at [60, 578] on input "Artist" at bounding box center [308, 580] width 521 height 21
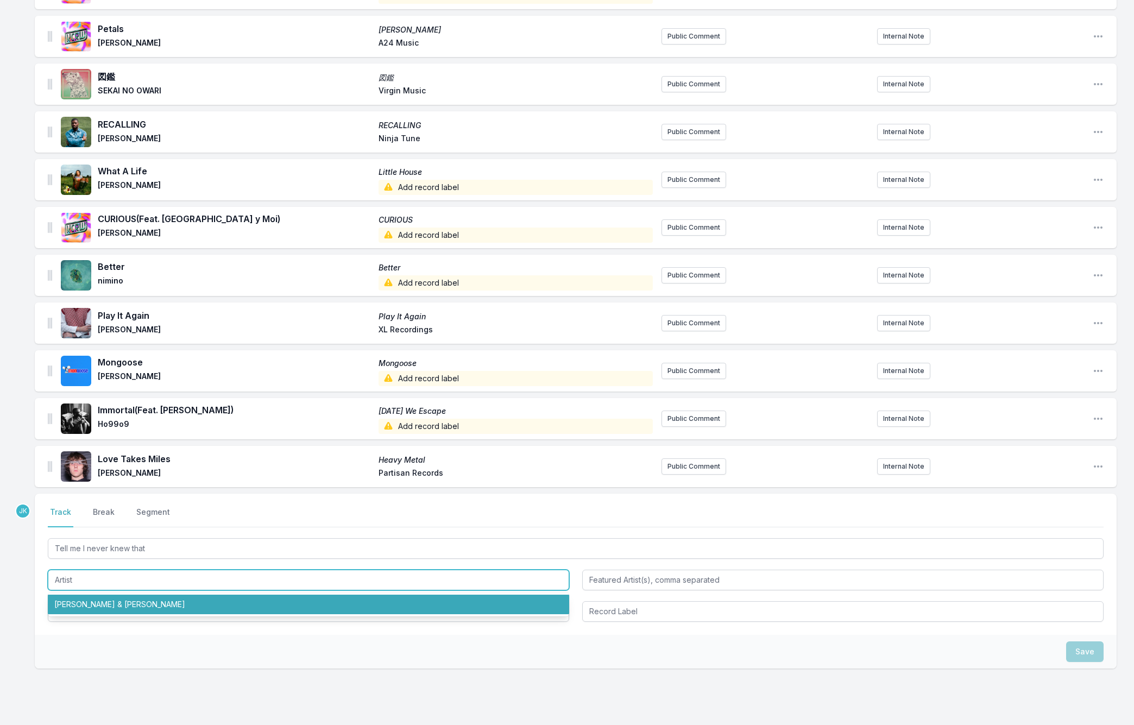
click at [67, 603] on li "[PERSON_NAME] & [PERSON_NAME]" at bounding box center [308, 605] width 521 height 20
type input "[PERSON_NAME] & [PERSON_NAME]"
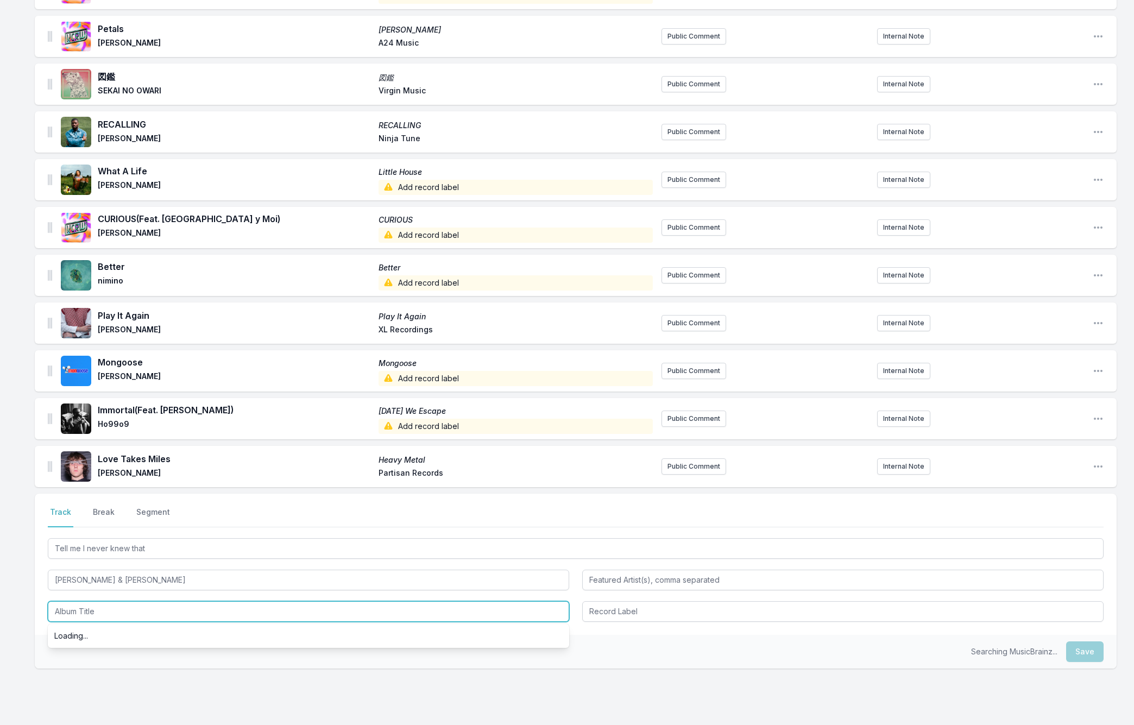
click at [70, 608] on input "Album Title" at bounding box center [308, 611] width 521 height 21
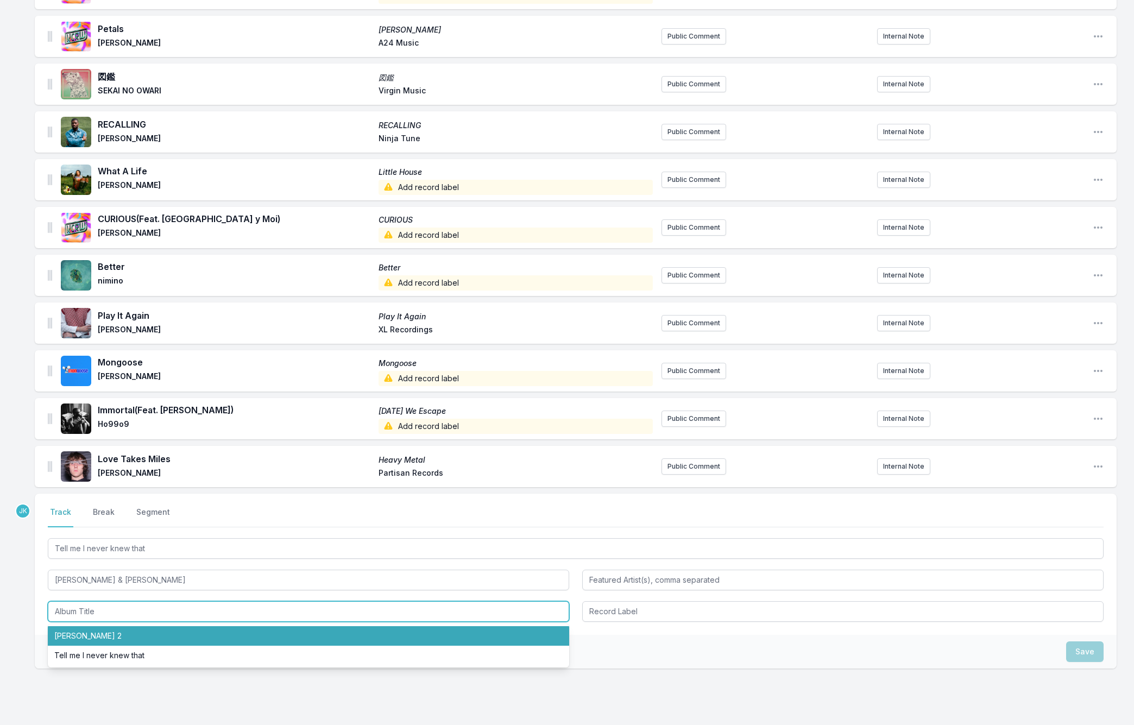
click at [83, 635] on li "[PERSON_NAME] 2" at bounding box center [308, 636] width 521 height 20
type input "[PERSON_NAME] 2"
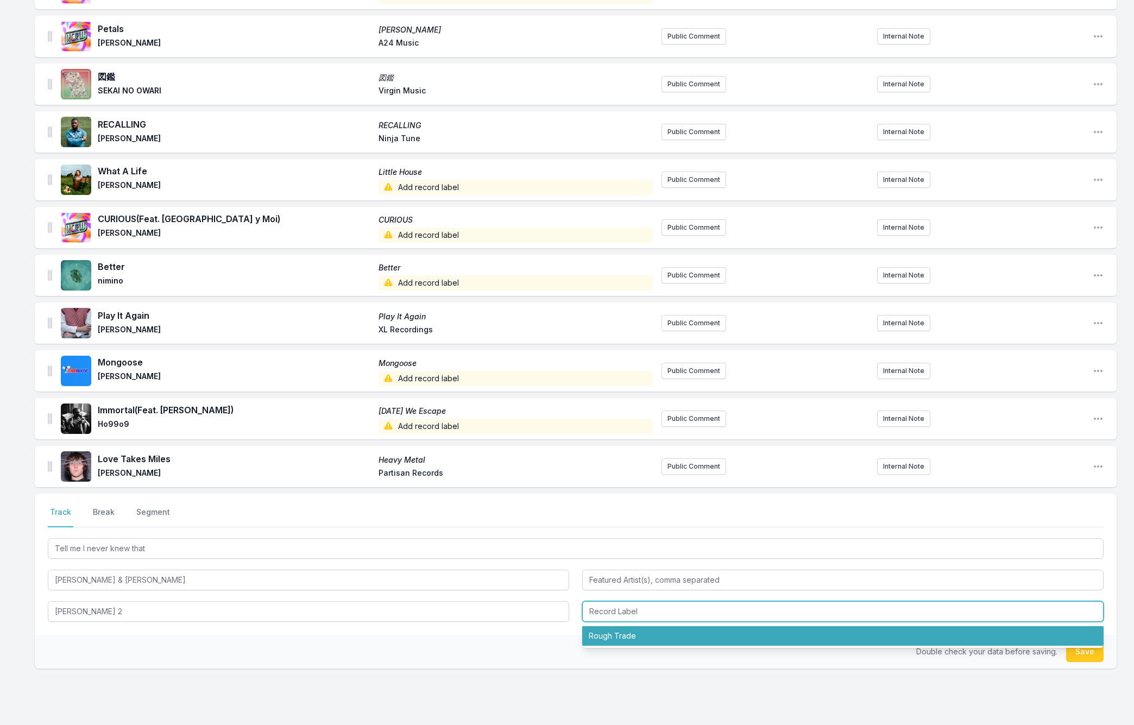
click at [599, 607] on input "Record Label" at bounding box center [842, 611] width 521 height 21
click at [615, 637] on li "Rough Trade" at bounding box center [842, 636] width 521 height 20
type input "Rough Trade"
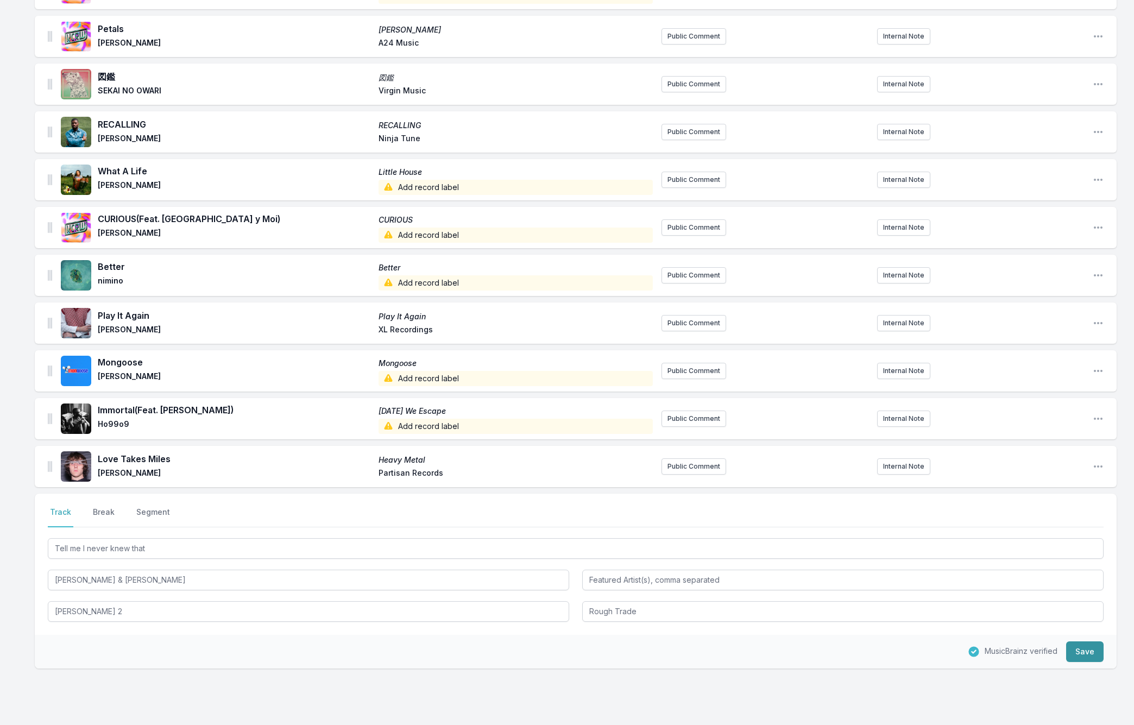
click at [1083, 654] on button "Save" at bounding box center [1084, 651] width 37 height 21
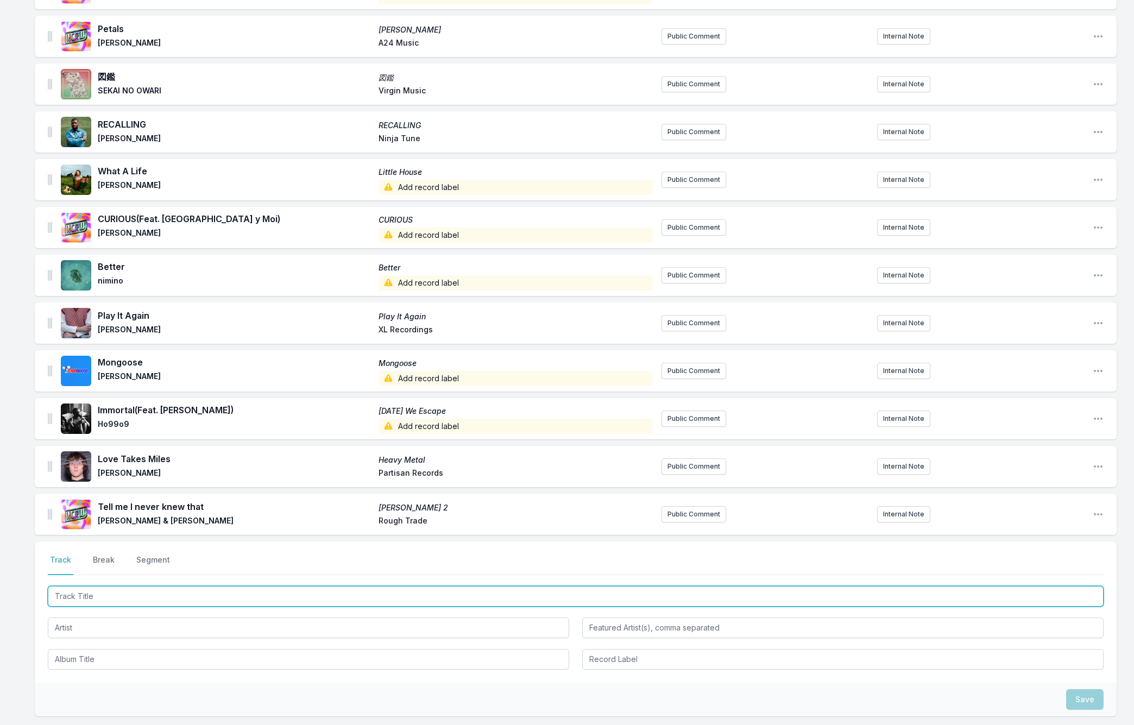
click at [84, 595] on input "Track Title" at bounding box center [576, 596] width 1056 height 21
paste input "Let the Cool Goddess Rust Away"
type input "Let the Cool Goddess Rust Away"
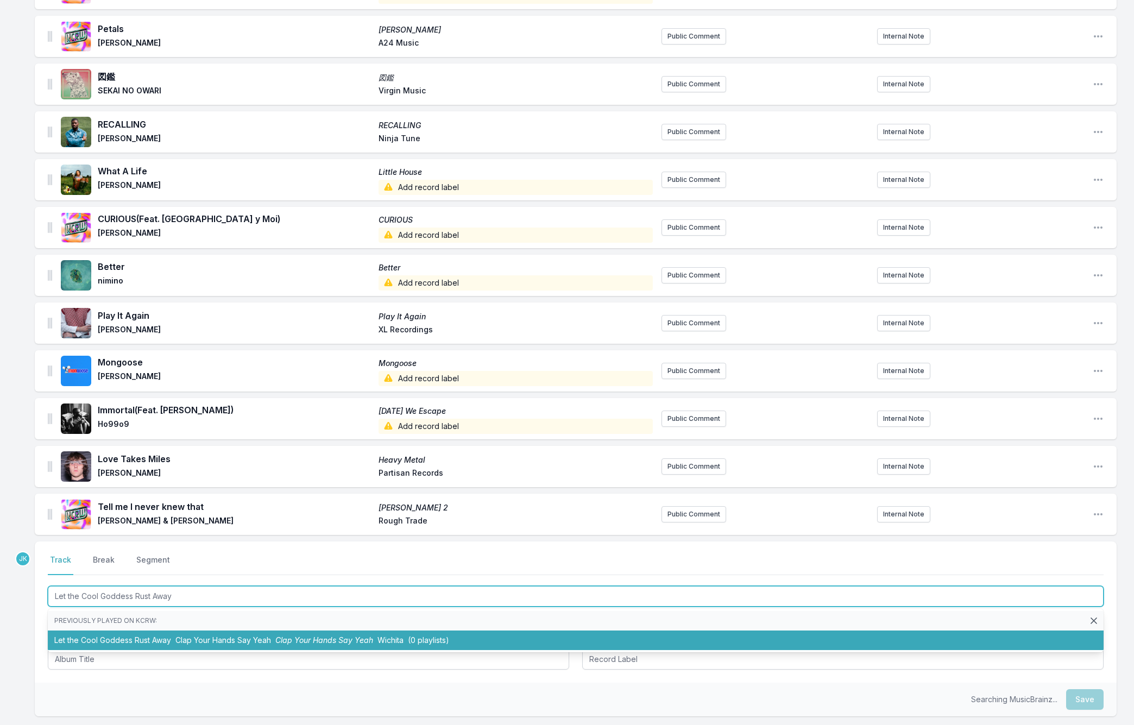
click at [63, 639] on li "Let the Cool Goddess Rust Away Clap Your Hands Say Yeah Clap Your Hands Say Yea…" at bounding box center [576, 640] width 1056 height 20
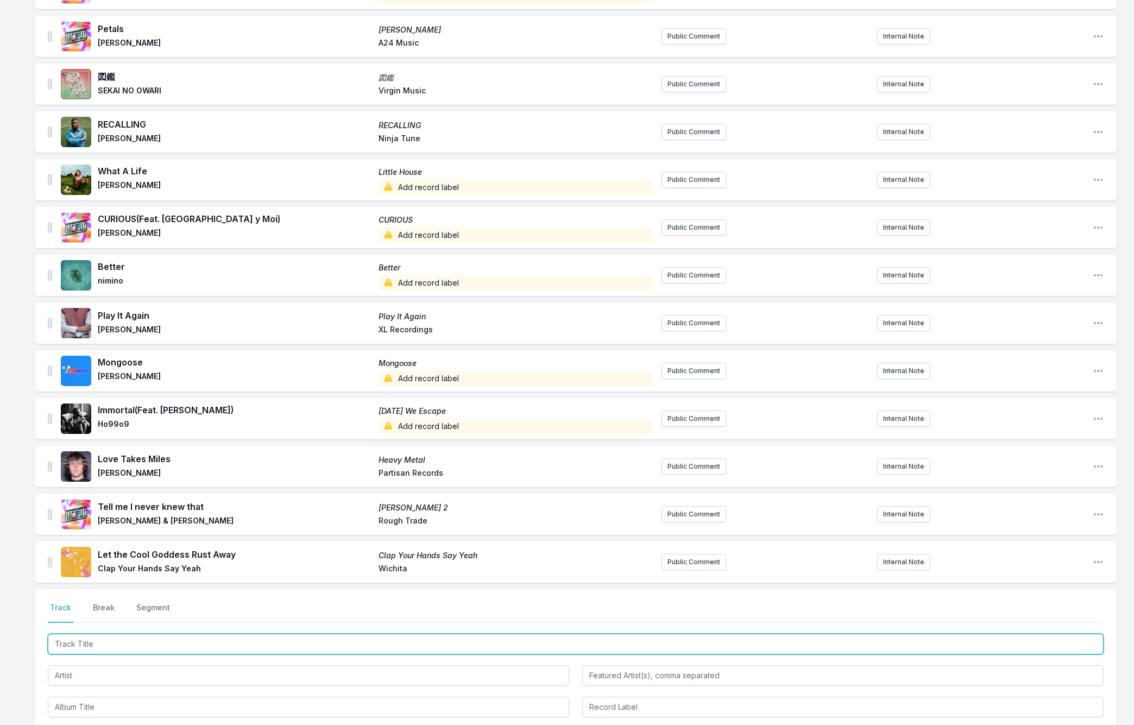
scroll to position [938, 0]
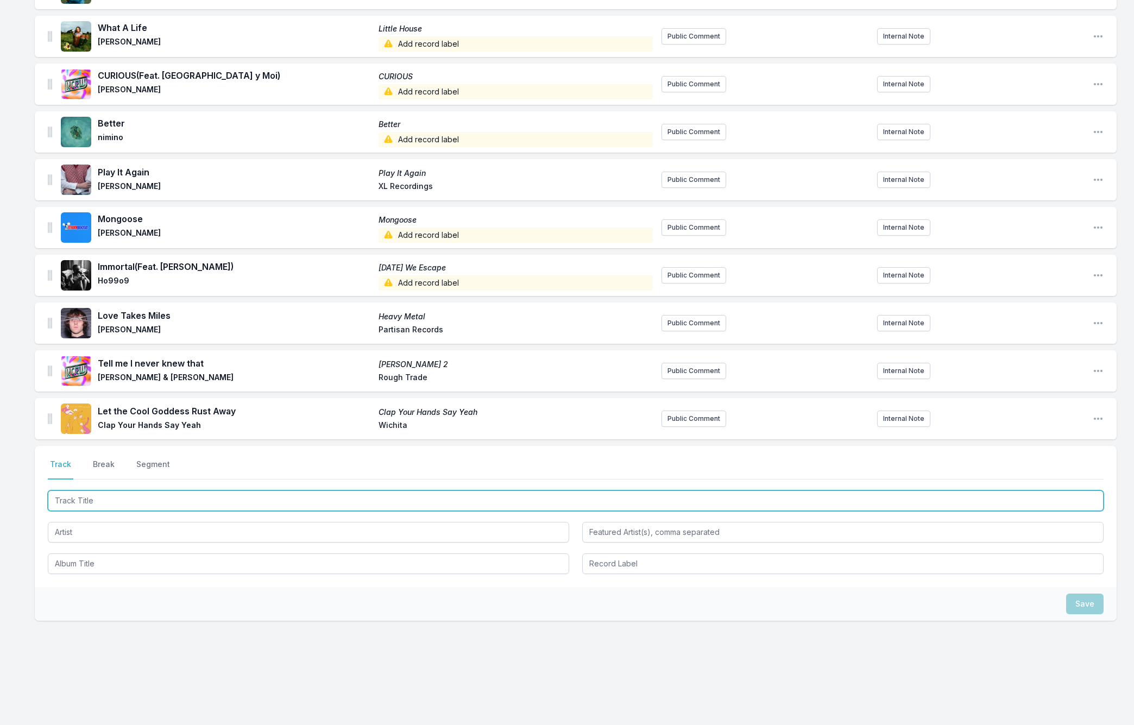
paste input "Fast As You Can"
type input "Fast As You Can"
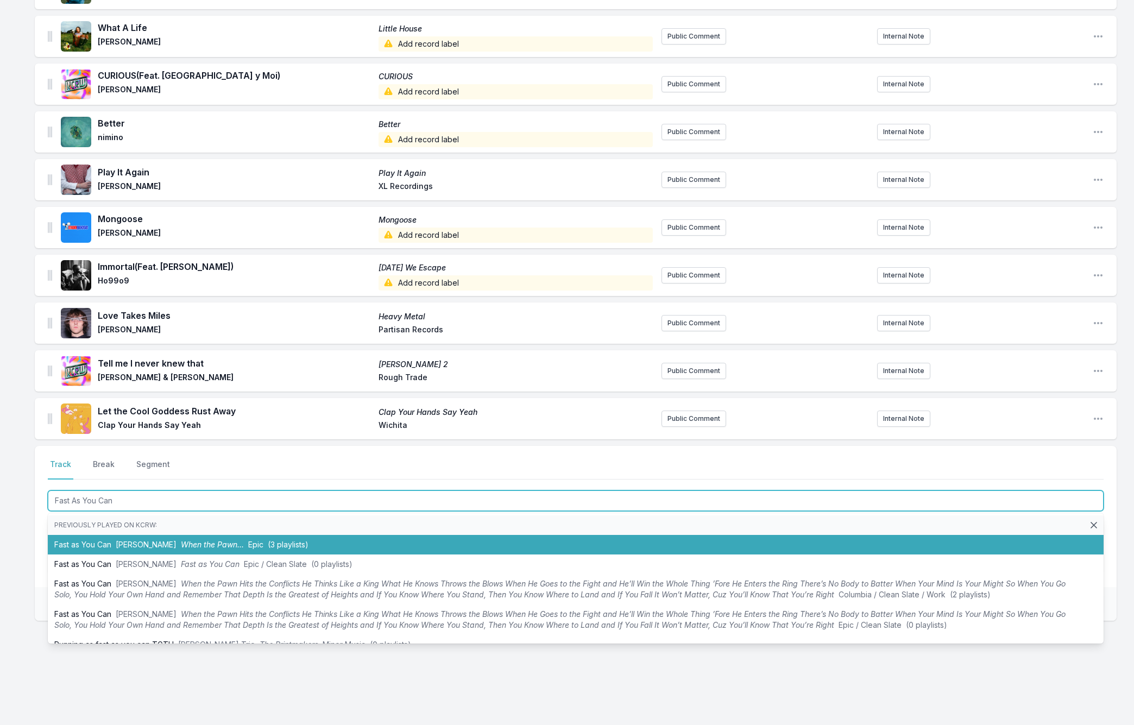
click at [87, 551] on li "Fast as You Can [PERSON_NAME] When the Pawn... Epic (3 playlists)" at bounding box center [576, 545] width 1056 height 20
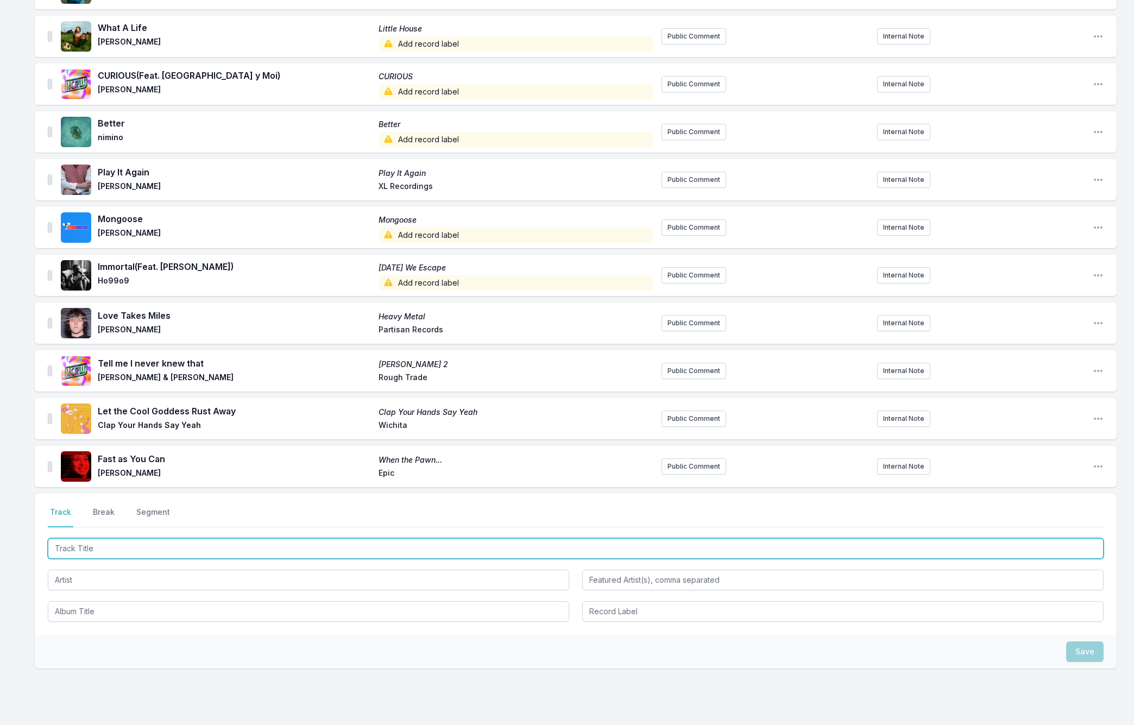
click at [74, 548] on input "Track Title" at bounding box center [576, 548] width 1056 height 21
paste input "Blueprint"
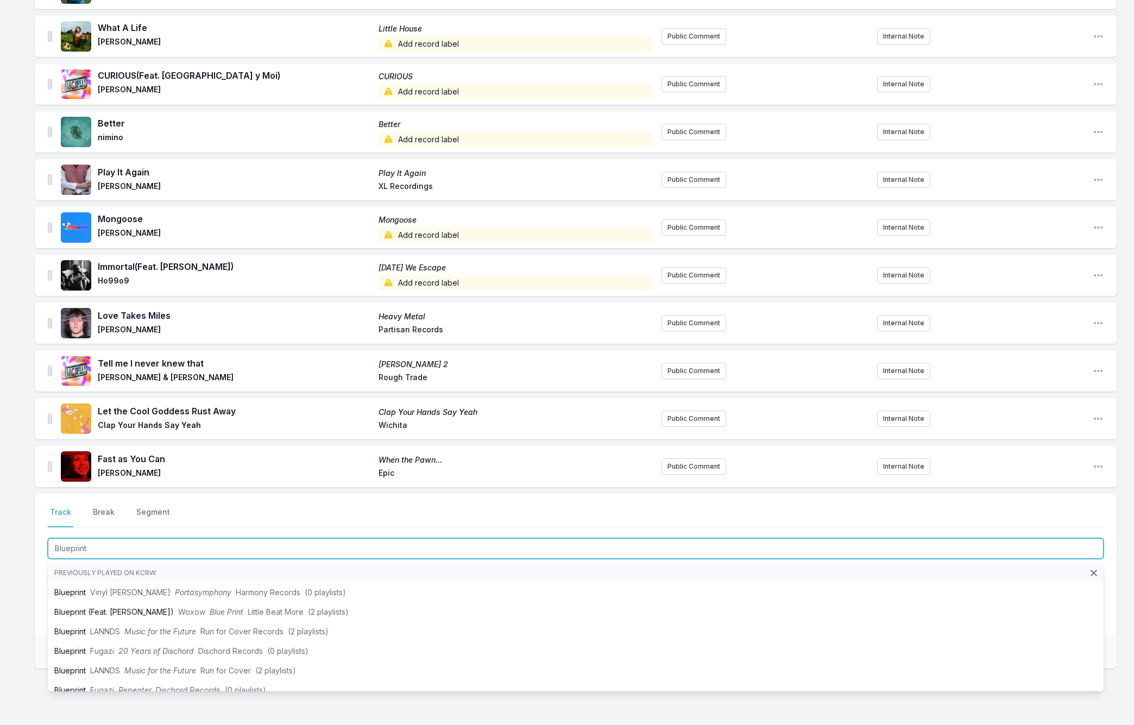
type input "Blueprint"
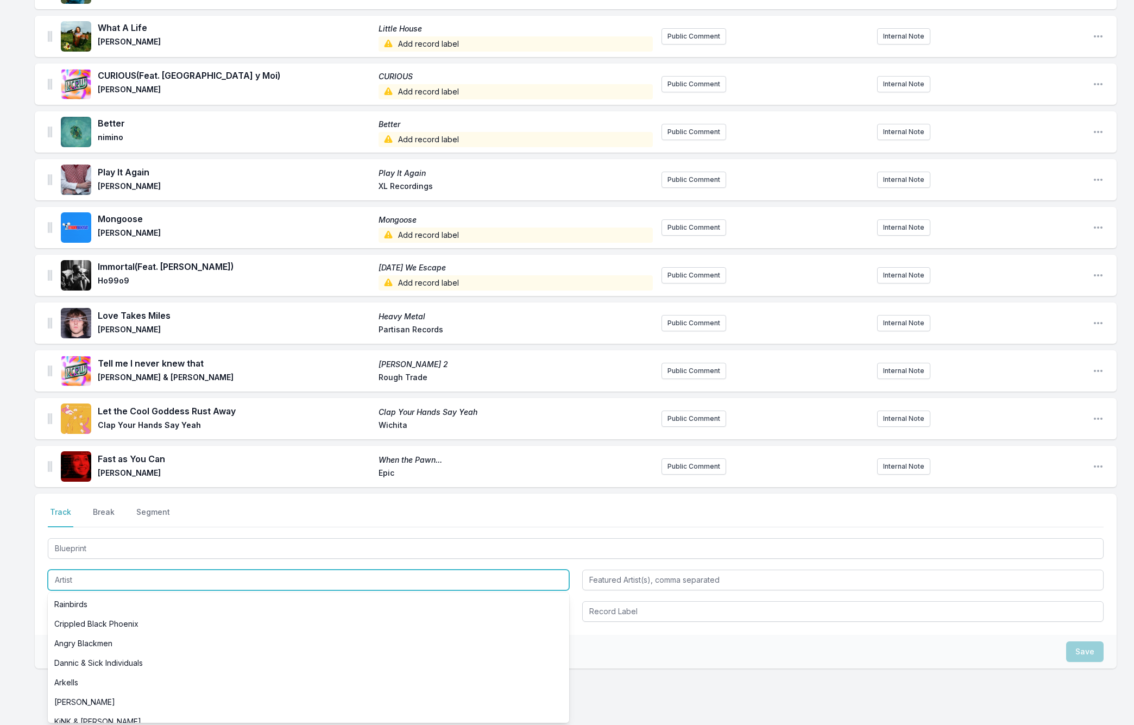
click at [61, 574] on input "Artist" at bounding box center [308, 580] width 521 height 21
paste input "Fugazi"
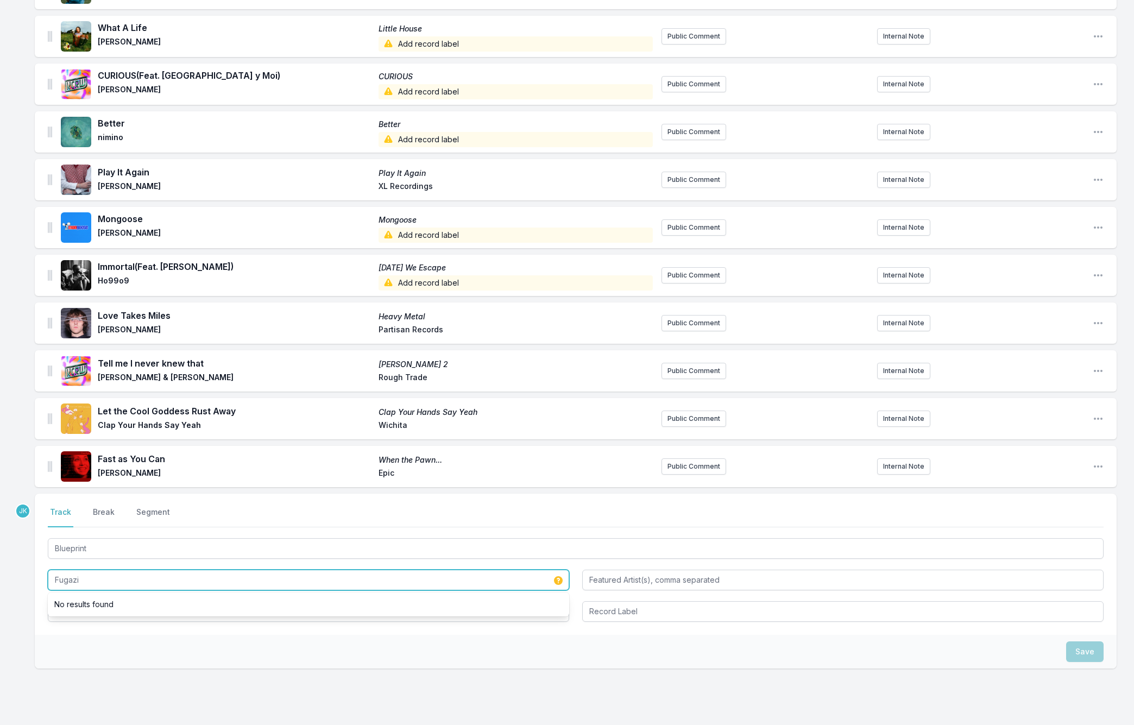
scroll to position [985, 0]
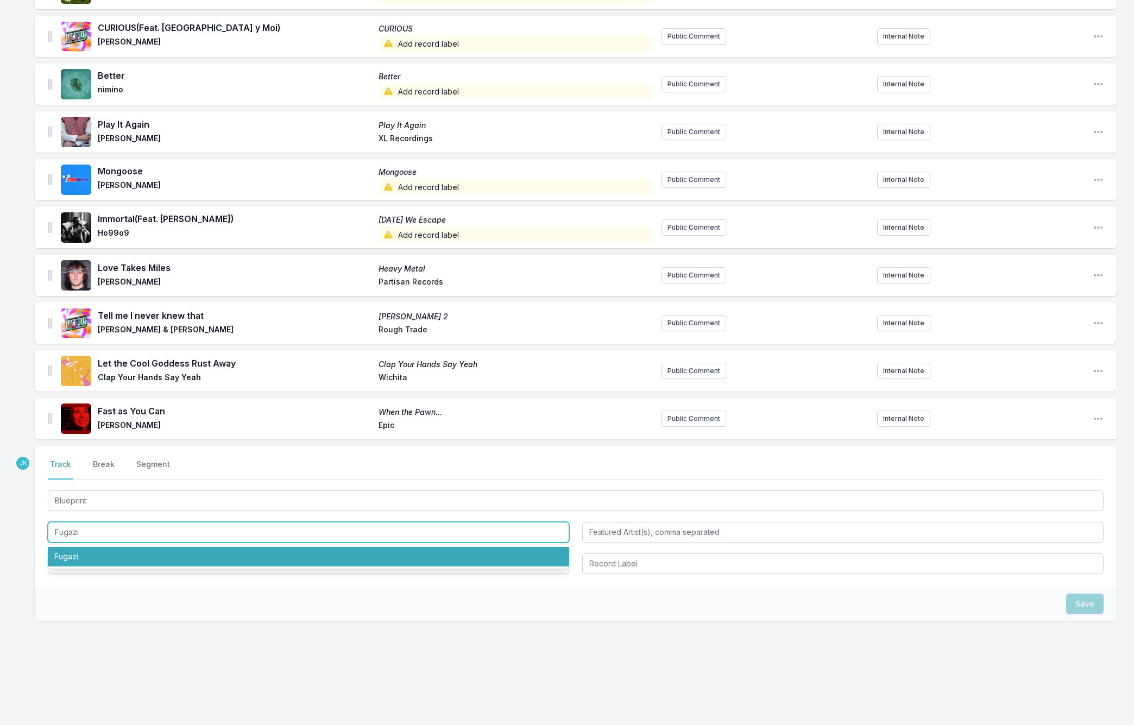
click at [70, 556] on li "Fugazi" at bounding box center [308, 557] width 521 height 20
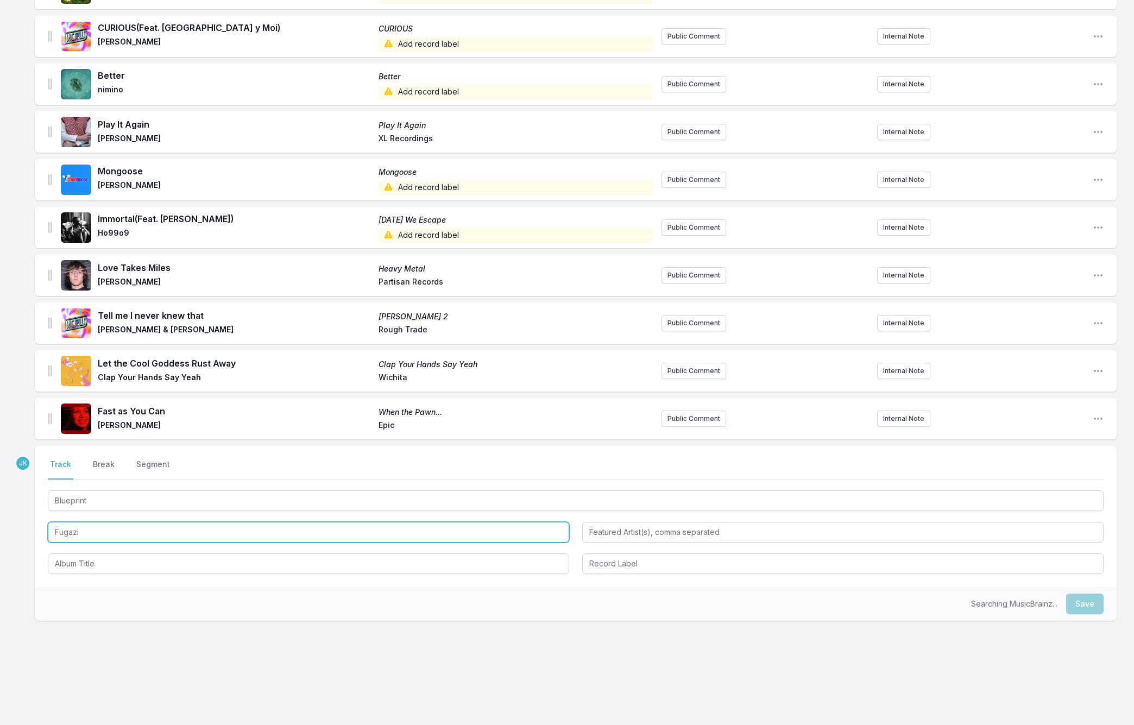
type input "Fugazi"
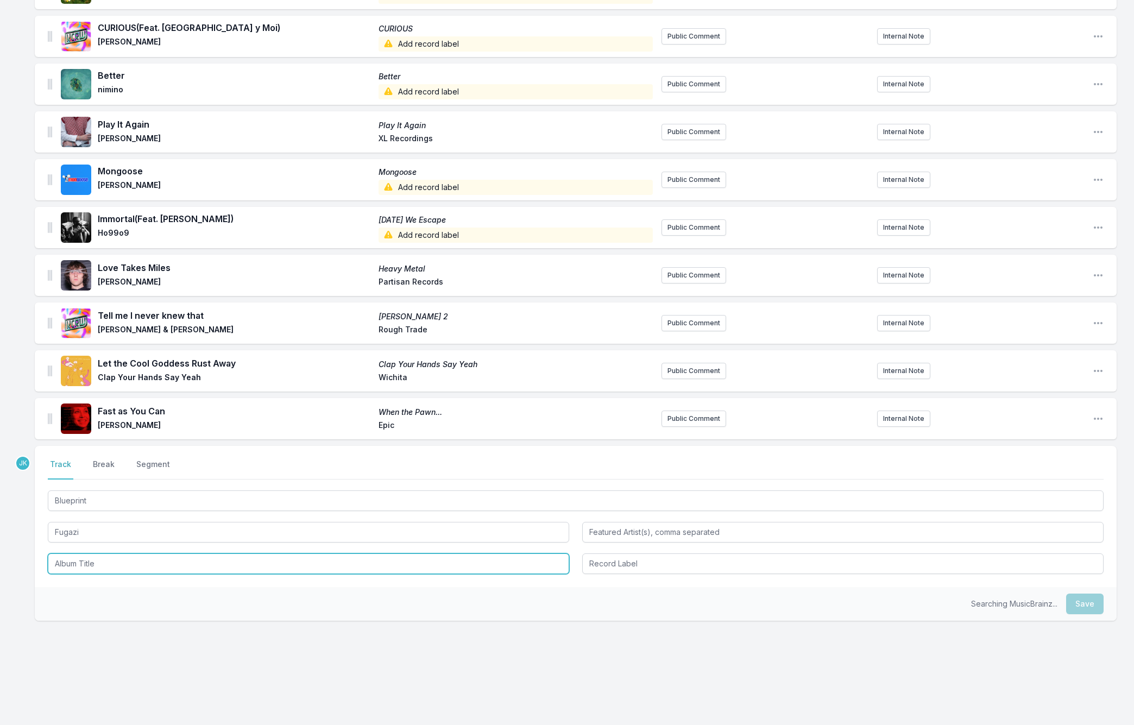
click at [75, 561] on input "Album Title" at bounding box center [308, 563] width 521 height 21
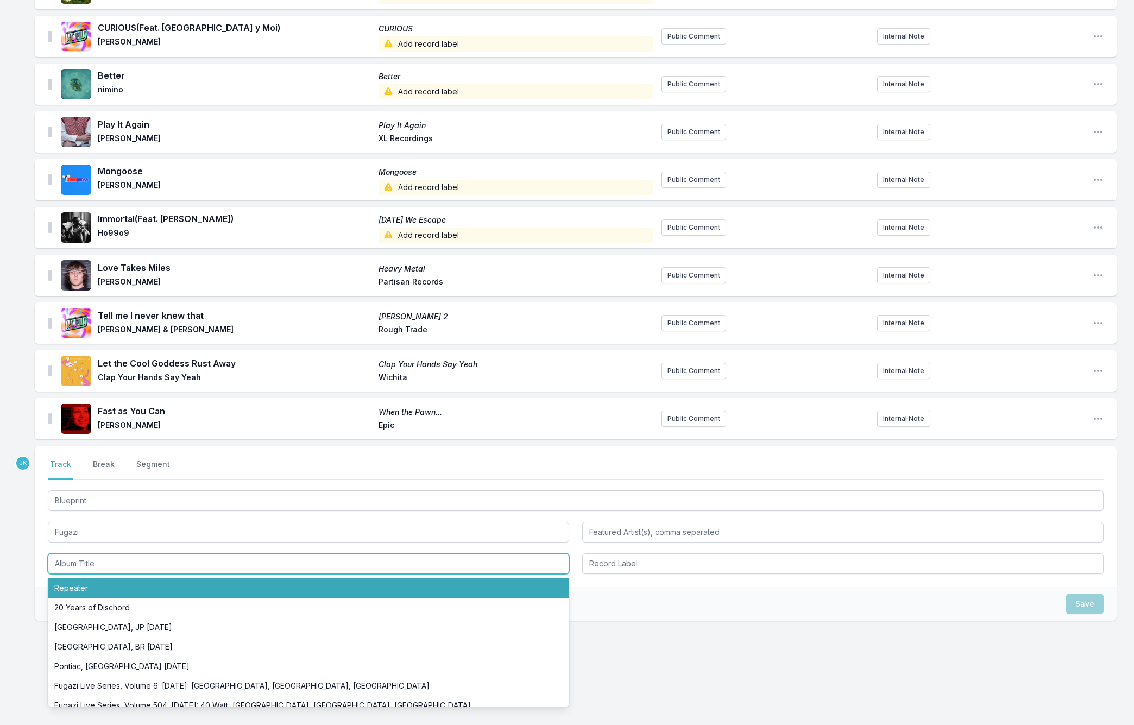
paste input "Repeater + 3 Songs"
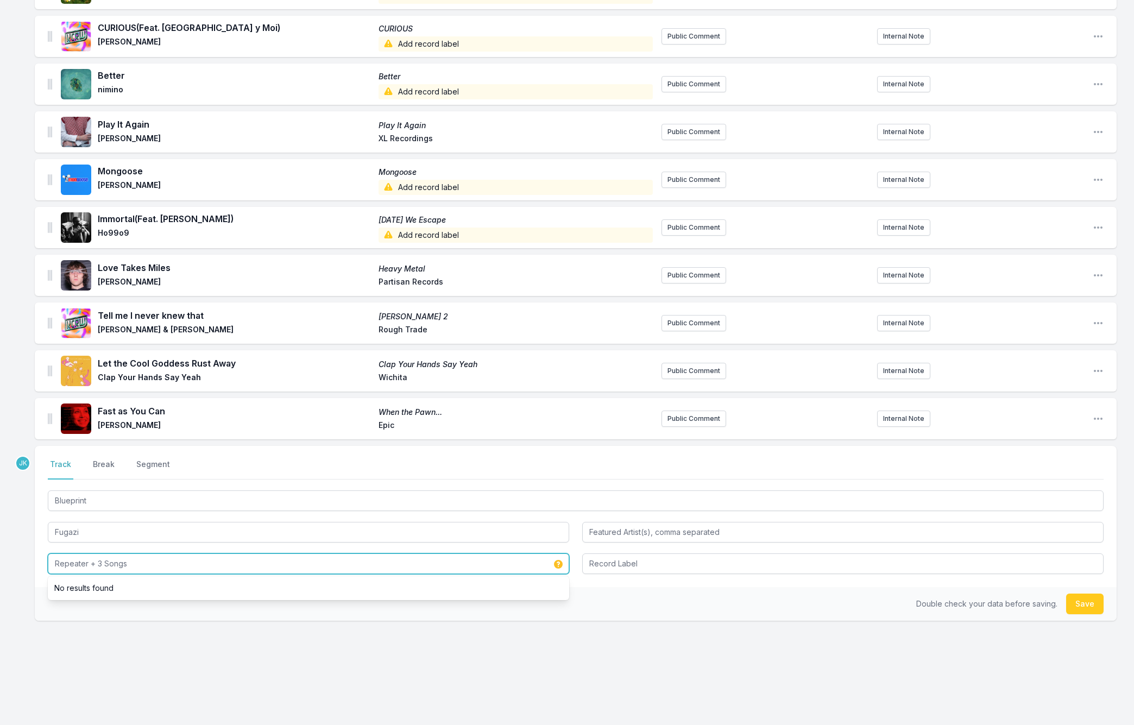
type input "Repeater + 3 Songs"
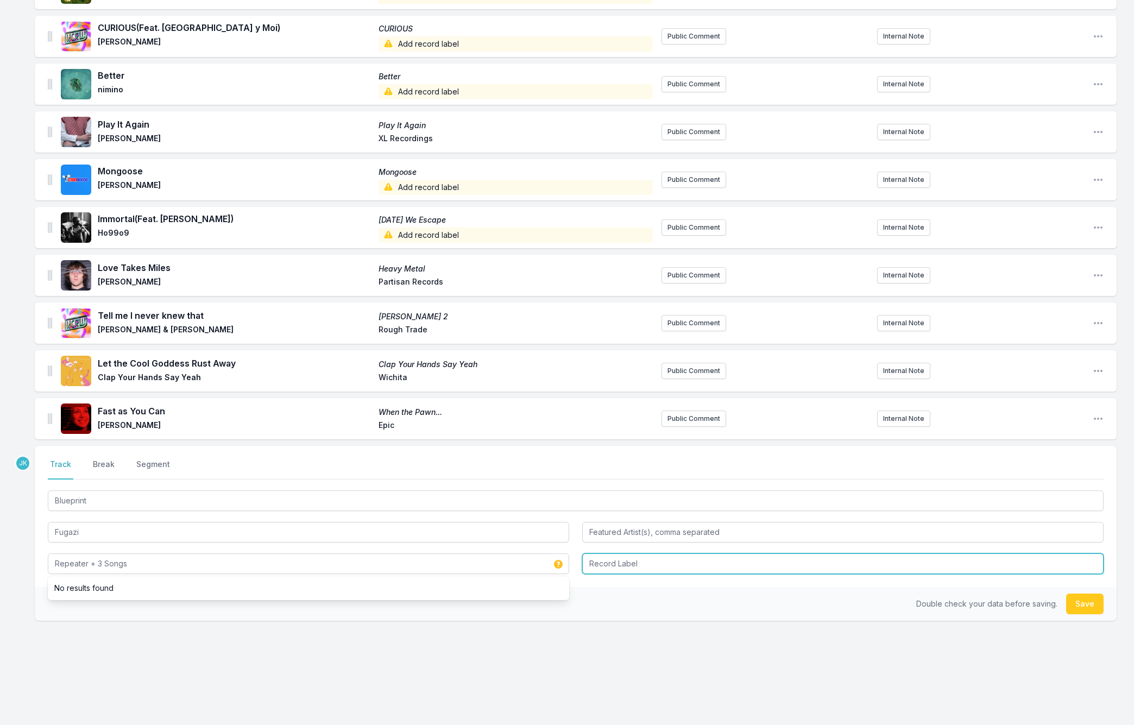
click at [611, 566] on input "Record Label" at bounding box center [842, 563] width 521 height 21
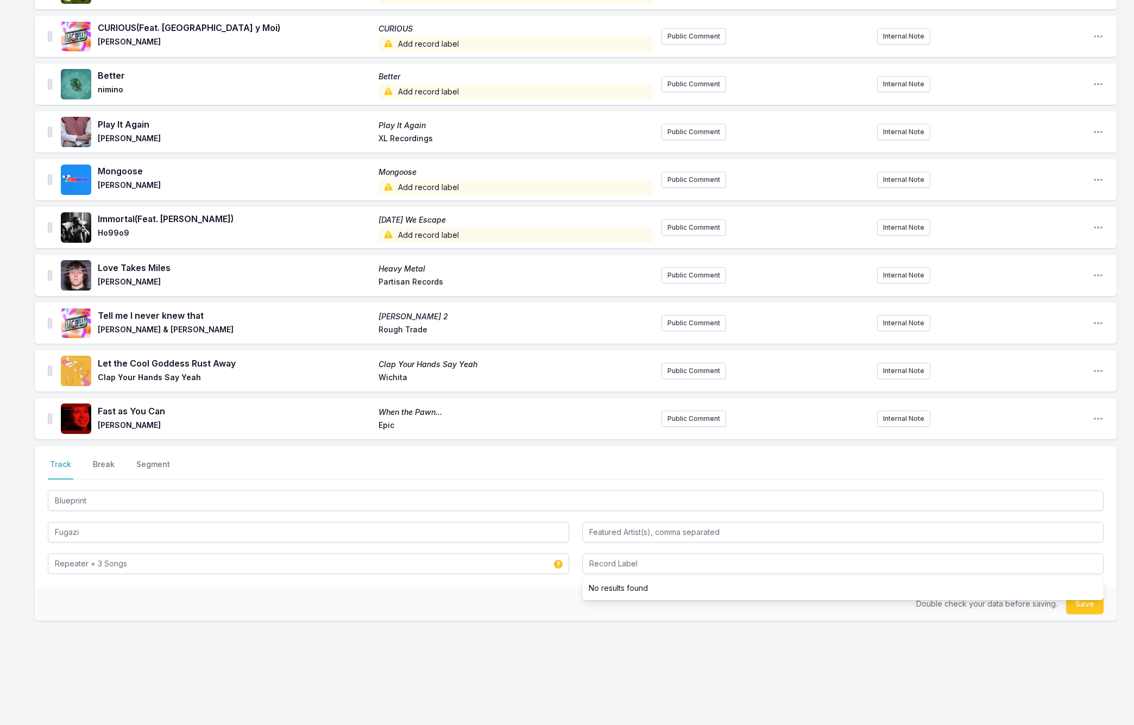
click at [1079, 606] on button "Save" at bounding box center [1084, 603] width 37 height 21
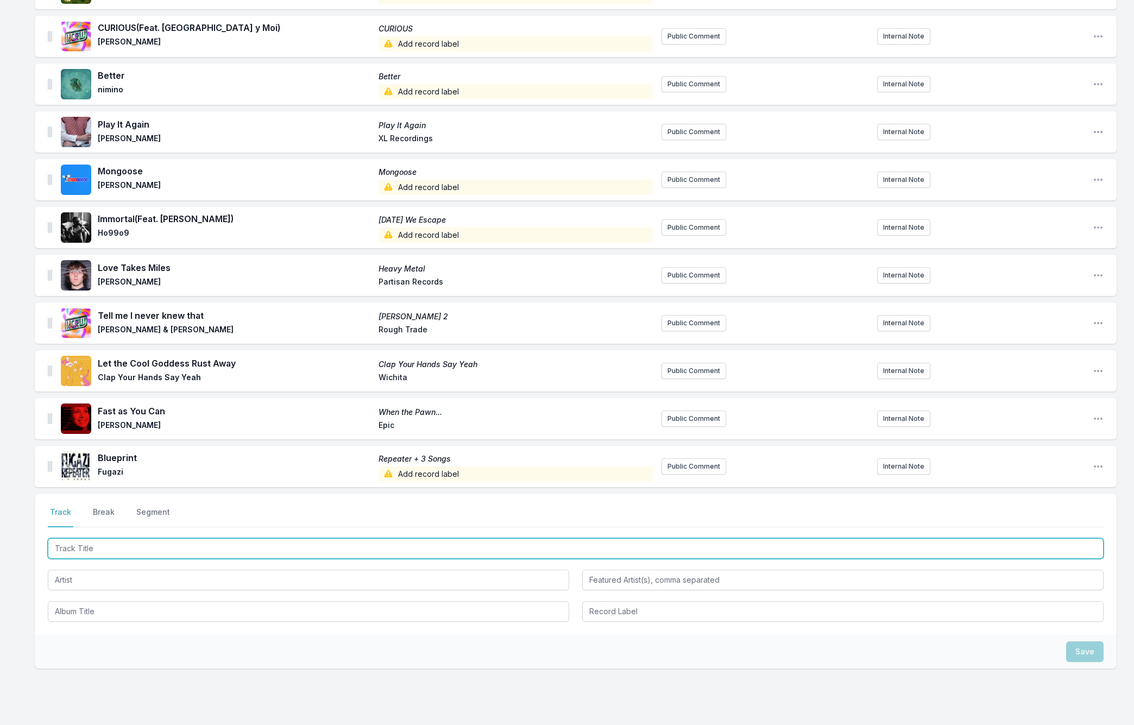
click at [66, 545] on input "Track Title" at bounding box center [576, 548] width 1056 height 21
paste input "Grace"
type input "Grace"
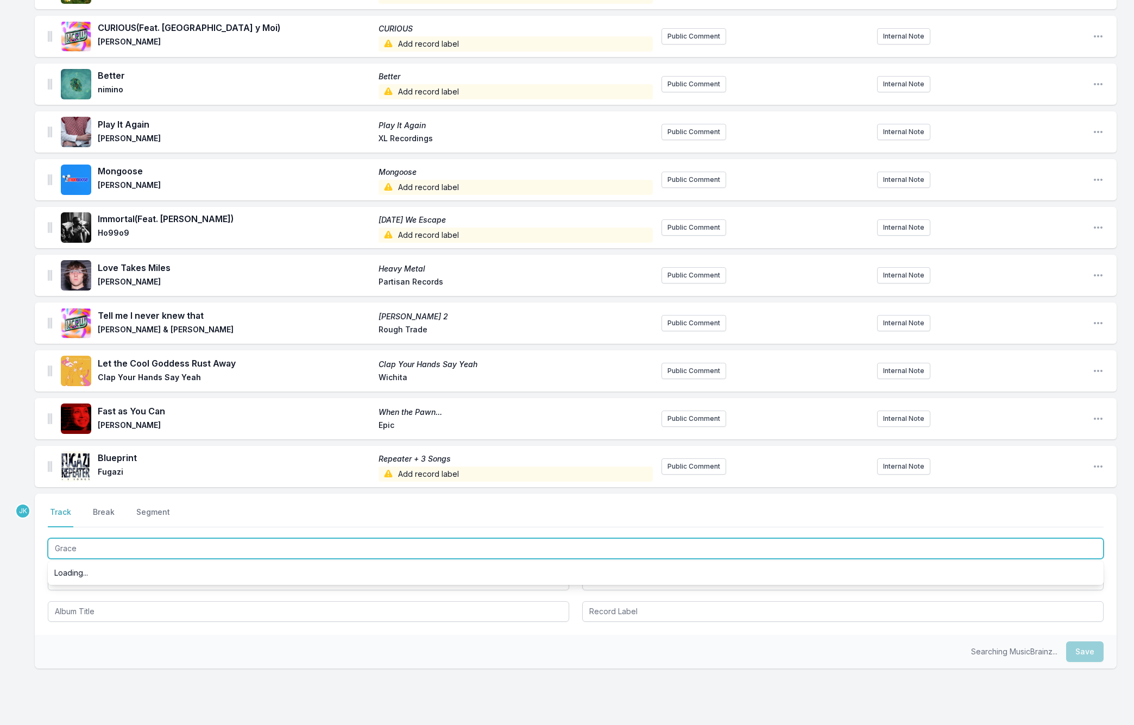
scroll to position [1033, 0]
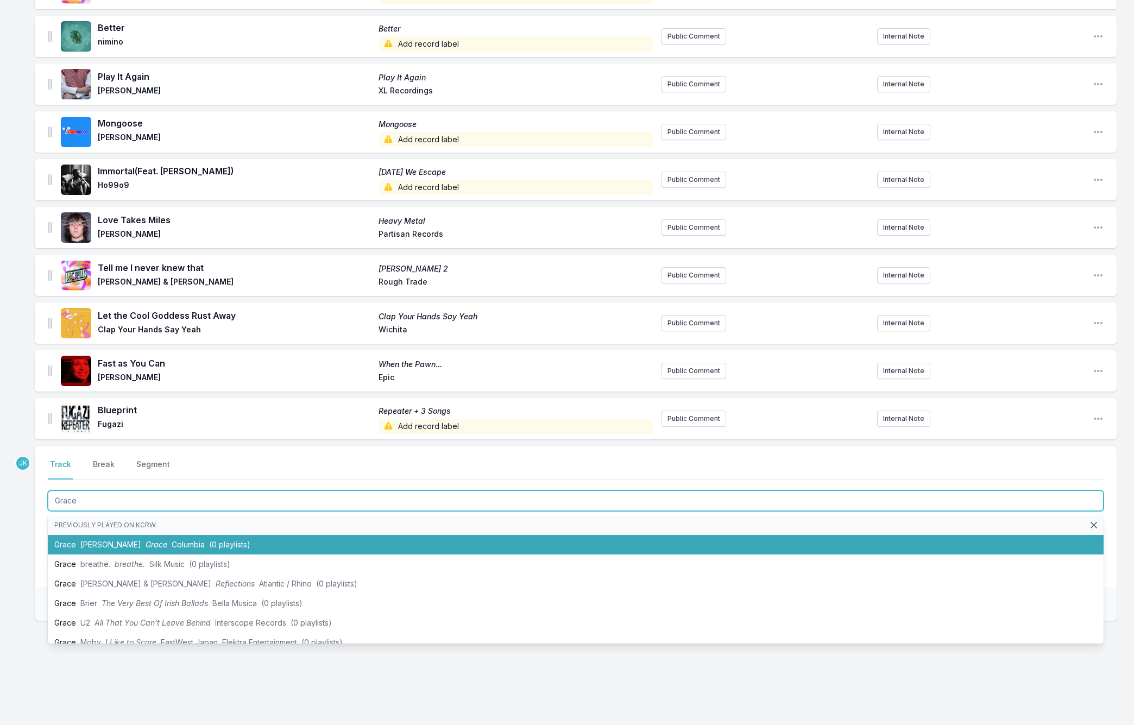
click at [94, 541] on span "[PERSON_NAME]" at bounding box center [110, 544] width 61 height 9
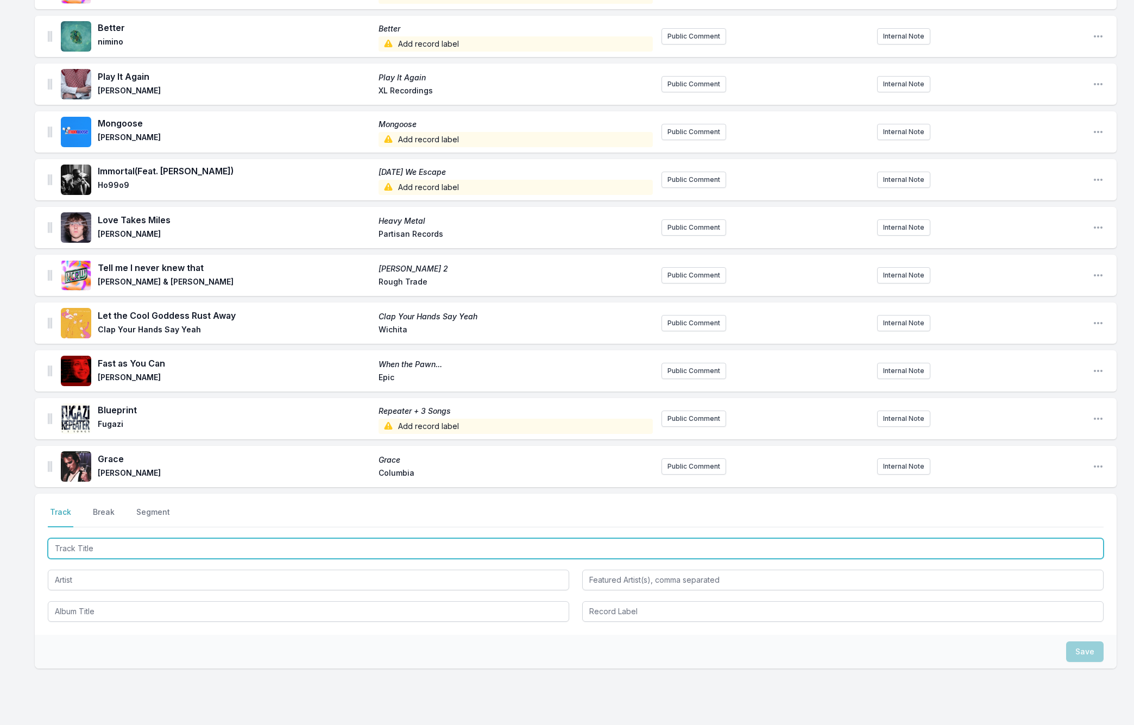
paste input "All Apologies"
type input "All Apologies"
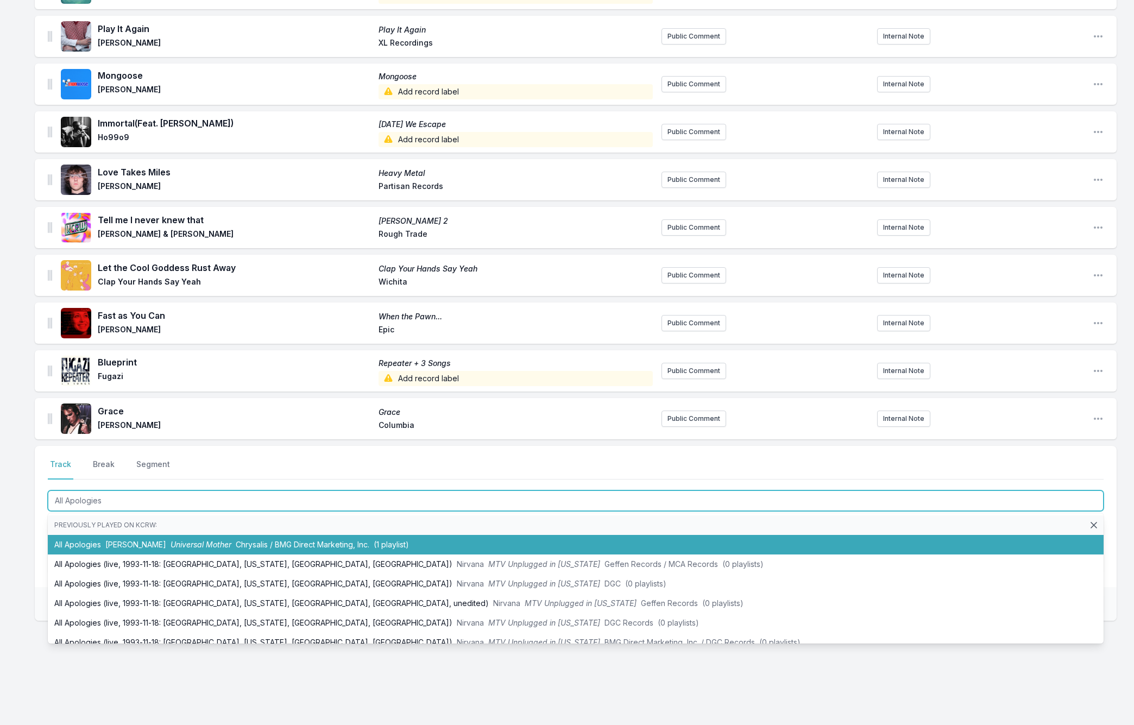
click at [68, 542] on li "All Apologies [PERSON_NAME] Universal Mother Chrysalis / BMG Direct Marketing, …" at bounding box center [576, 545] width 1056 height 20
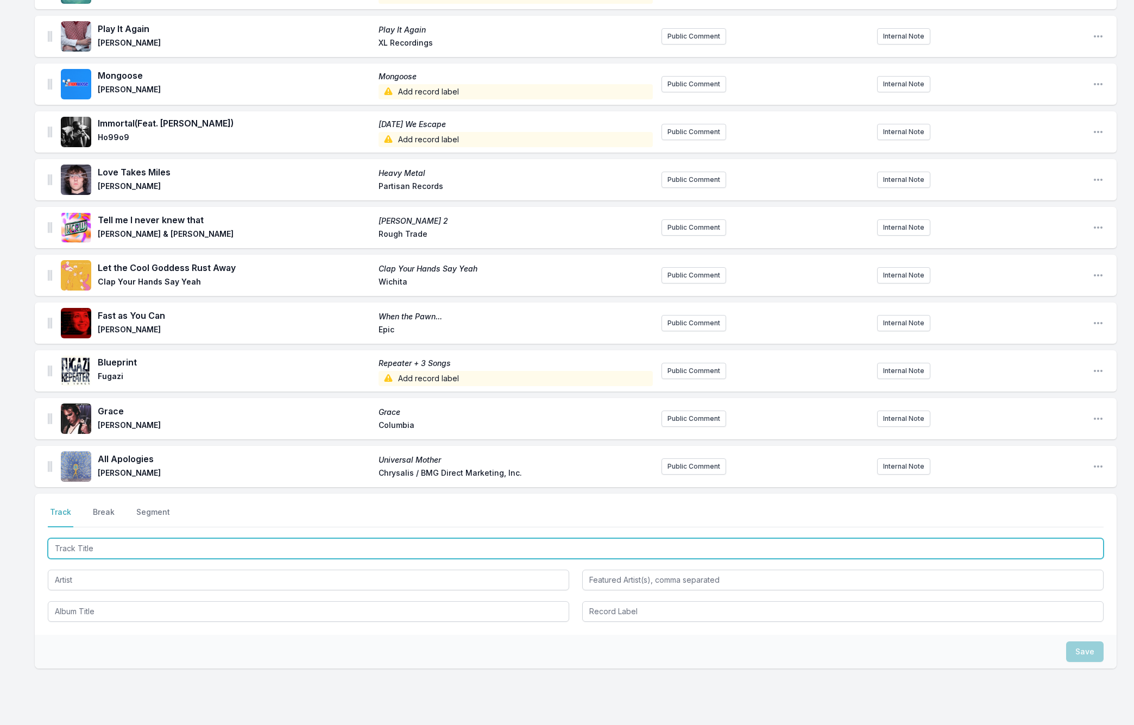
click at [62, 548] on input "Track Title" at bounding box center [576, 548] width 1056 height 21
paste input "Diagonals"
type input "Diagonals"
click at [89, 612] on li "Diagonals Stereolab Dots and Loops Duophonic (5 playlists)" at bounding box center [576, 612] width 1056 height 20
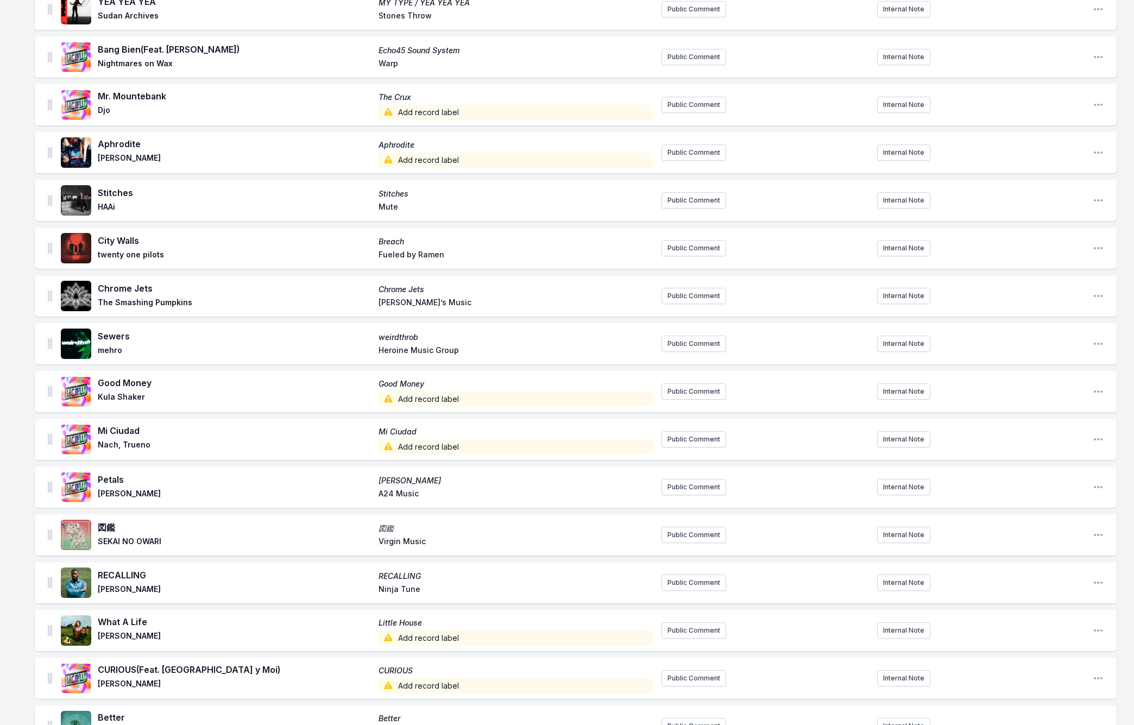
scroll to position [0, 0]
